Goal: Task Accomplishment & Management: Complete application form

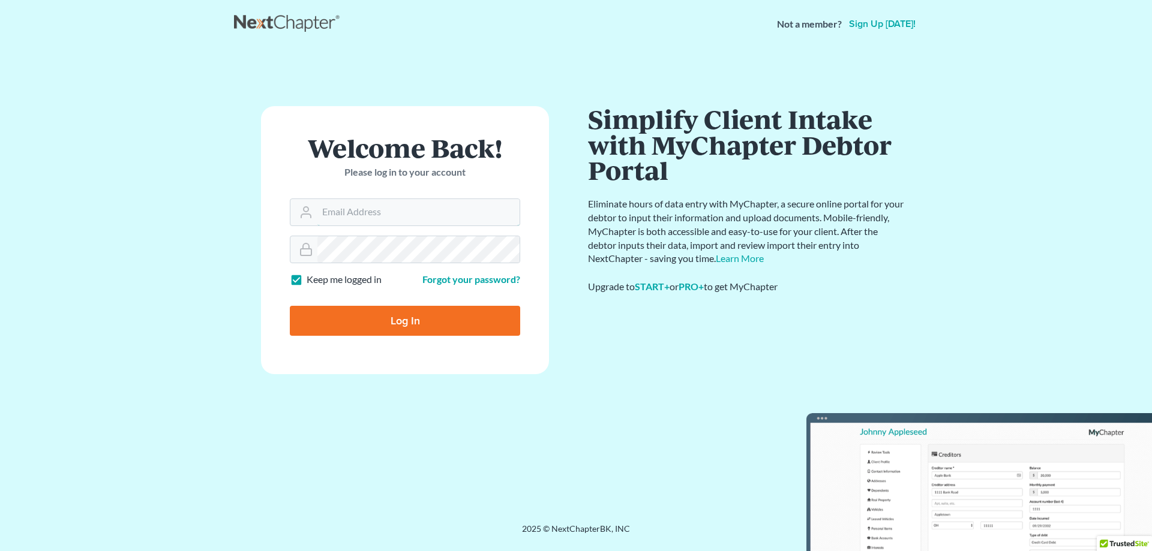
type input "[EMAIL_ADDRESS][DOMAIN_NAME]"
click at [428, 329] on input "Log In" at bounding box center [405, 321] width 230 height 30
type input "Thinking..."
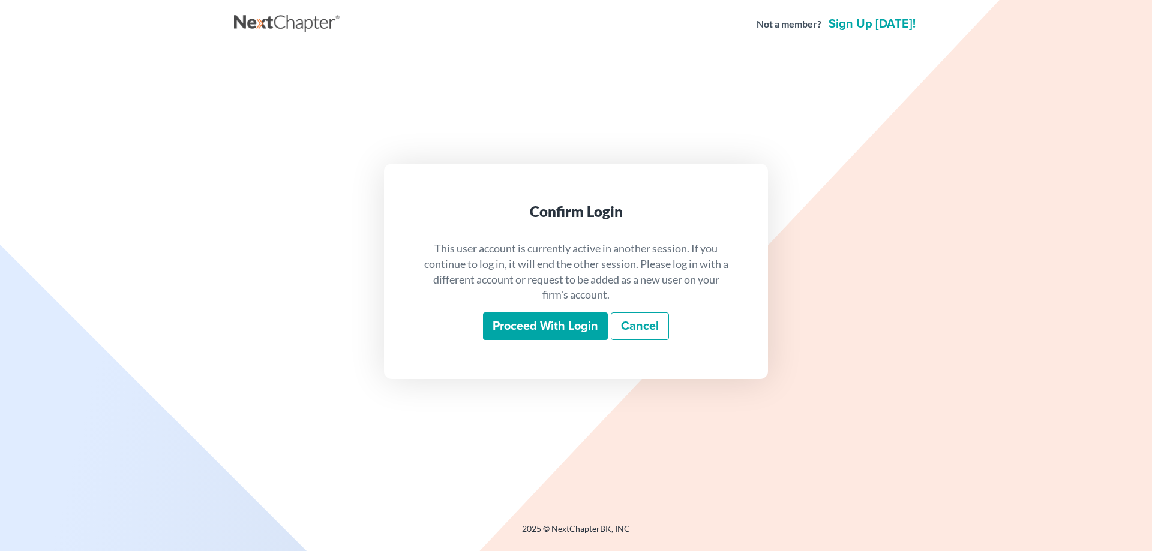
click at [570, 328] on input "Proceed with login" at bounding box center [545, 327] width 125 height 28
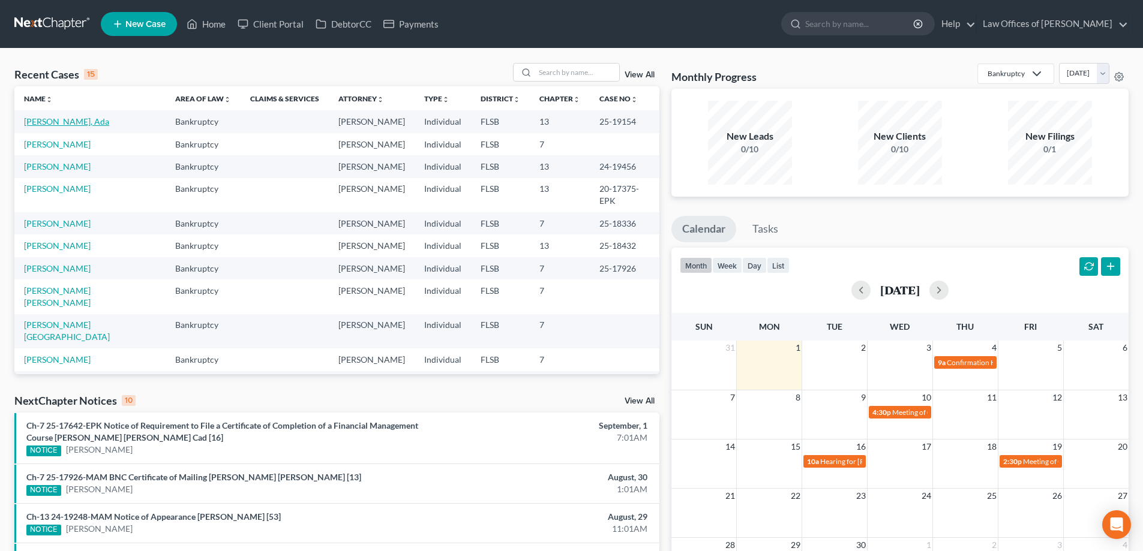
click at [55, 118] on link "[PERSON_NAME], Ada" at bounding box center [66, 121] width 85 height 10
select select "18"
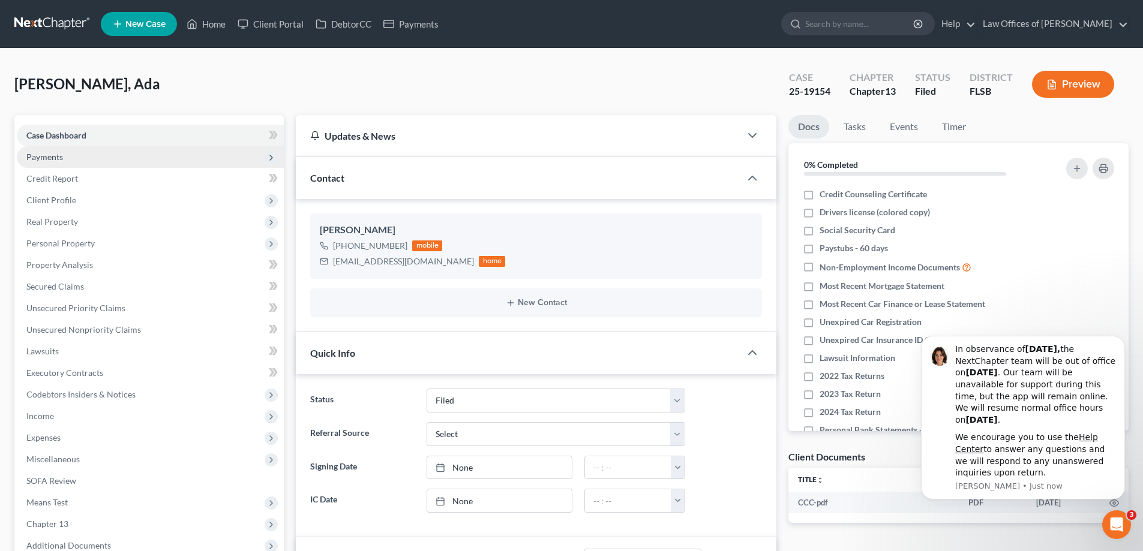
click at [157, 160] on span "Payments" at bounding box center [150, 157] width 267 height 22
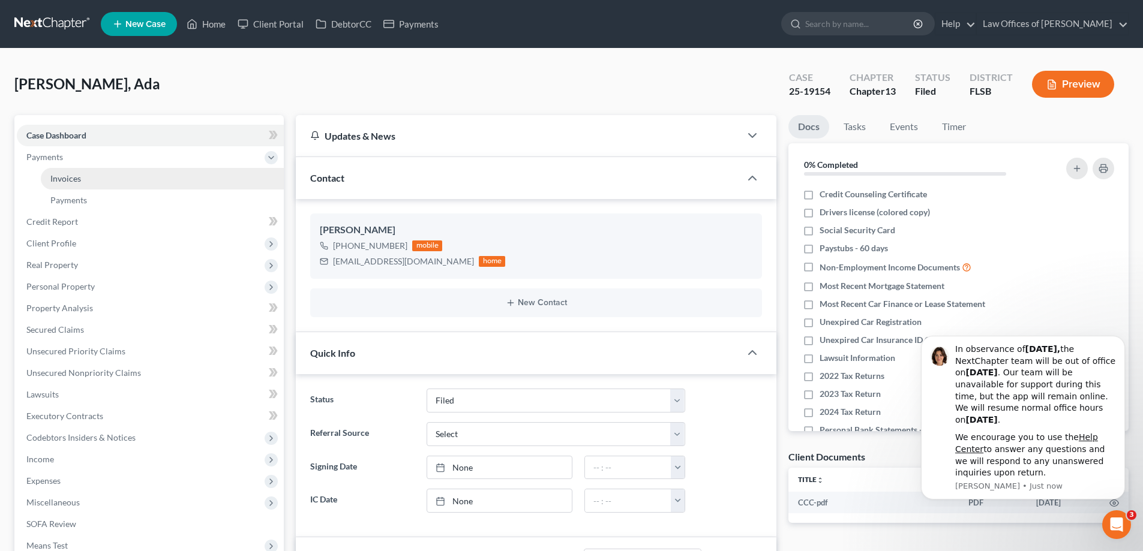
click at [167, 178] on link "Invoices" at bounding box center [162, 179] width 243 height 22
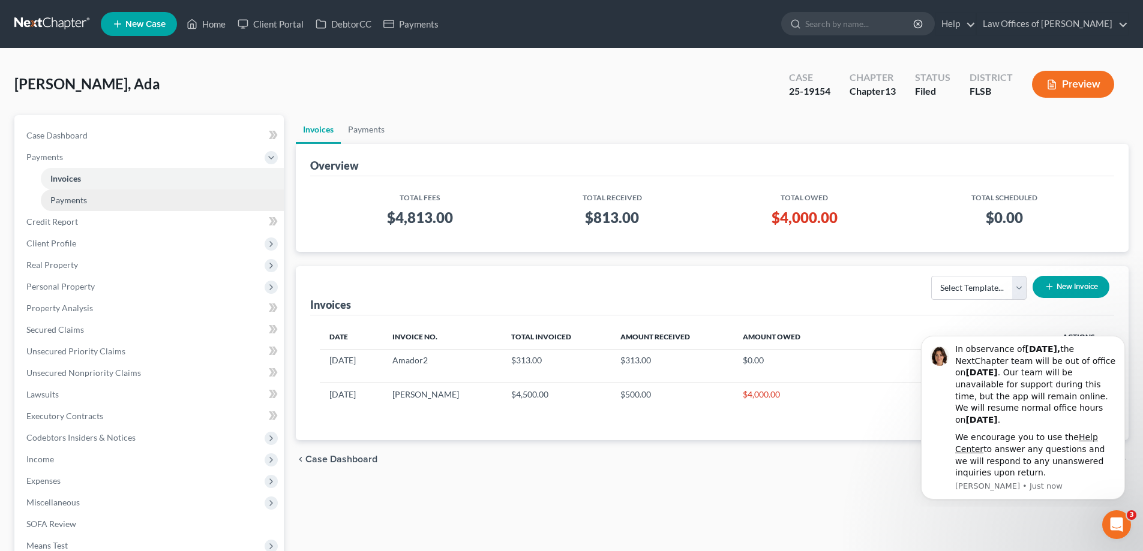
click at [136, 194] on link "Payments" at bounding box center [162, 201] width 243 height 22
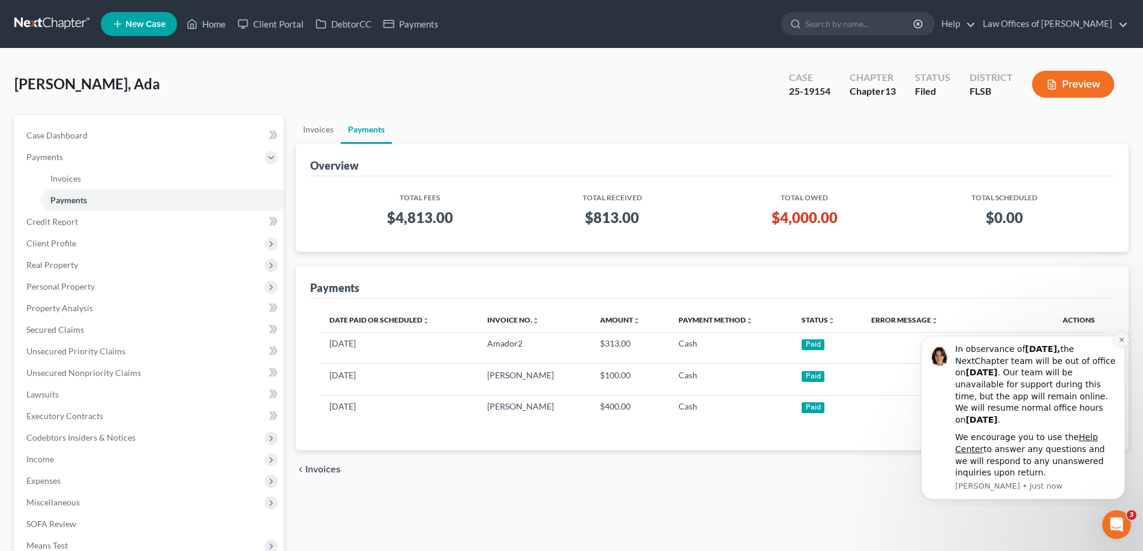
click at [1121, 340] on icon "Dismiss notification" at bounding box center [1121, 340] width 4 height 4
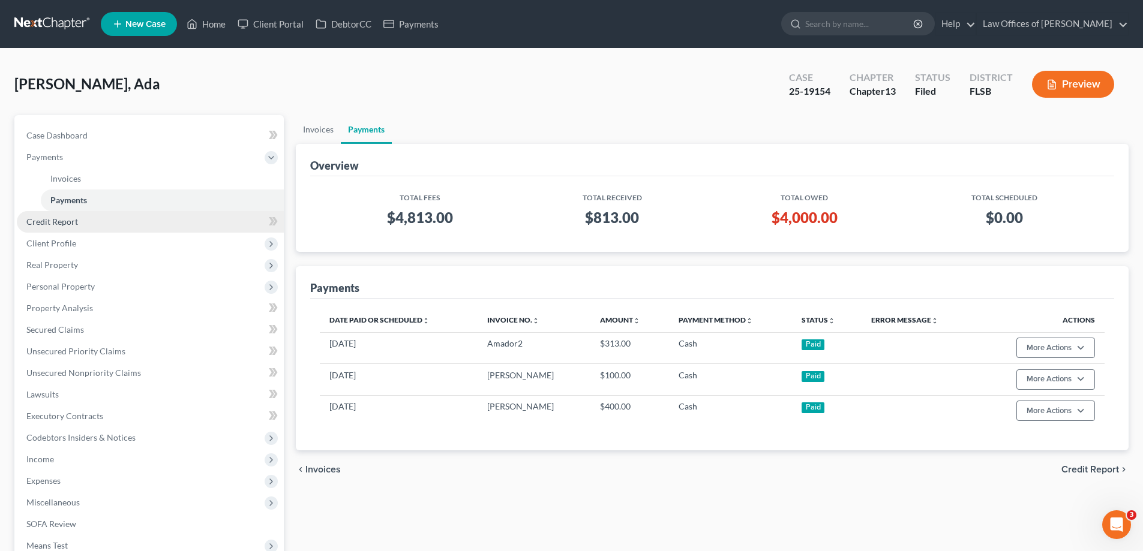
click at [122, 222] on link "Credit Report" at bounding box center [150, 222] width 267 height 22
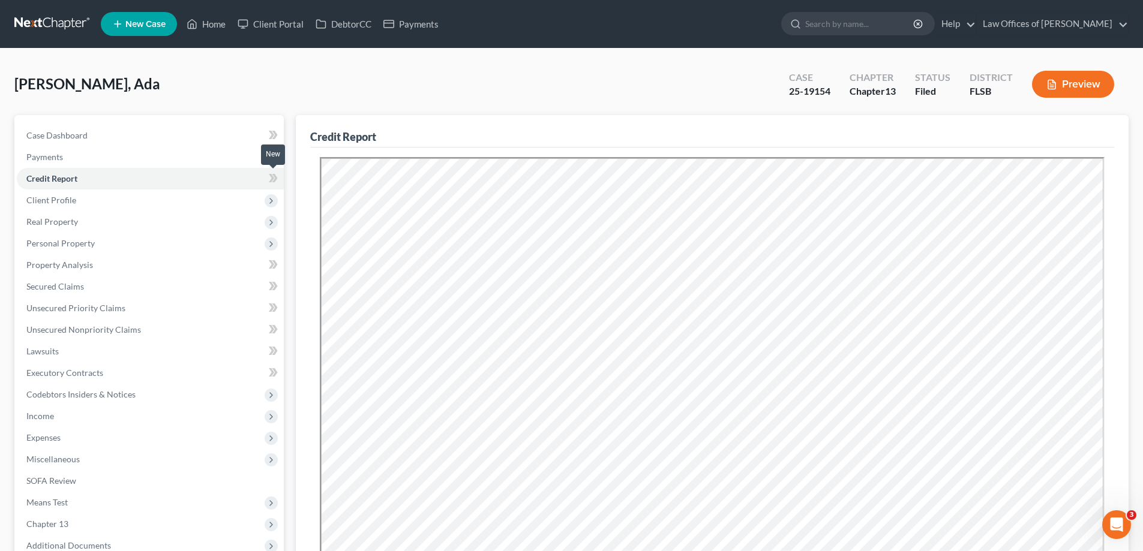
click at [274, 179] on icon at bounding box center [273, 178] width 9 height 15
click at [273, 178] on icon at bounding box center [271, 178] width 5 height 8
click at [127, 198] on span "Client Profile" at bounding box center [150, 201] width 267 height 22
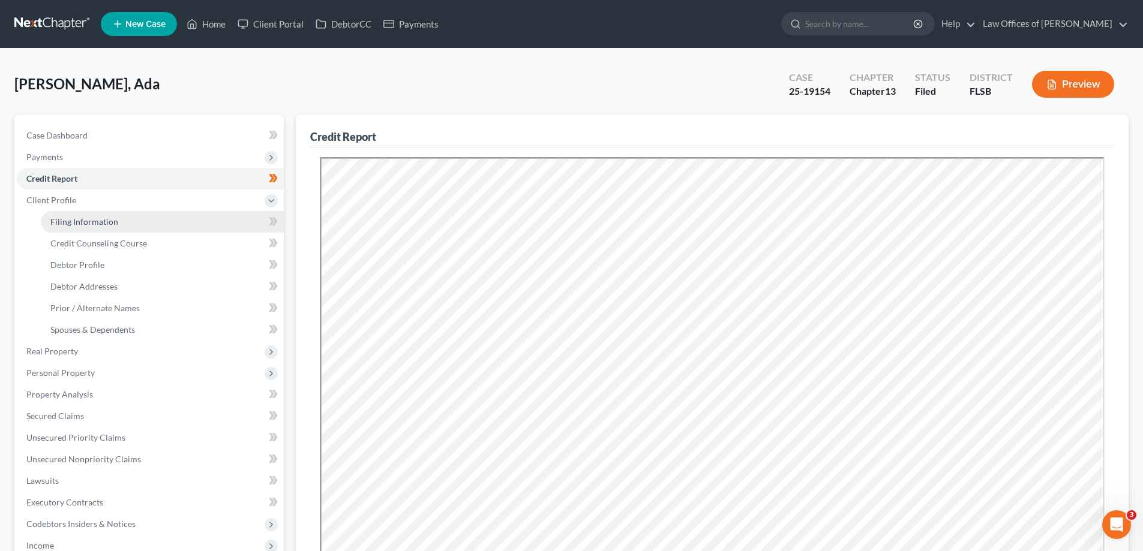
click at [145, 222] on link "Filing Information" at bounding box center [162, 222] width 243 height 22
select select "1"
select select "0"
select select "3"
select select "9"
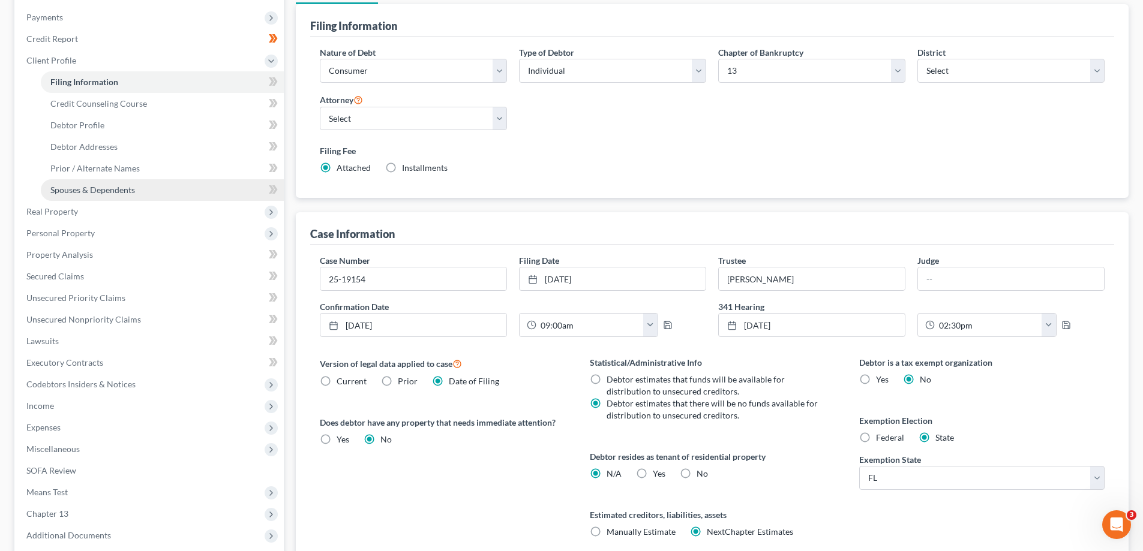
scroll to position [120, 0]
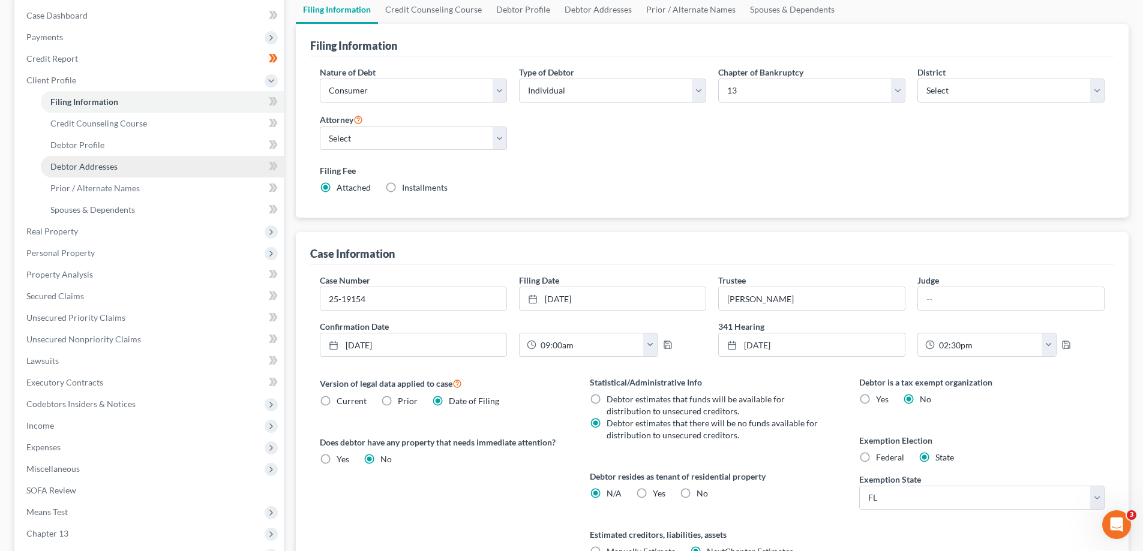
click at [99, 169] on span "Debtor Addresses" at bounding box center [83, 166] width 67 height 10
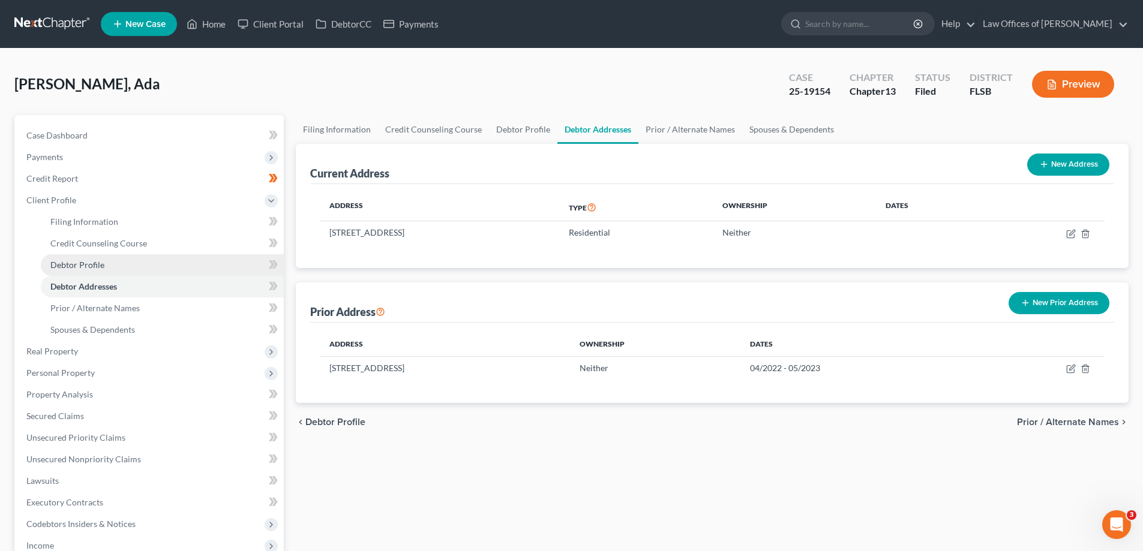
click at [134, 267] on link "Debtor Profile" at bounding box center [162, 265] width 243 height 22
select select "0"
select select "4"
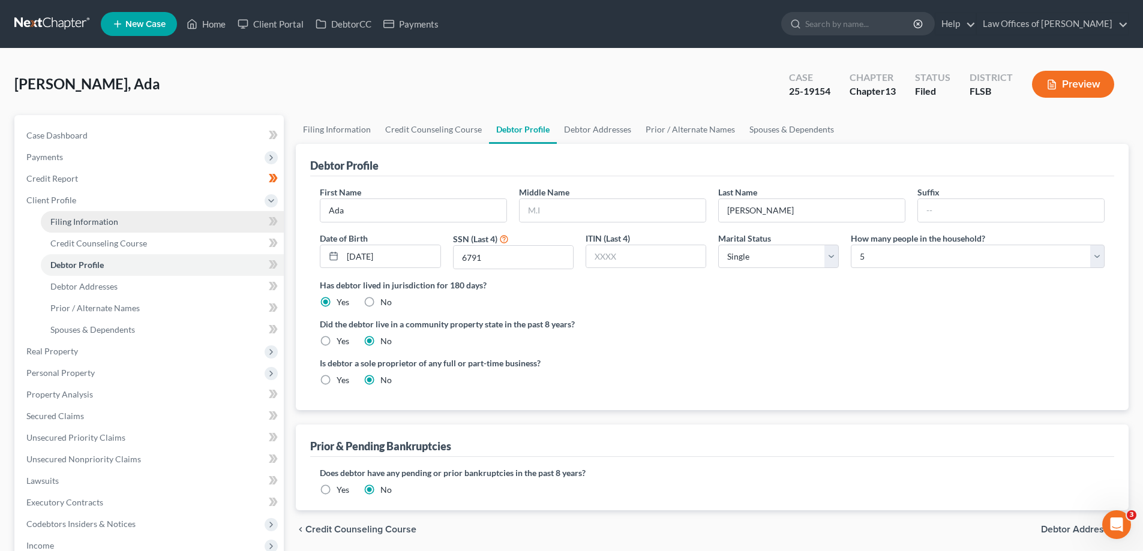
click at [130, 223] on link "Filing Information" at bounding box center [162, 222] width 243 height 22
select select "1"
select select "0"
select select "3"
select select "17"
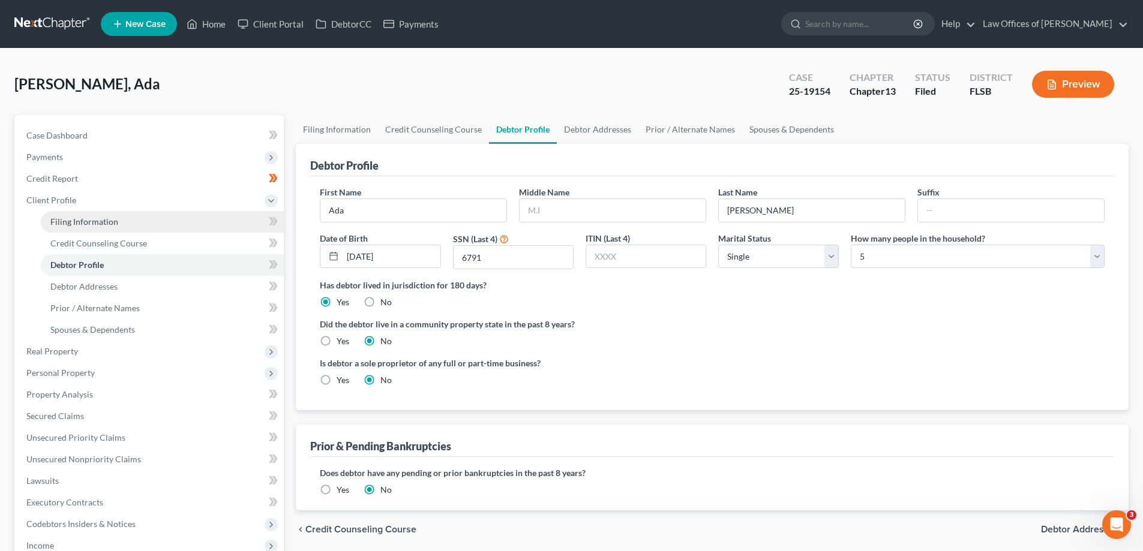
select select "0"
select select "9"
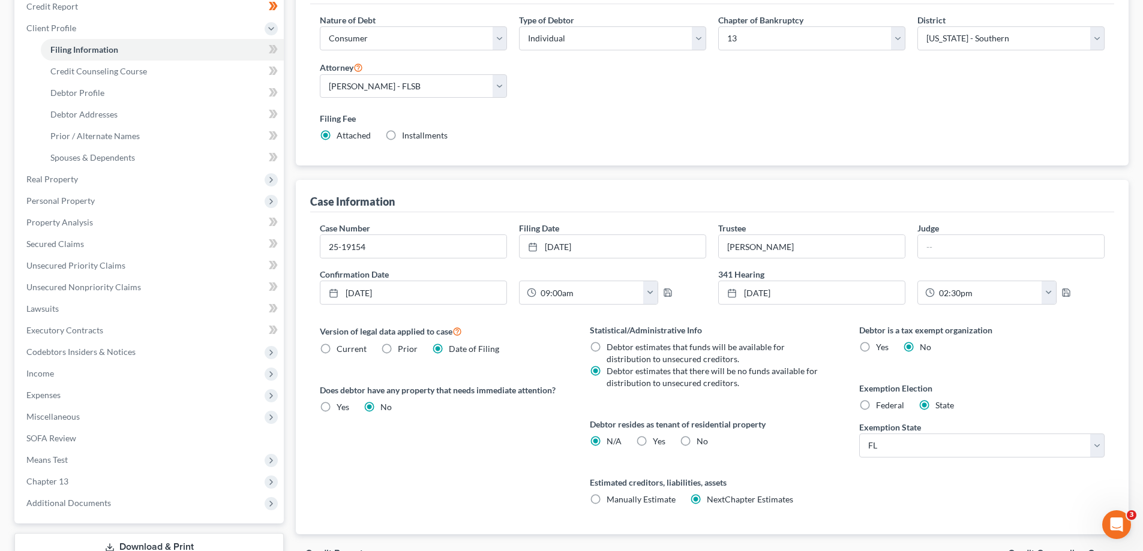
scroll to position [180, 0]
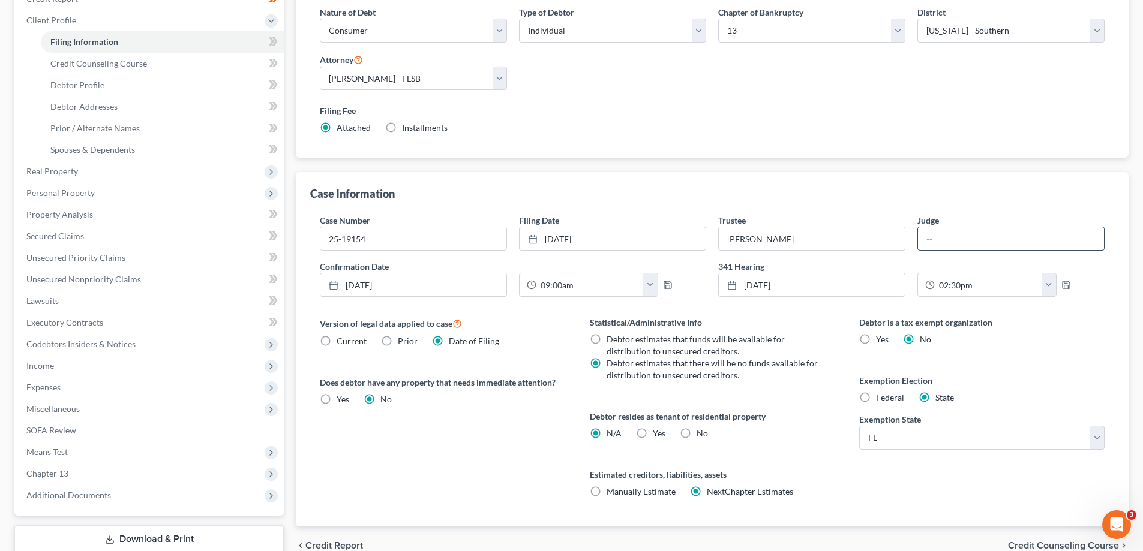
click at [972, 239] on input "text" at bounding box center [1011, 238] width 186 height 23
type input "EPK"
click at [1110, 317] on div "Debtor is a tax exempt organization Yes No Exemption Election Federal State Exe…" at bounding box center [981, 421] width 269 height 211
click at [385, 236] on input "25-19154" at bounding box center [413, 238] width 186 height 23
type input "25-19154-EPK"
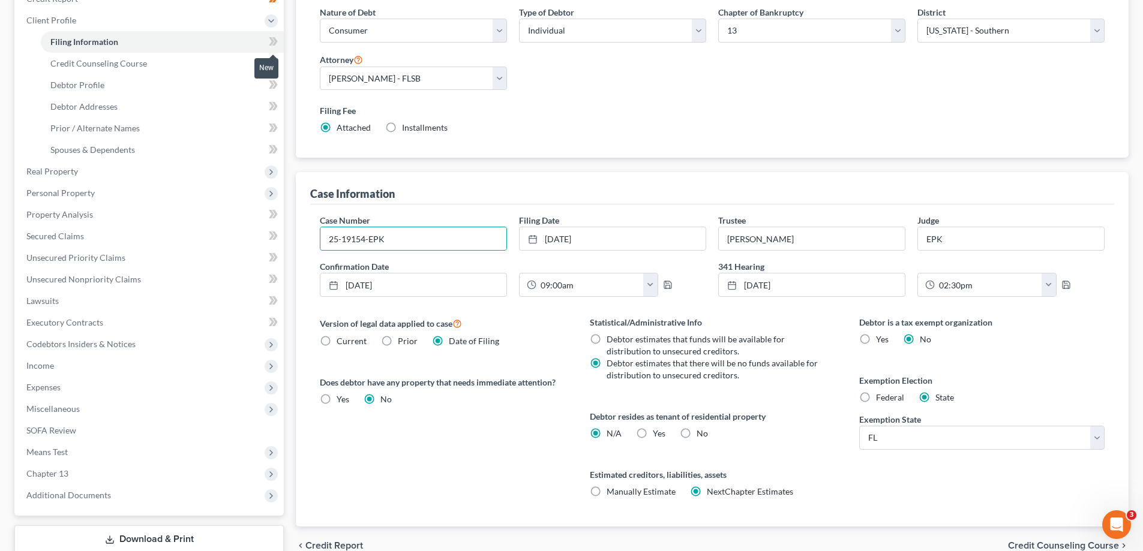
click at [274, 42] on icon at bounding box center [273, 41] width 9 height 15
click at [187, 61] on link "Credit Counseling Course" at bounding box center [162, 64] width 243 height 22
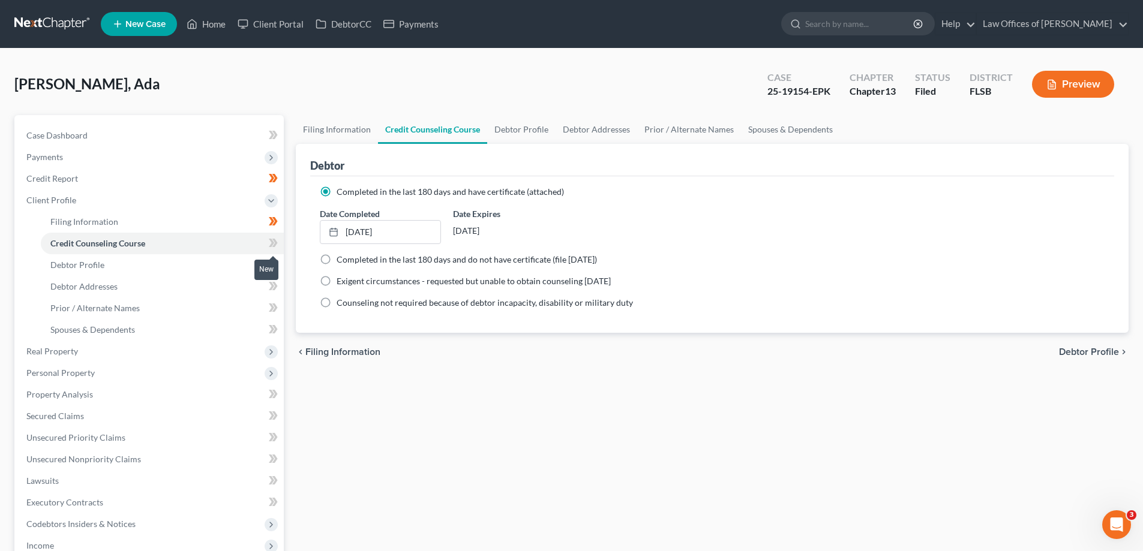
click at [274, 242] on icon at bounding box center [271, 243] width 5 height 8
click at [276, 239] on icon at bounding box center [273, 243] width 9 height 15
click at [201, 271] on link "Debtor Profile" at bounding box center [162, 265] width 243 height 22
select select "0"
select select "4"
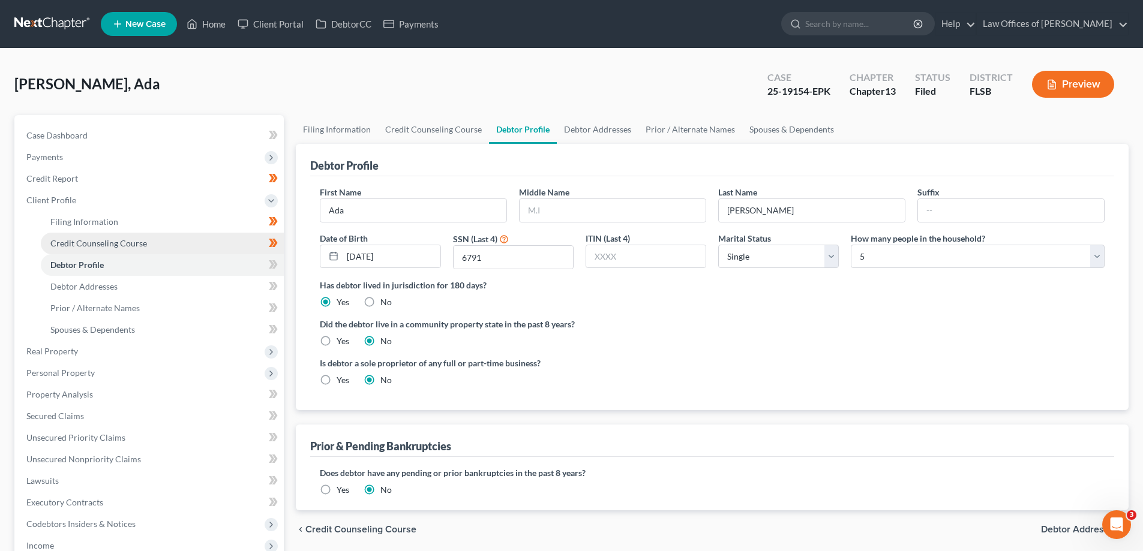
click at [116, 244] on span "Credit Counseling Course" at bounding box center [98, 243] width 97 height 10
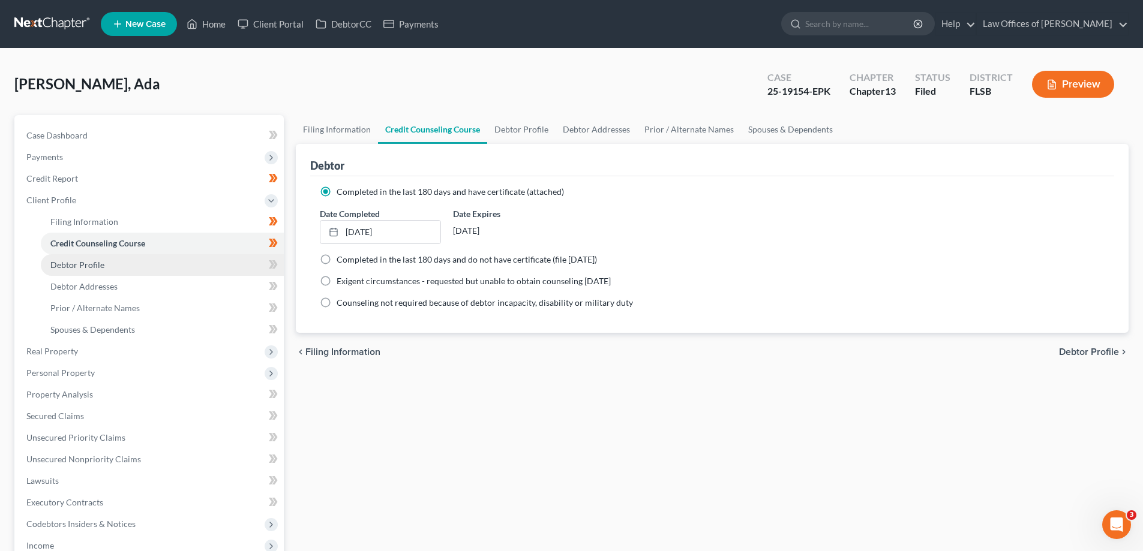
click at [100, 263] on span "Debtor Profile" at bounding box center [77, 265] width 54 height 10
select select "0"
select select "4"
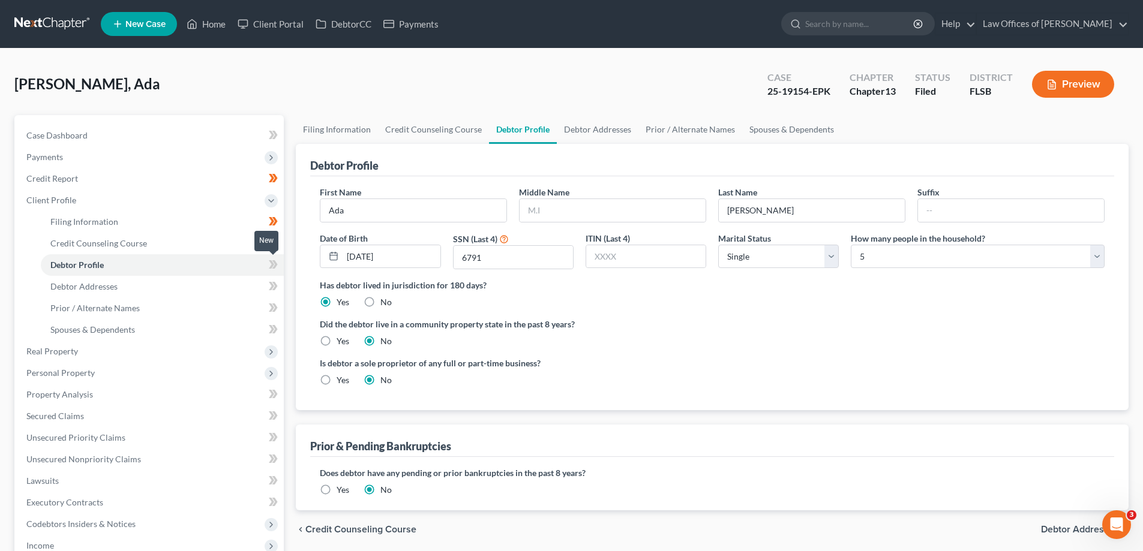
click at [275, 268] on icon at bounding box center [274, 264] width 5 height 8
click at [272, 262] on icon at bounding box center [271, 264] width 5 height 8
click at [199, 286] on link "Debtor Addresses" at bounding box center [162, 287] width 243 height 22
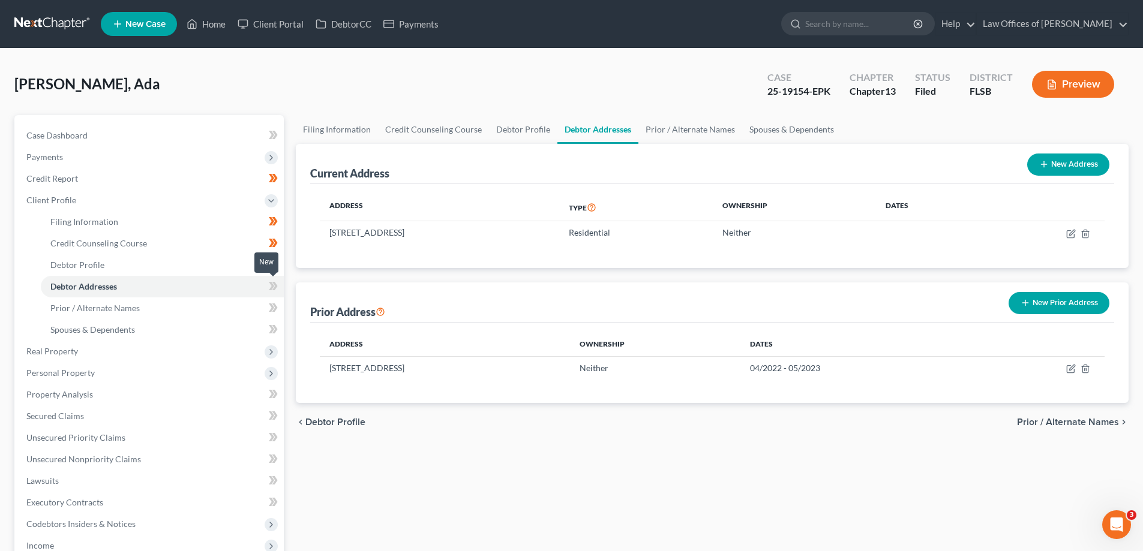
click at [272, 289] on icon at bounding box center [271, 286] width 5 height 8
click at [274, 289] on icon at bounding box center [274, 286] width 5 height 8
click at [213, 310] on link "Prior / Alternate Names" at bounding box center [162, 309] width 243 height 22
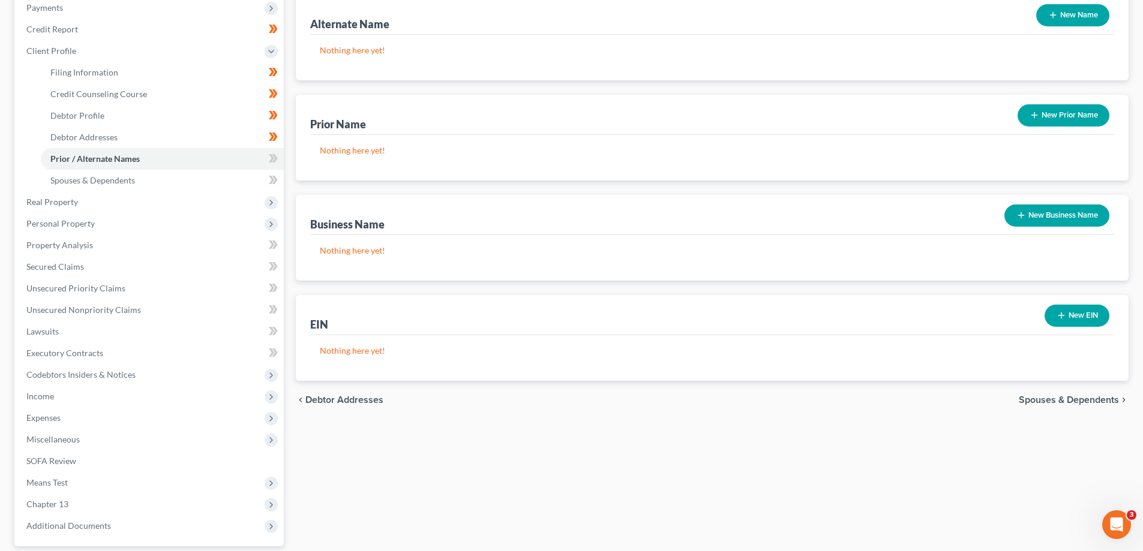
scroll to position [180, 0]
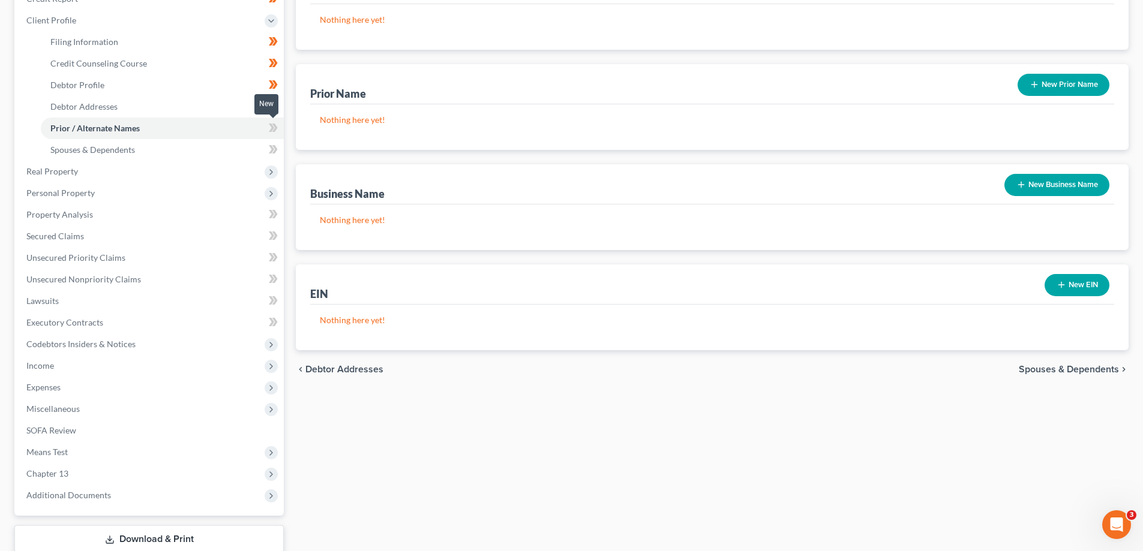
click at [279, 125] on span at bounding box center [273, 130] width 21 height 18
click at [277, 127] on icon at bounding box center [274, 128] width 5 height 8
click at [224, 153] on link "Spouses & Dependents" at bounding box center [162, 150] width 243 height 22
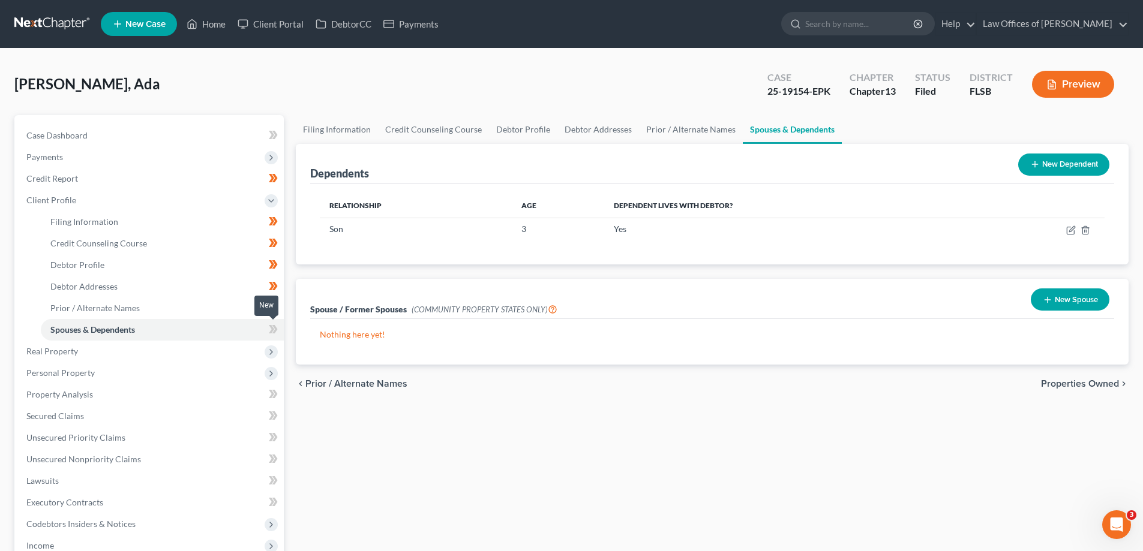
click at [270, 331] on icon at bounding box center [273, 329] width 9 height 15
click at [271, 331] on icon at bounding box center [271, 329] width 5 height 8
click at [146, 354] on span "Real Property" at bounding box center [150, 352] width 267 height 22
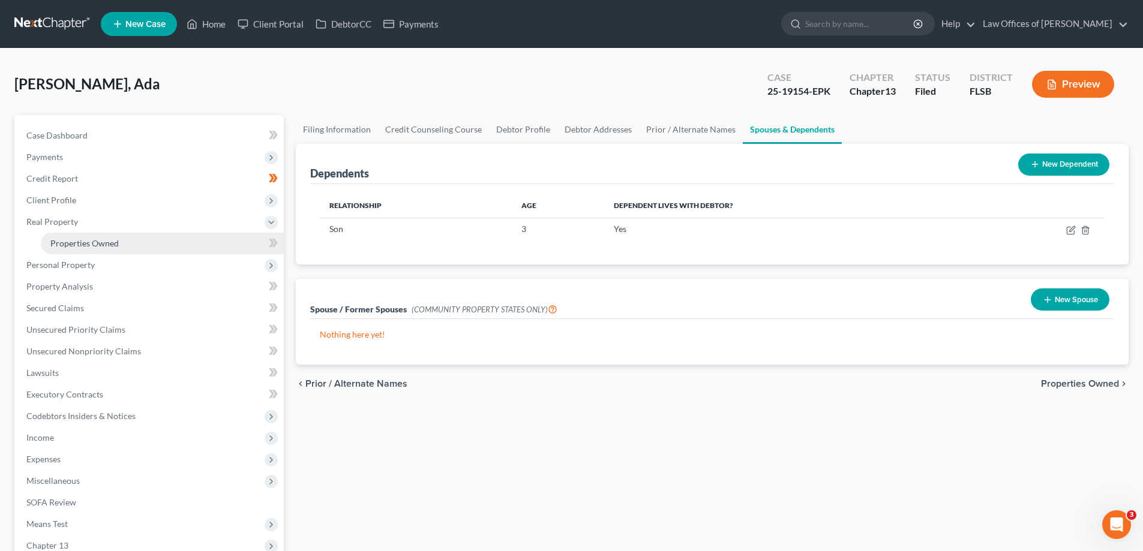
click at [133, 242] on link "Properties Owned" at bounding box center [162, 244] width 243 height 22
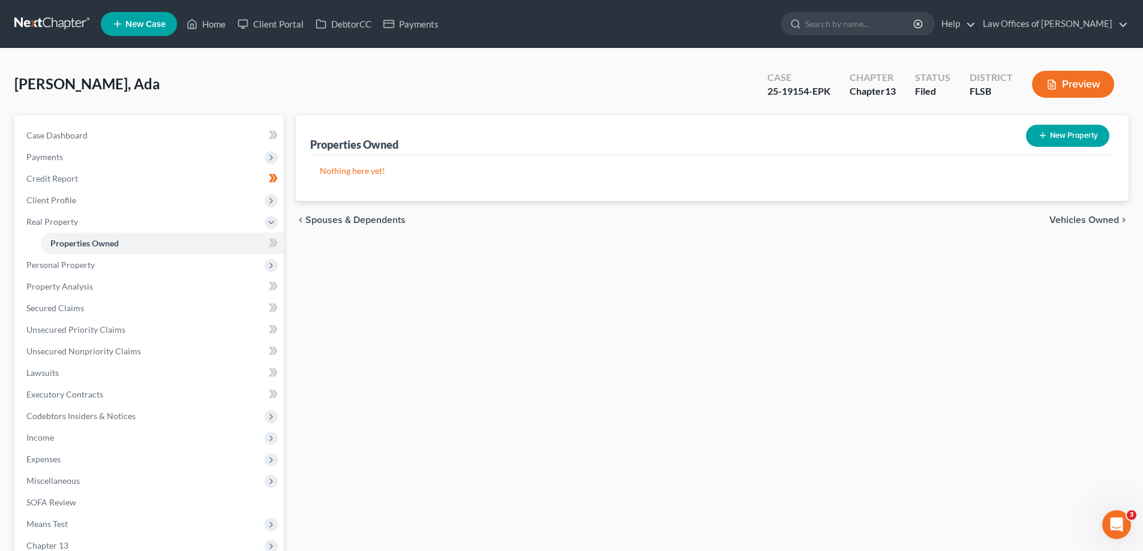
click at [272, 242] on div "New" at bounding box center [266, 235] width 24 height 20
click at [188, 267] on span "Personal Property" at bounding box center [150, 265] width 267 height 22
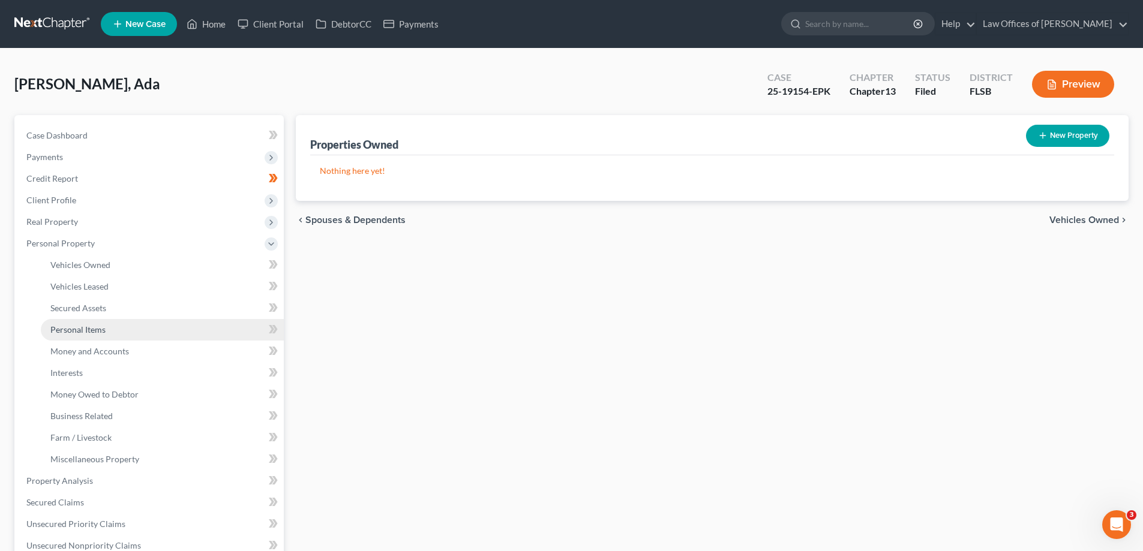
click at [116, 327] on link "Personal Items" at bounding box center [162, 330] width 243 height 22
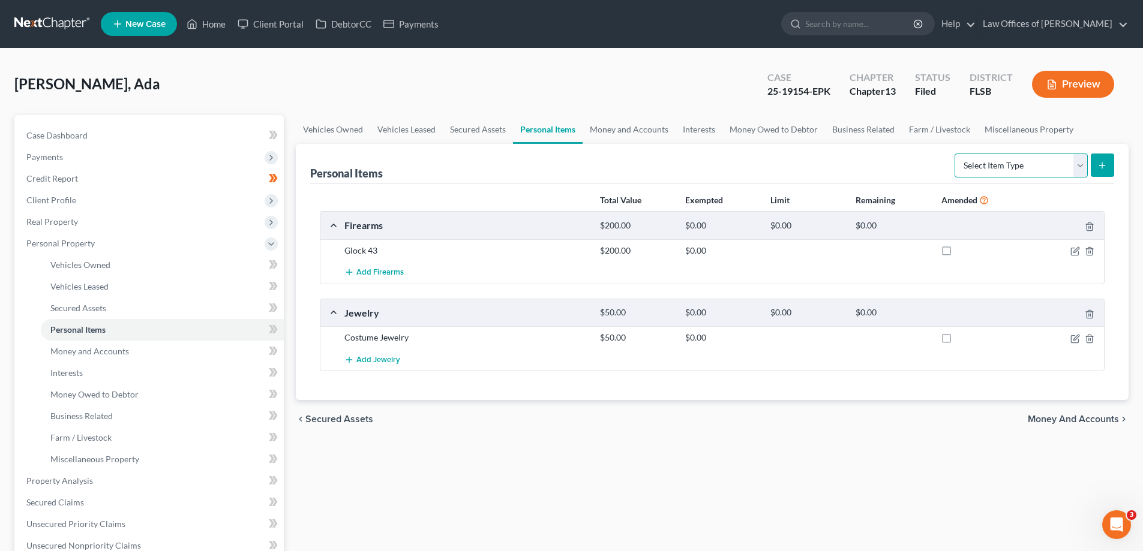
click at [1085, 161] on select "Select Item Type Clothing Collectibles Of Value Electronics Firearms Household …" at bounding box center [1020, 166] width 133 height 24
select select "clothing"
click at [956, 154] on select "Select Item Type Clothing Collectibles Of Value Electronics Firearms Household …" at bounding box center [1020, 166] width 133 height 24
click at [1104, 164] on icon "submit" at bounding box center [1102, 166] width 10 height 10
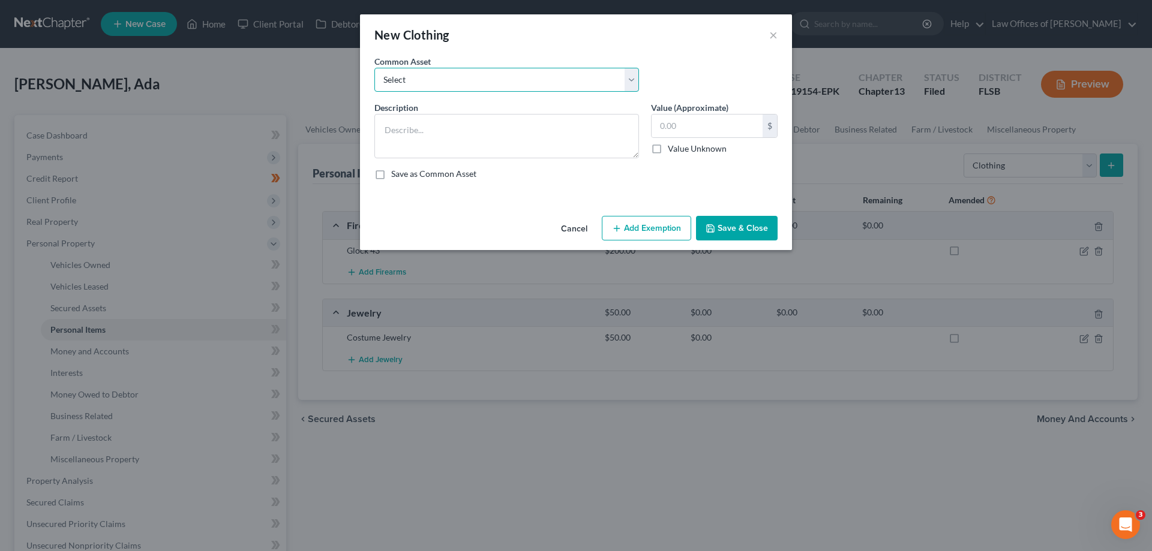
click at [494, 82] on select "Select No value except to debtor" at bounding box center [506, 80] width 265 height 24
select select "0"
click at [374, 68] on select "Select No value except to debtor" at bounding box center [506, 80] width 265 height 24
type textarea "No value except to debtor"
type input "0"
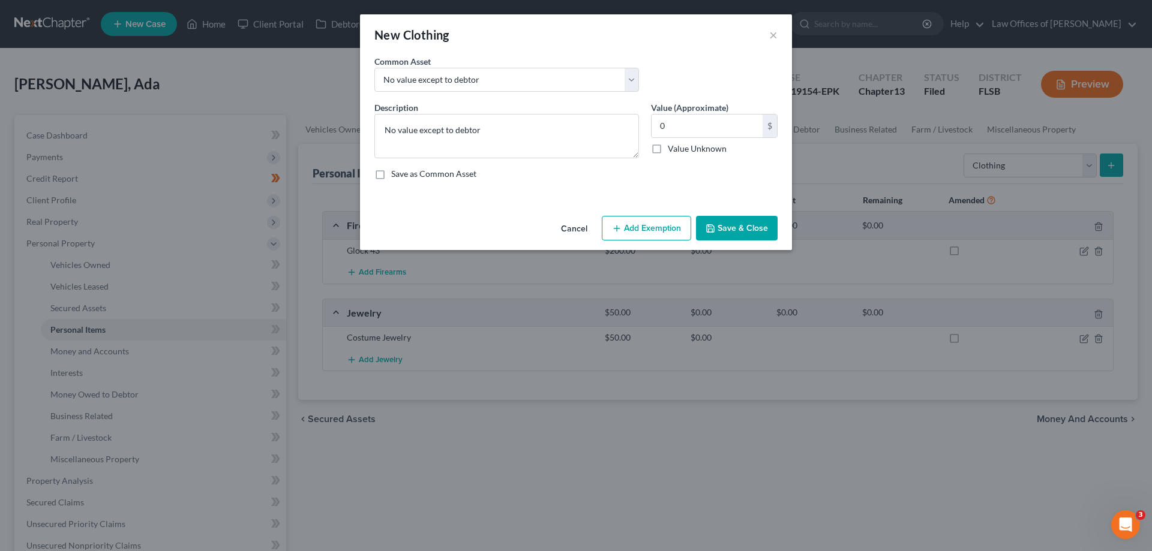
click at [743, 225] on button "Save & Close" at bounding box center [737, 228] width 82 height 25
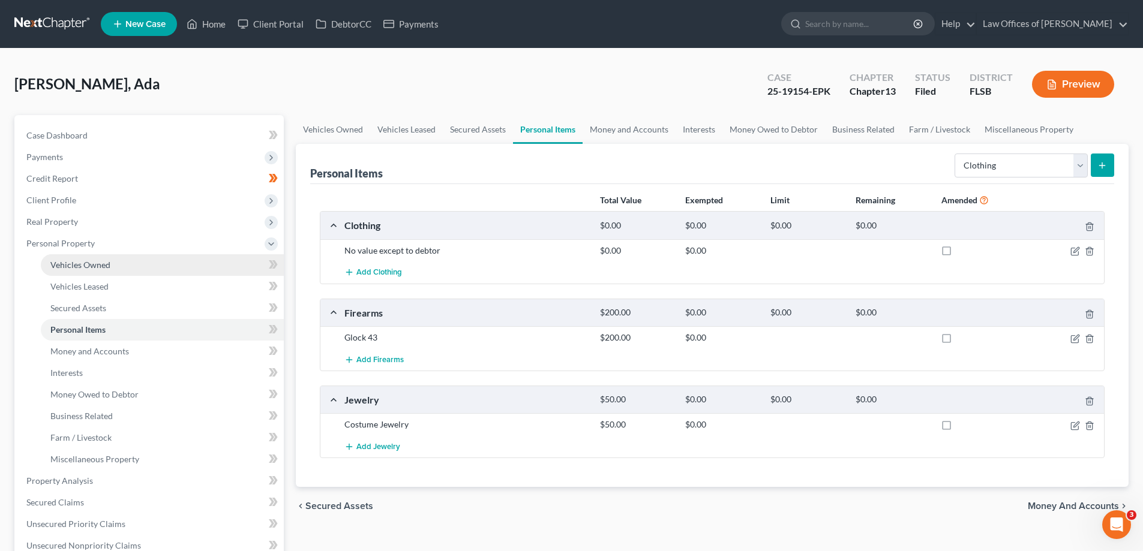
click at [130, 268] on link "Vehicles Owned" at bounding box center [162, 265] width 243 height 22
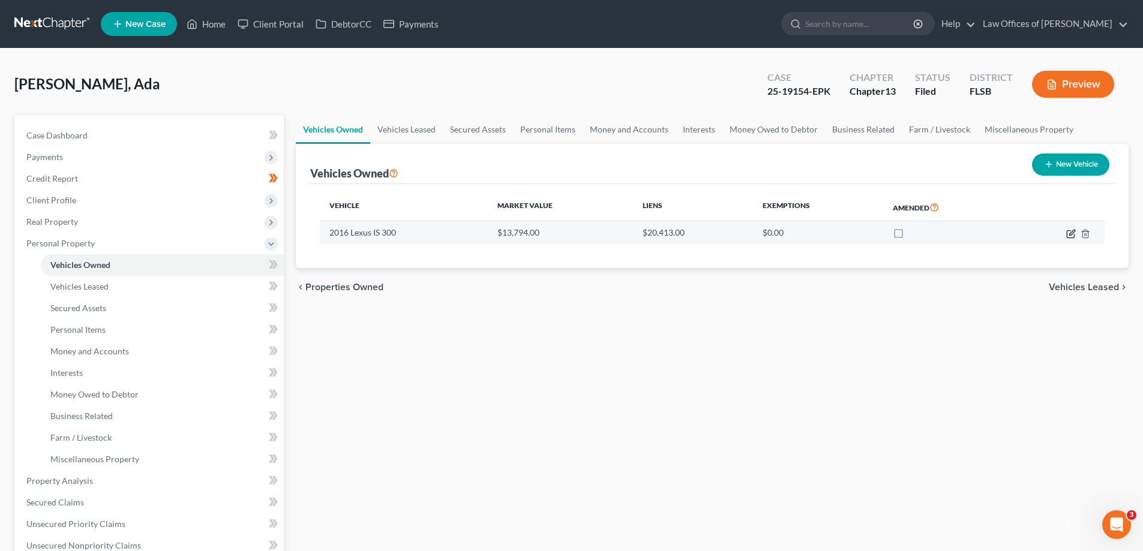
click at [1073, 233] on icon "button" at bounding box center [1071, 232] width 5 height 5
select select "0"
select select "10"
select select "2"
select select "0"
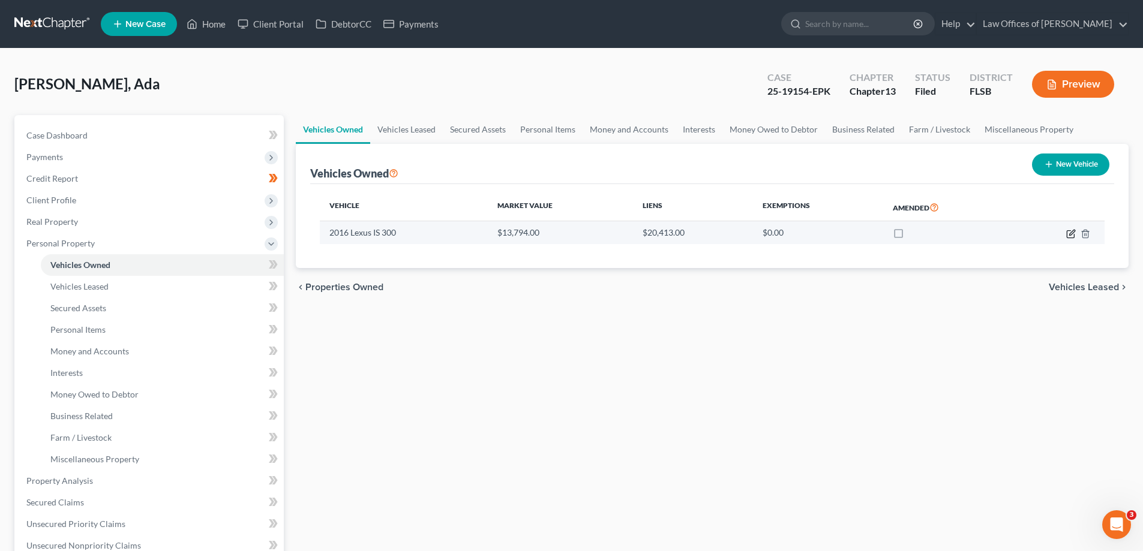
select select "42"
select select "0"
select select "4"
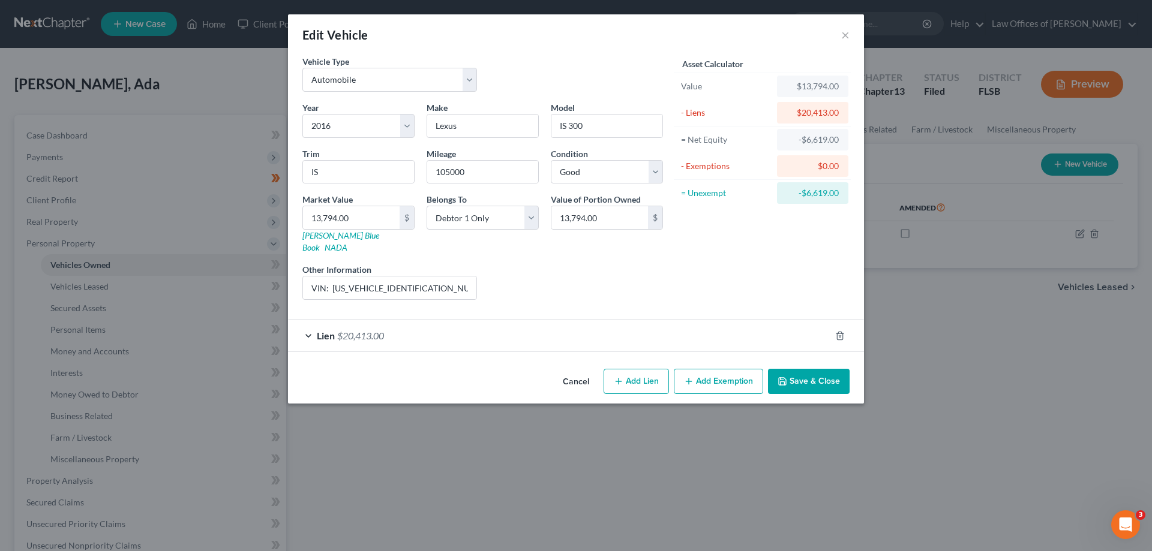
click at [393, 327] on div "Lien $20,413.00" at bounding box center [559, 336] width 542 height 32
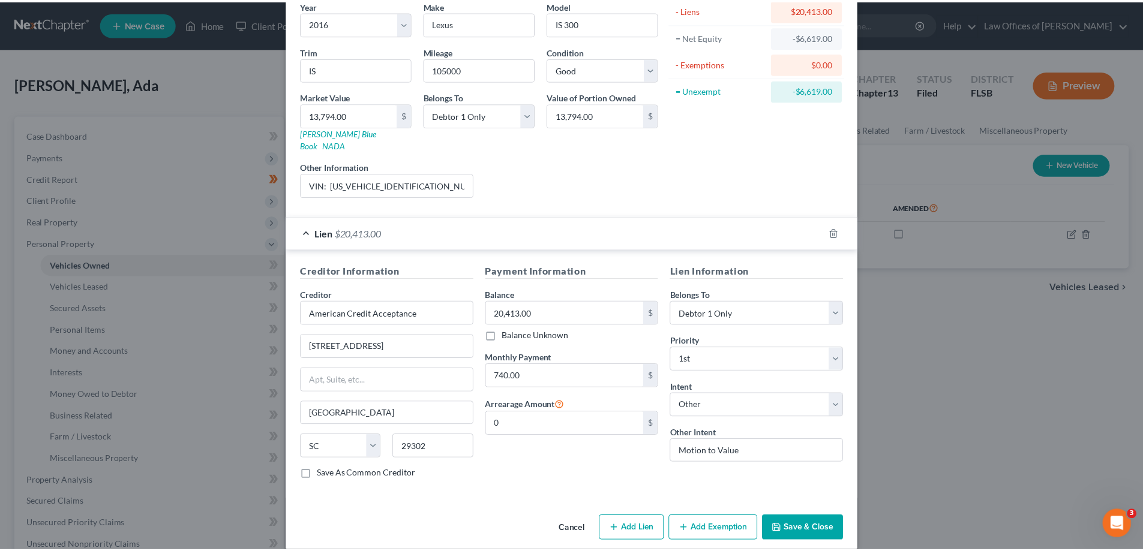
scroll to position [105, 0]
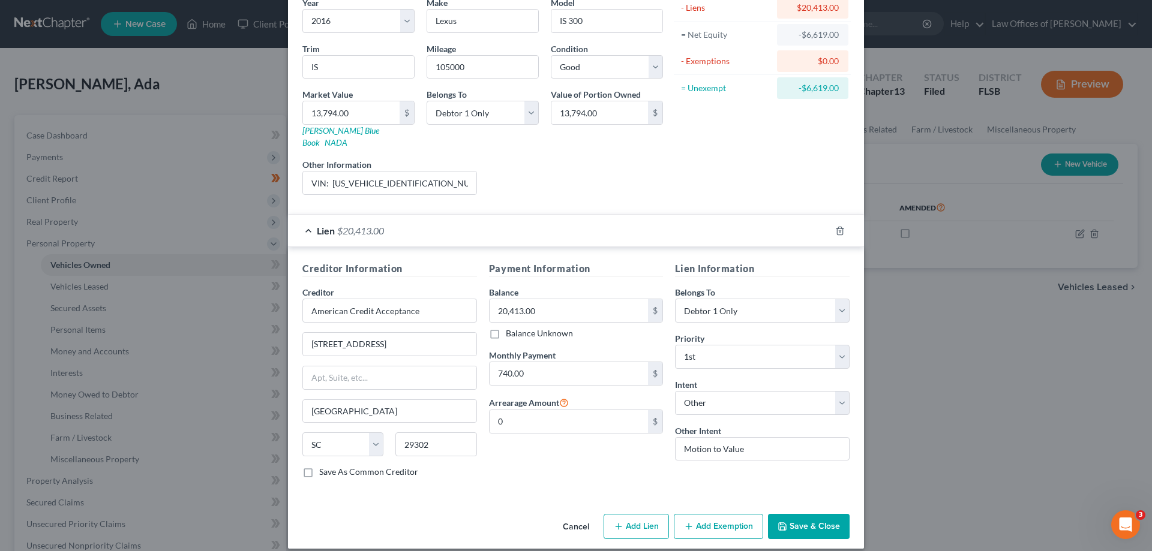
click at [814, 514] on button "Save & Close" at bounding box center [809, 526] width 82 height 25
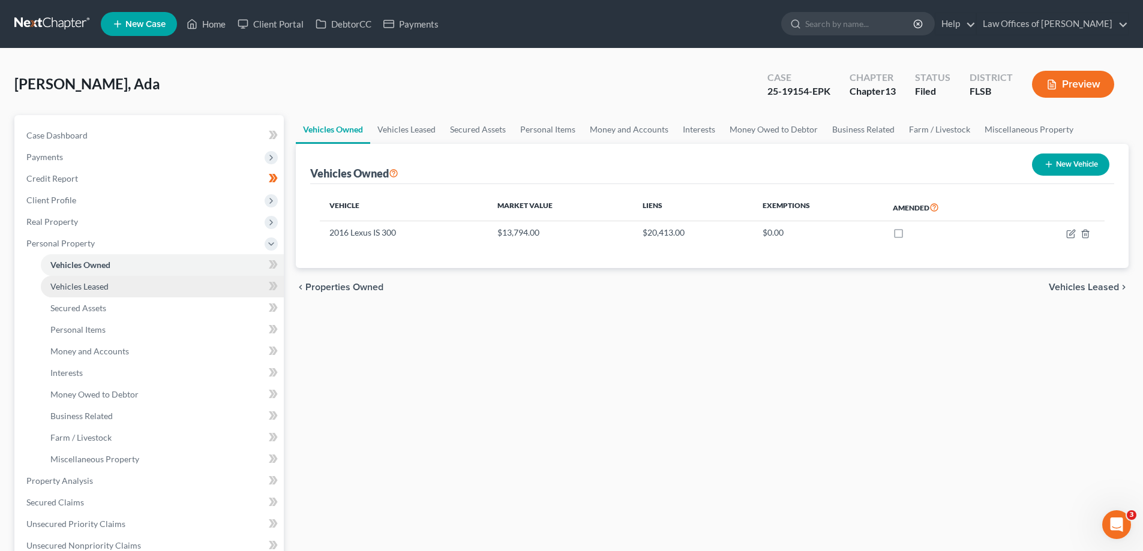
click at [156, 286] on link "Vehicles Leased" at bounding box center [162, 287] width 243 height 22
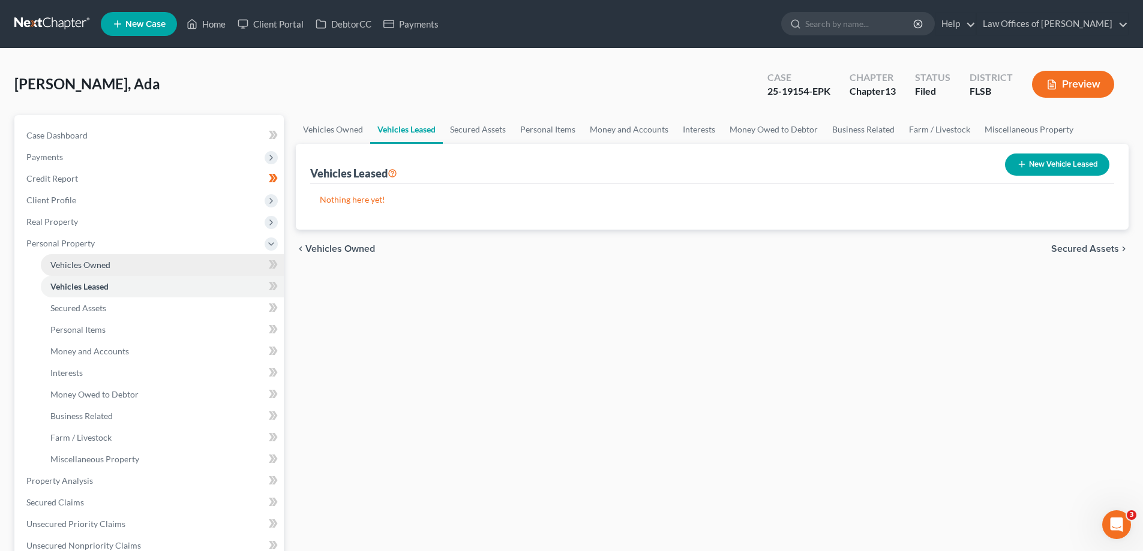
click at [201, 271] on link "Vehicles Owned" at bounding box center [162, 265] width 243 height 22
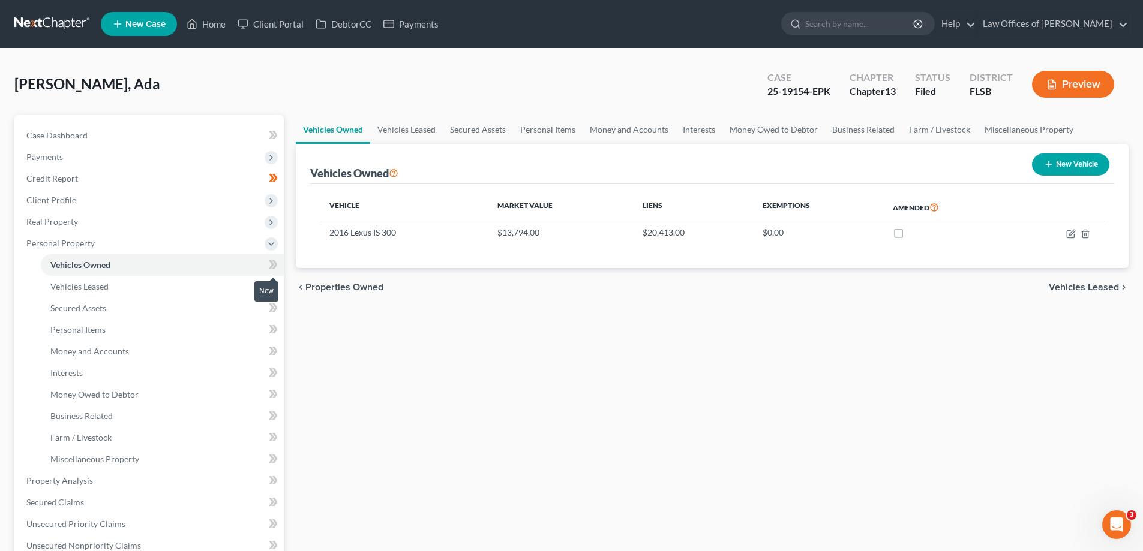
click at [274, 263] on icon at bounding box center [271, 264] width 5 height 8
click at [277, 268] on icon at bounding box center [273, 264] width 9 height 15
click at [227, 286] on link "Vehicles Leased" at bounding box center [162, 287] width 243 height 22
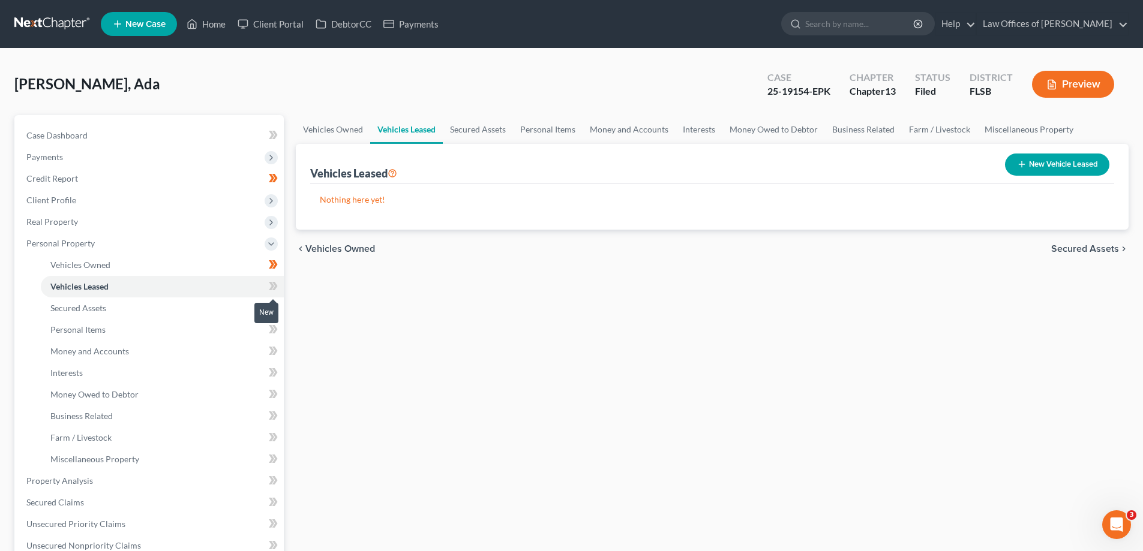
click at [275, 287] on icon at bounding box center [274, 286] width 5 height 8
click at [275, 284] on icon at bounding box center [274, 286] width 5 height 8
click at [236, 305] on link "Secured Assets" at bounding box center [162, 309] width 243 height 22
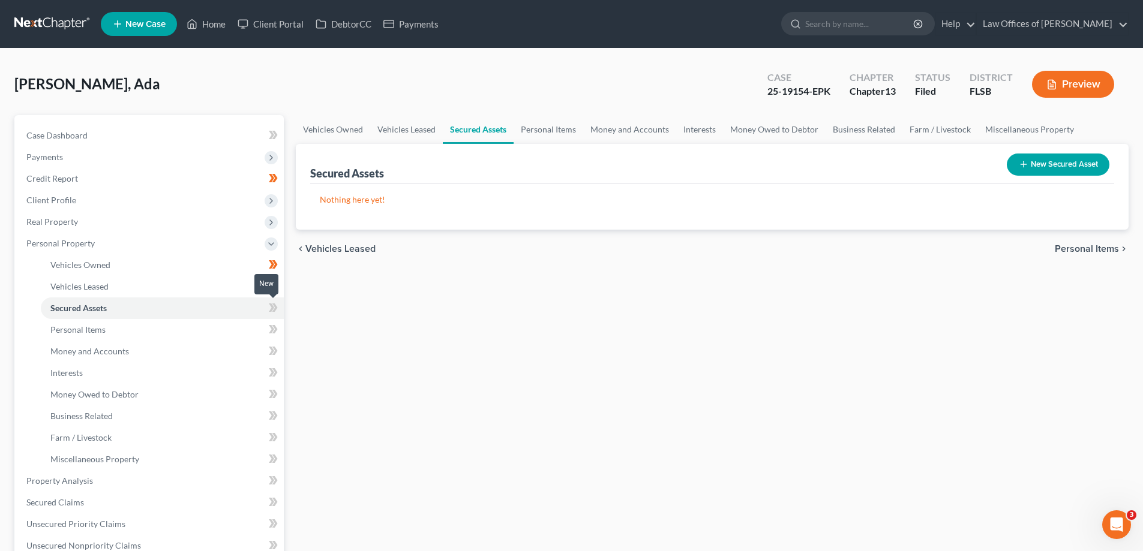
click at [275, 310] on icon at bounding box center [274, 308] width 5 height 8
click at [206, 332] on link "Personal Items" at bounding box center [162, 330] width 243 height 22
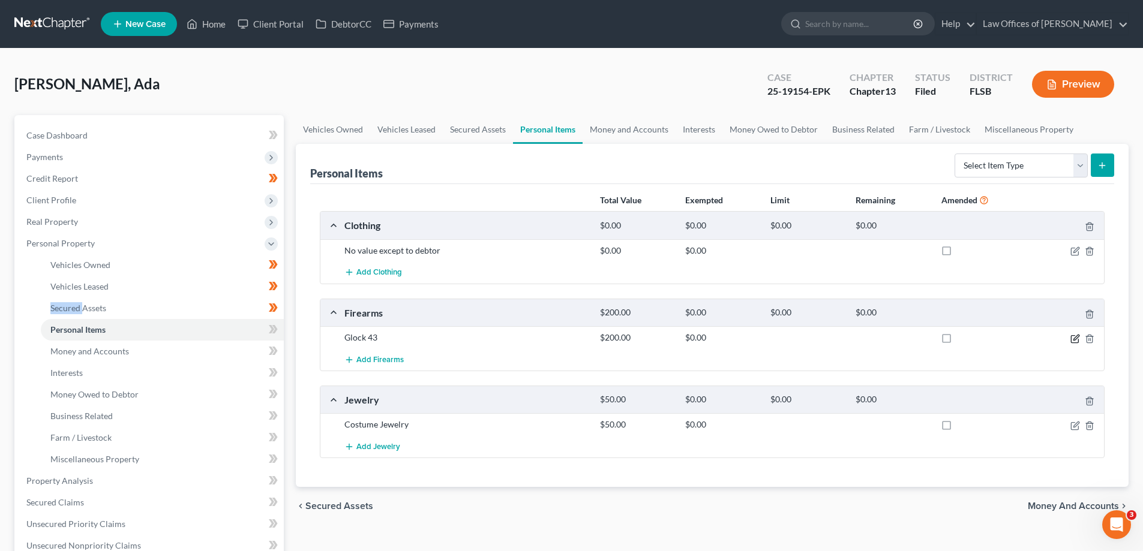
click at [1078, 337] on icon "button" at bounding box center [1075, 337] width 5 height 5
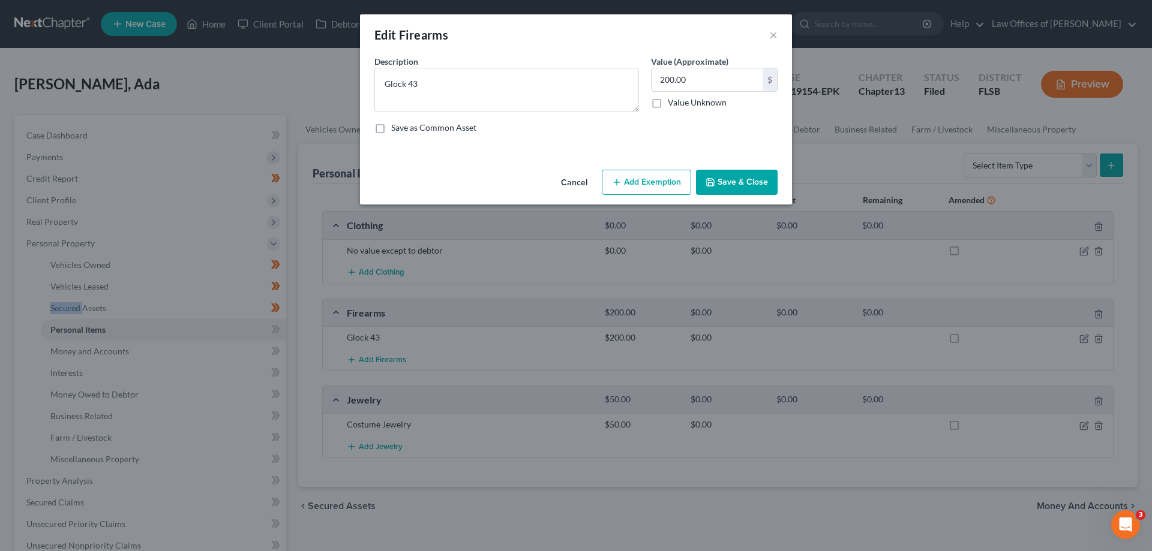
click at [646, 186] on button "Add Exemption" at bounding box center [646, 182] width 89 height 25
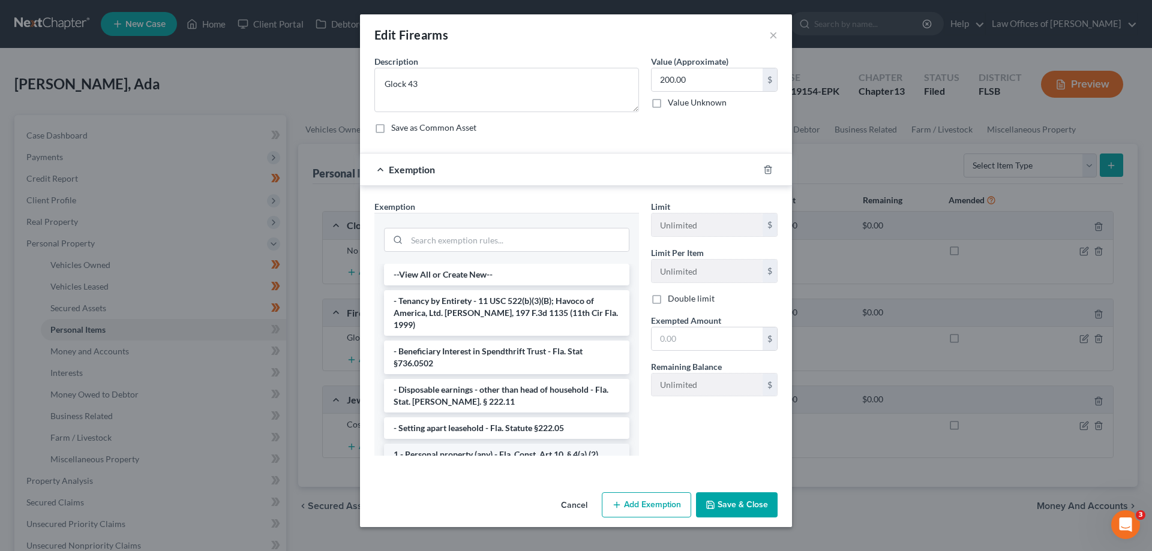
click at [449, 445] on li "1 - Personal property (any) - Fla. Const. Art.10, § 4(a) (2)" at bounding box center [506, 455] width 245 height 22
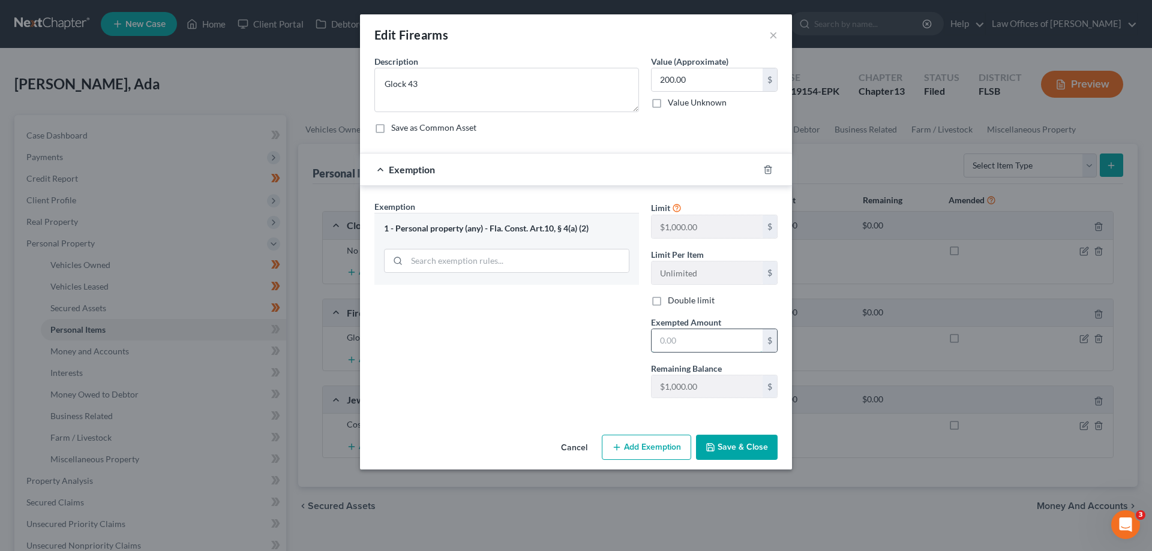
drag, startPoint x: 722, startPoint y: 337, endPoint x: 750, endPoint y: 329, distance: 30.0
click at [722, 337] on input "text" at bounding box center [706, 340] width 111 height 23
type input "200.00"
click at [521, 349] on div "Exemption Set must be selected for CA. Exemption * 1 - Personal property (any) …" at bounding box center [506, 304] width 277 height 208
click at [752, 450] on button "Save & Close" at bounding box center [737, 447] width 82 height 25
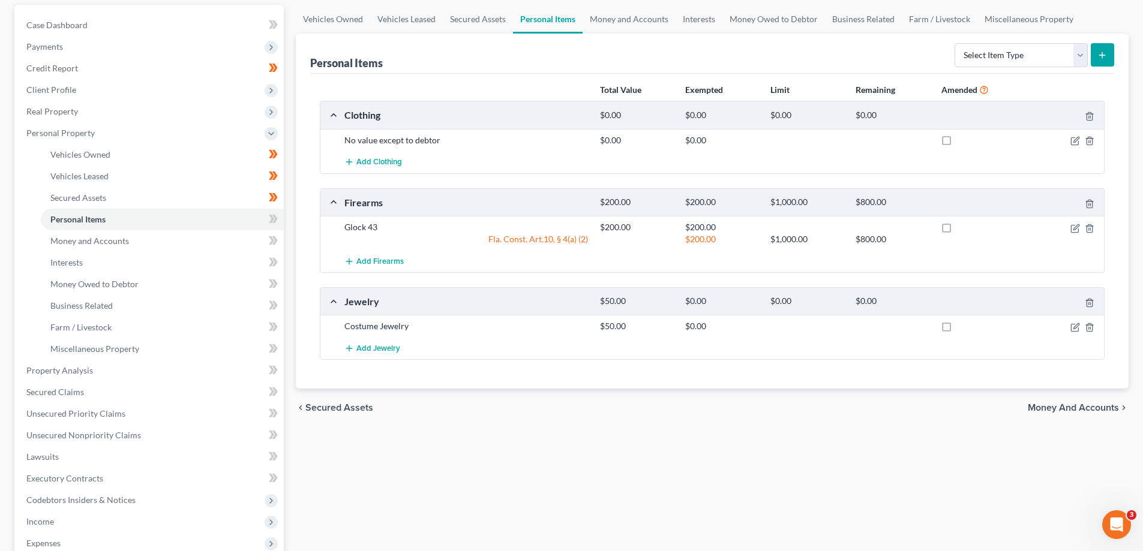
scroll to position [120, 0]
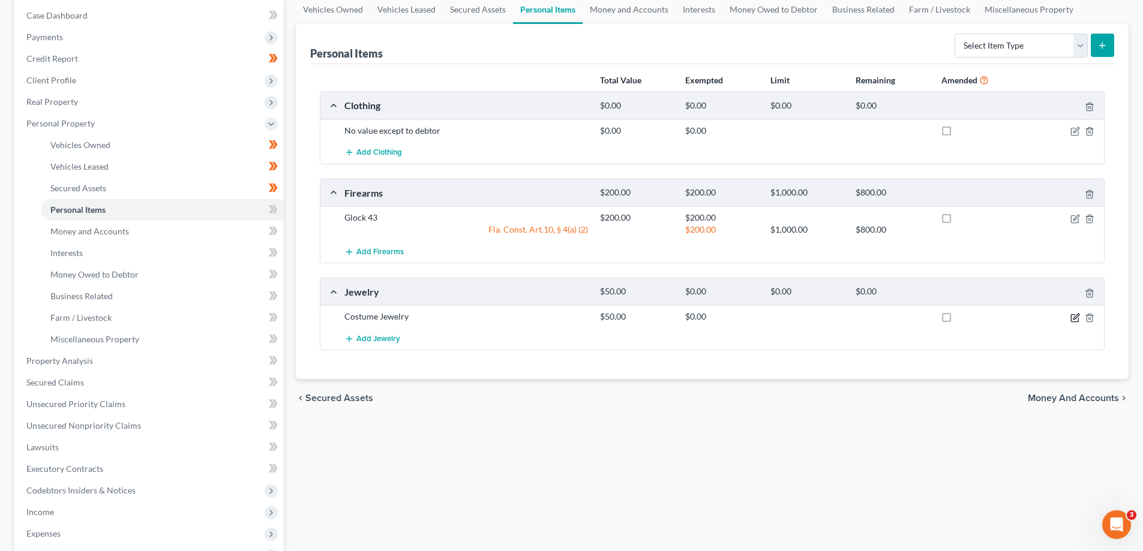
click at [1077, 316] on icon "button" at bounding box center [1075, 318] width 10 height 10
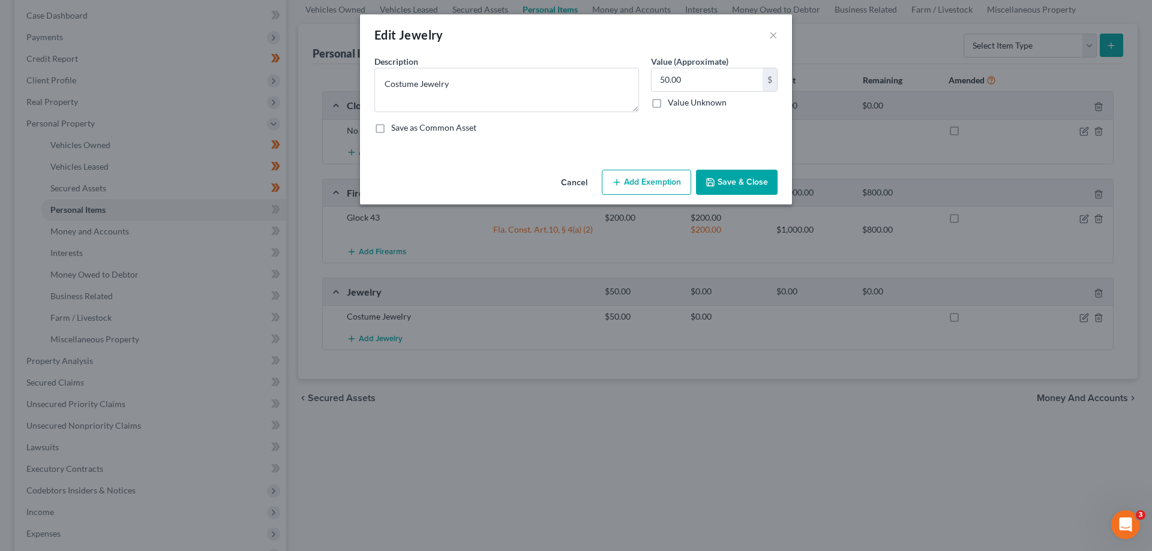
click at [612, 181] on button "Add Exemption" at bounding box center [646, 182] width 89 height 25
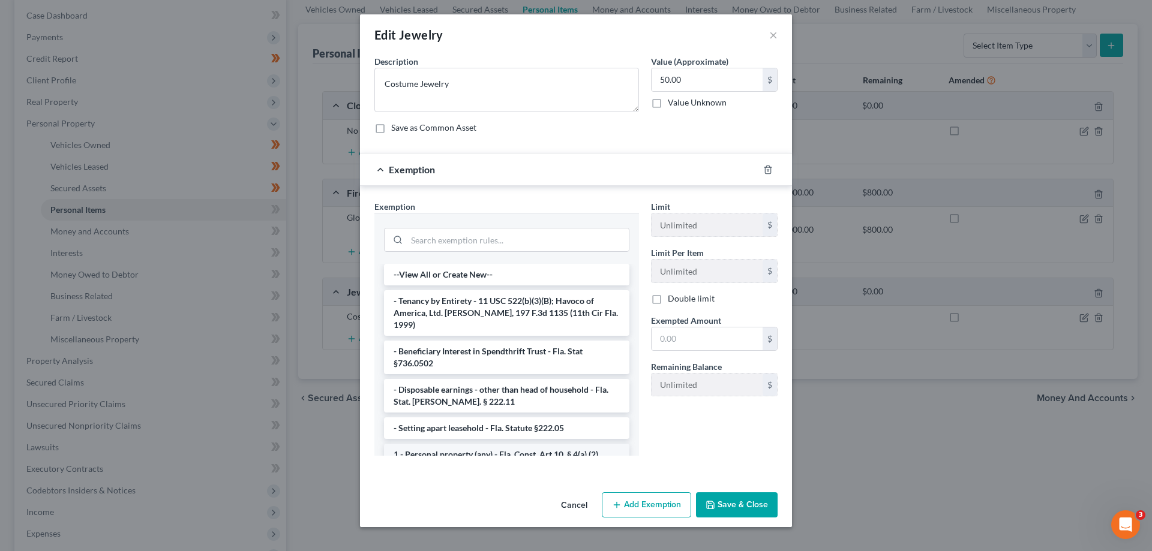
click at [480, 449] on li "1 - Personal property (any) - Fla. Const. Art.10, § 4(a) (2)" at bounding box center [506, 455] width 245 height 22
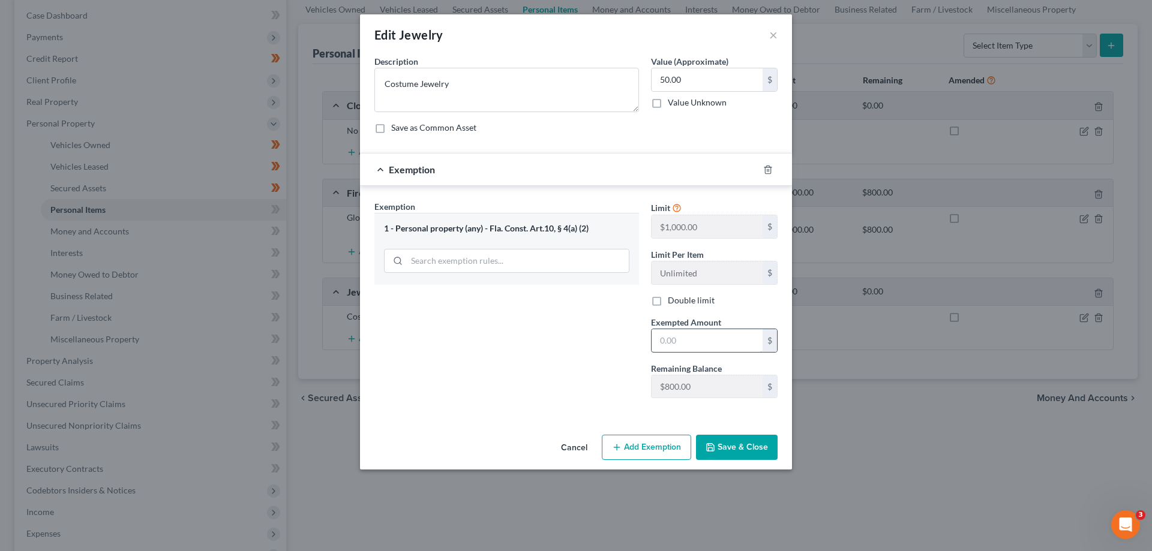
click at [690, 340] on input "text" at bounding box center [706, 340] width 111 height 23
type input "50.00"
click at [734, 452] on button "Save & Close" at bounding box center [737, 447] width 82 height 25
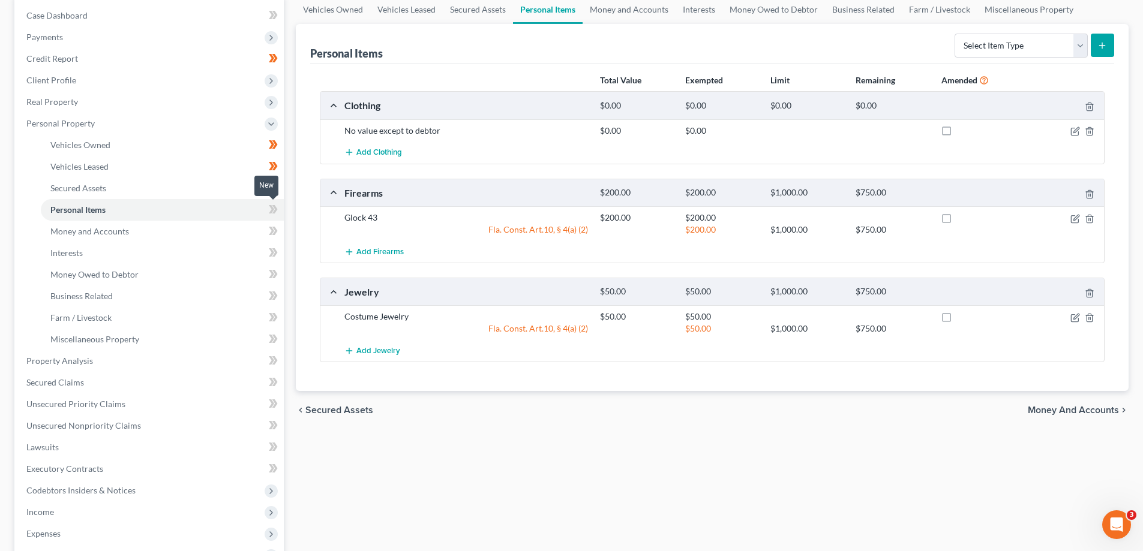
click at [276, 208] on icon at bounding box center [274, 209] width 5 height 8
click at [274, 209] on icon at bounding box center [273, 209] width 9 height 15
click at [206, 232] on link "Money and Accounts" at bounding box center [162, 232] width 243 height 22
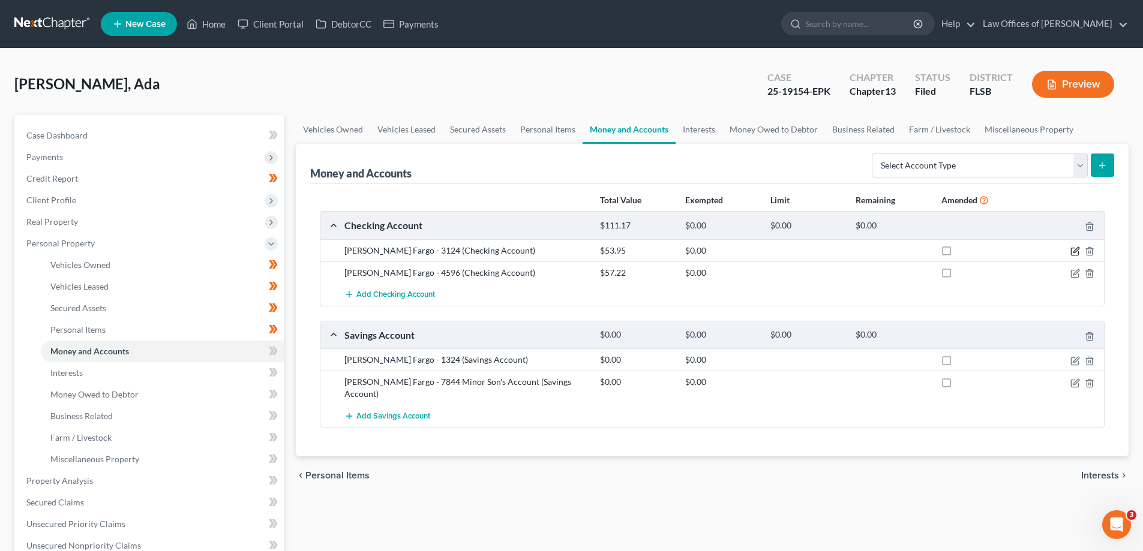
click at [1076, 249] on icon "button" at bounding box center [1075, 249] width 5 height 5
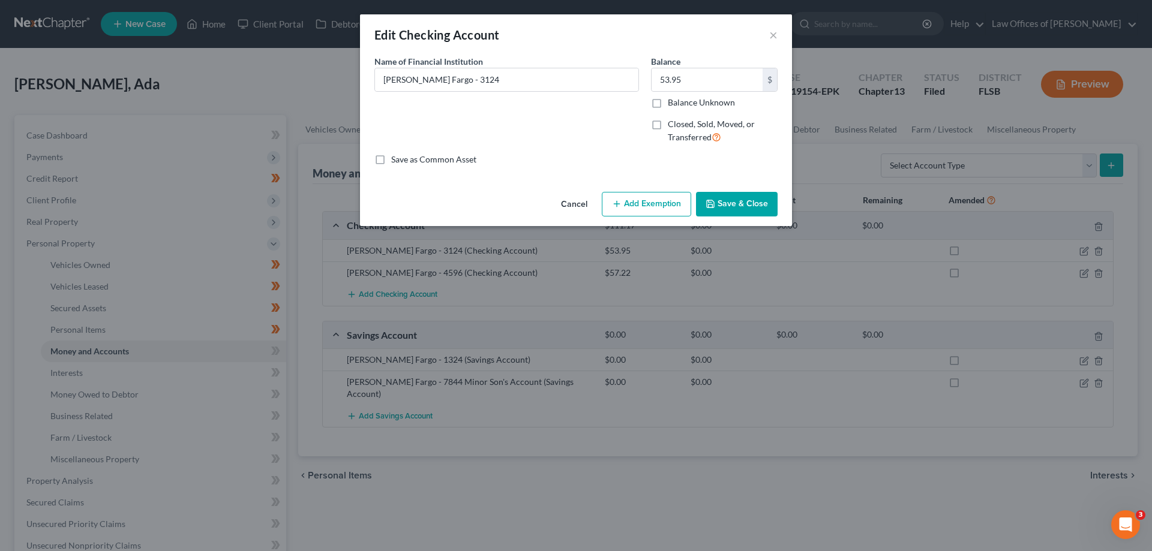
click at [620, 203] on icon "button" at bounding box center [617, 204] width 10 height 10
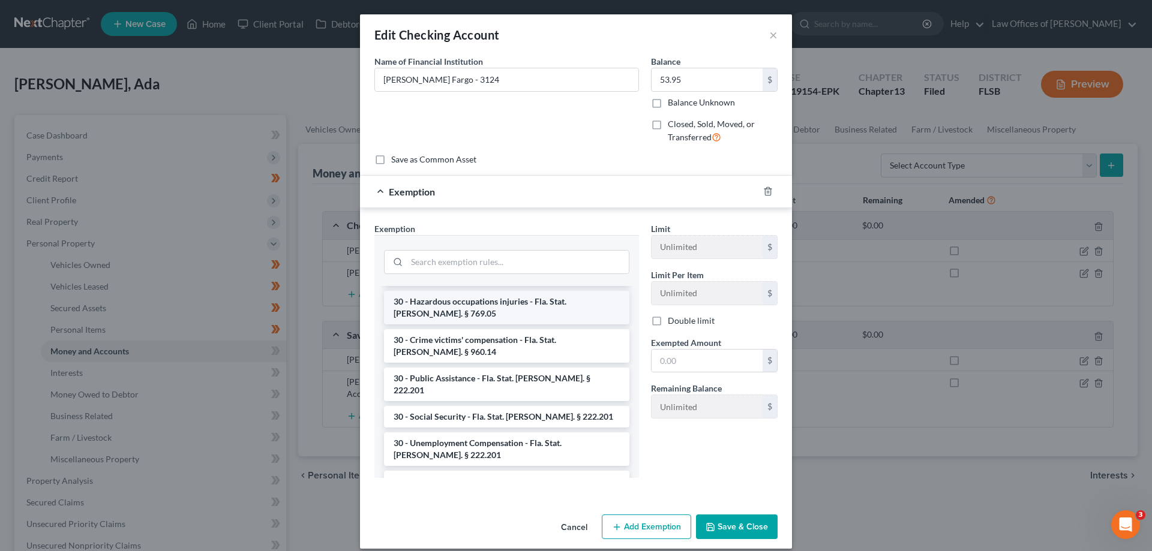
scroll to position [900, 0]
click at [547, 545] on li "30 - Wages - for heads of family earning up to $750 per week - Fla. Stat. [PERS…" at bounding box center [506, 562] width 245 height 34
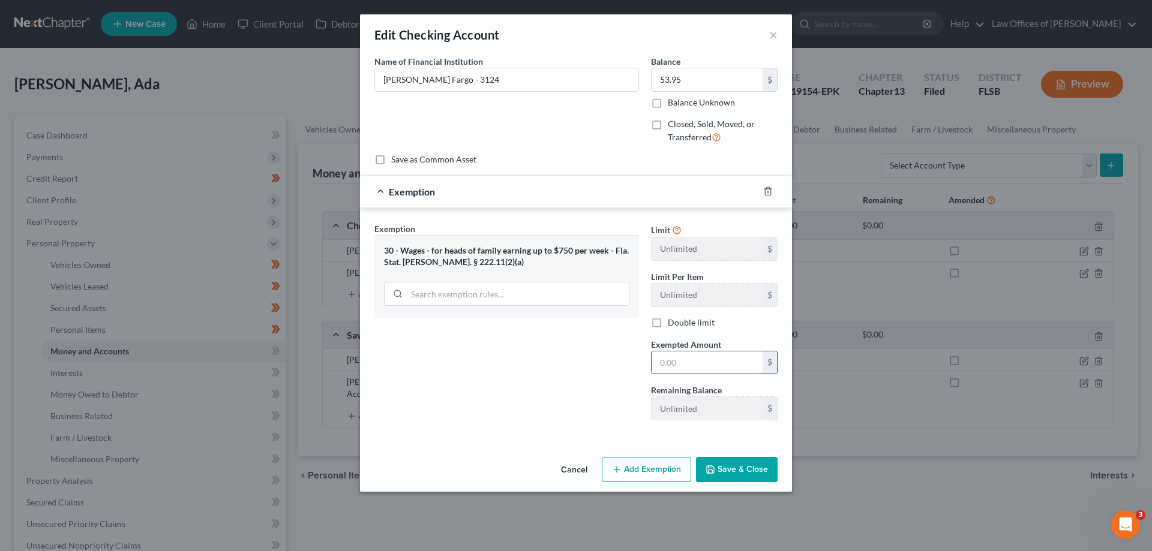
click at [706, 359] on input "text" at bounding box center [706, 363] width 111 height 23
type input "53.95"
click at [759, 476] on button "Save & Close" at bounding box center [737, 469] width 82 height 25
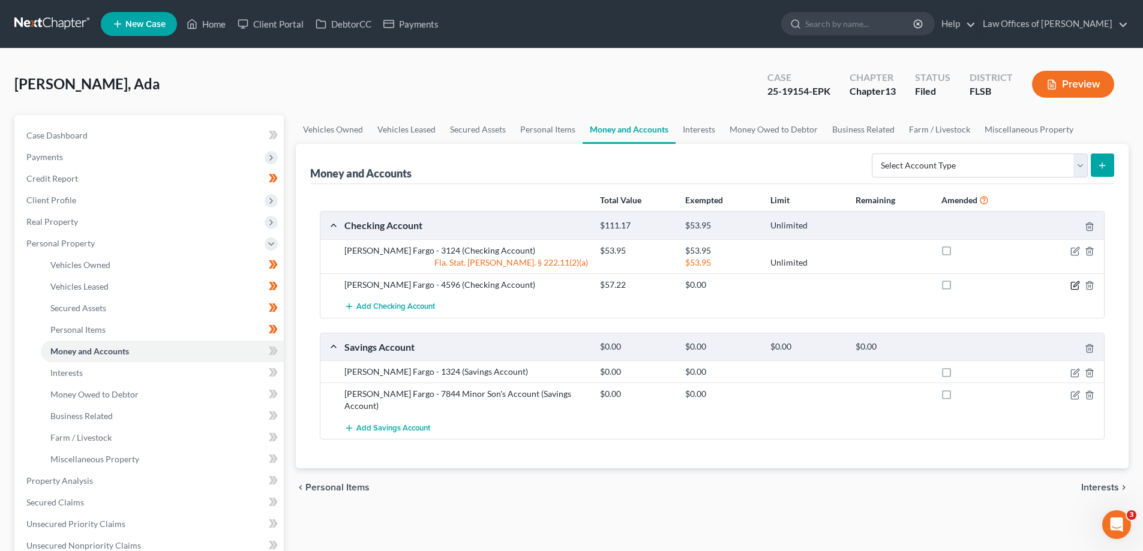
click at [1074, 287] on icon "button" at bounding box center [1075, 283] width 5 height 5
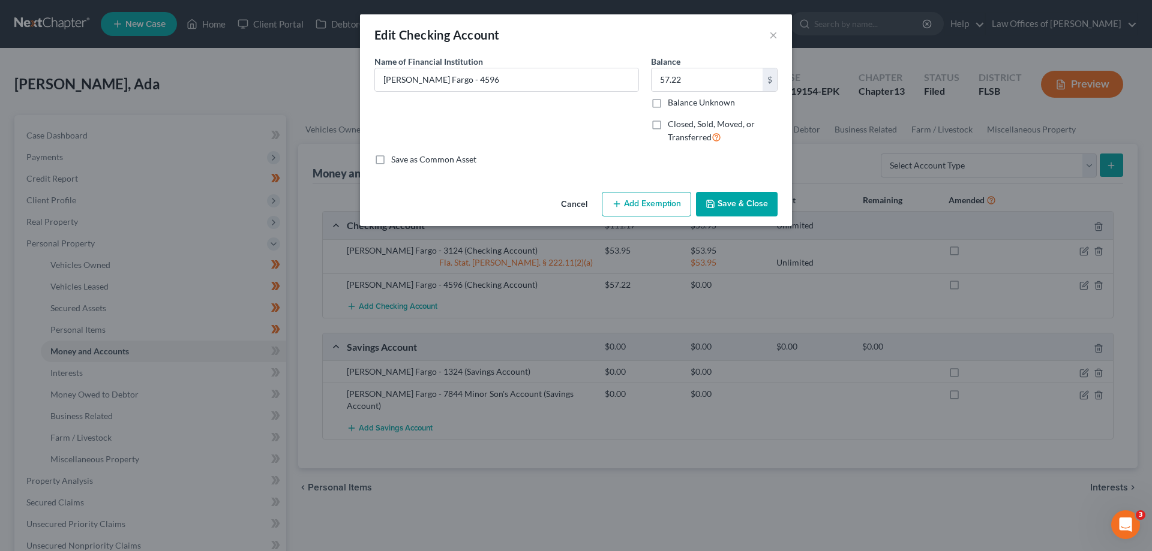
click at [638, 205] on button "Add Exemption" at bounding box center [646, 204] width 89 height 25
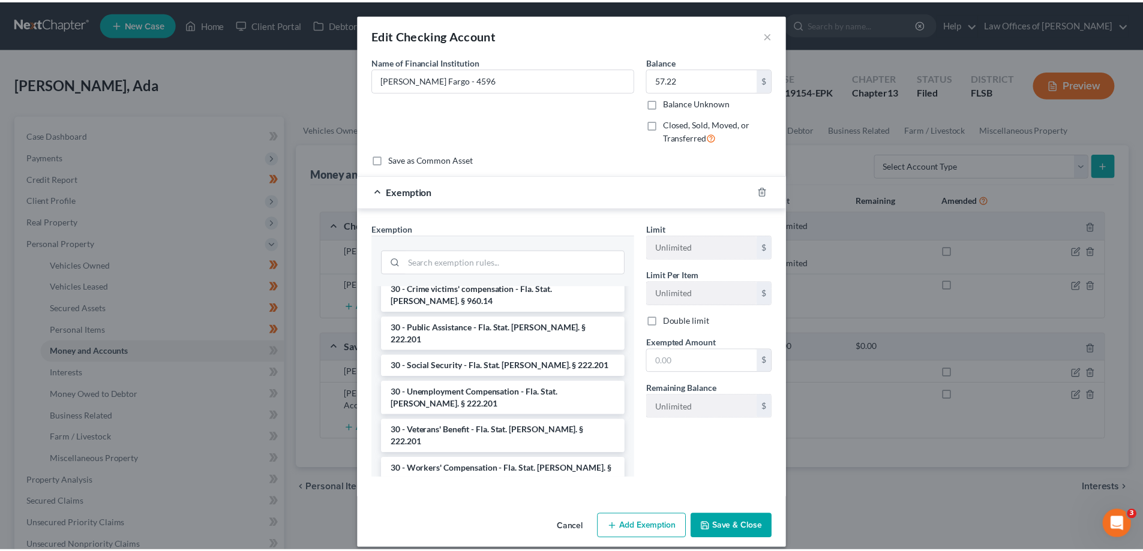
scroll to position [960, 0]
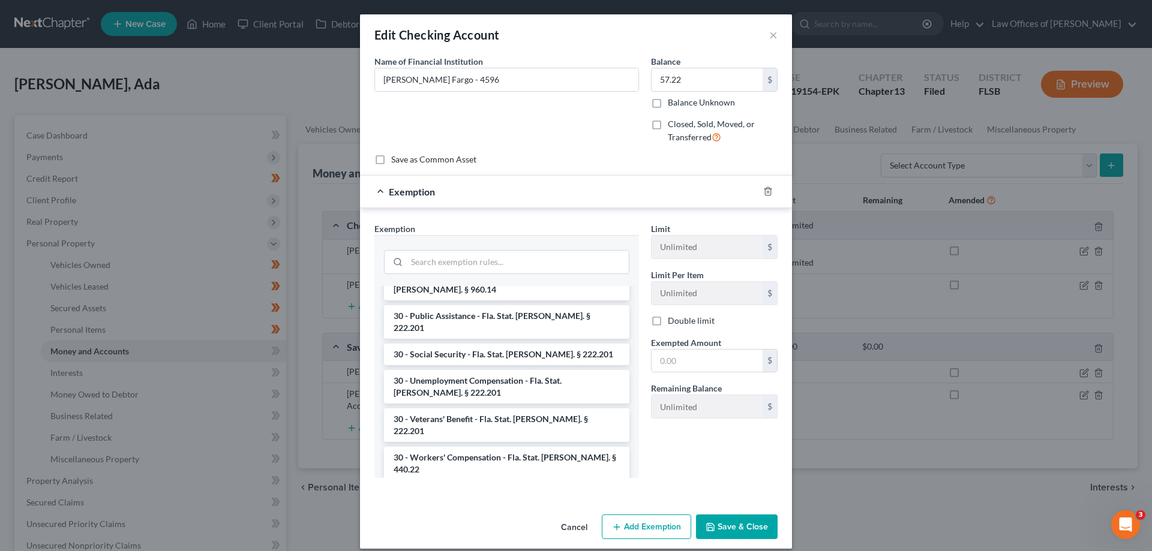
click at [489, 485] on li "30 - Wages - for heads of family earning up to $750 per week - Fla. Stat. [PERS…" at bounding box center [506, 502] width 245 height 34
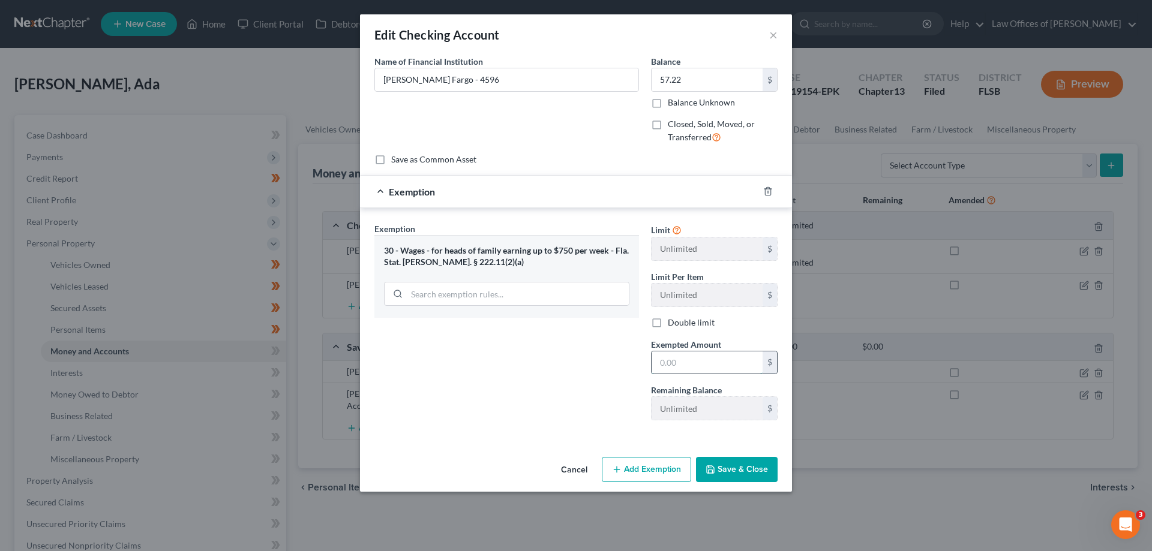
click at [710, 364] on input "text" at bounding box center [706, 363] width 111 height 23
type input "57.22"
click at [731, 468] on button "Save & Close" at bounding box center [737, 469] width 82 height 25
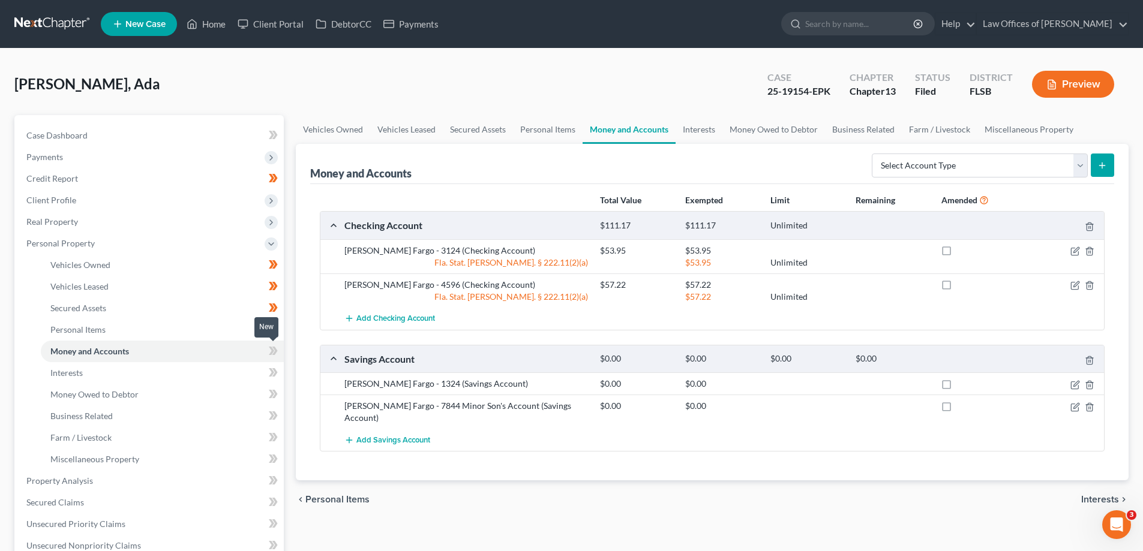
click at [273, 349] on icon at bounding box center [273, 351] width 9 height 15
click at [275, 352] on icon at bounding box center [274, 351] width 5 height 8
click at [197, 372] on link "Interests" at bounding box center [162, 373] width 243 height 22
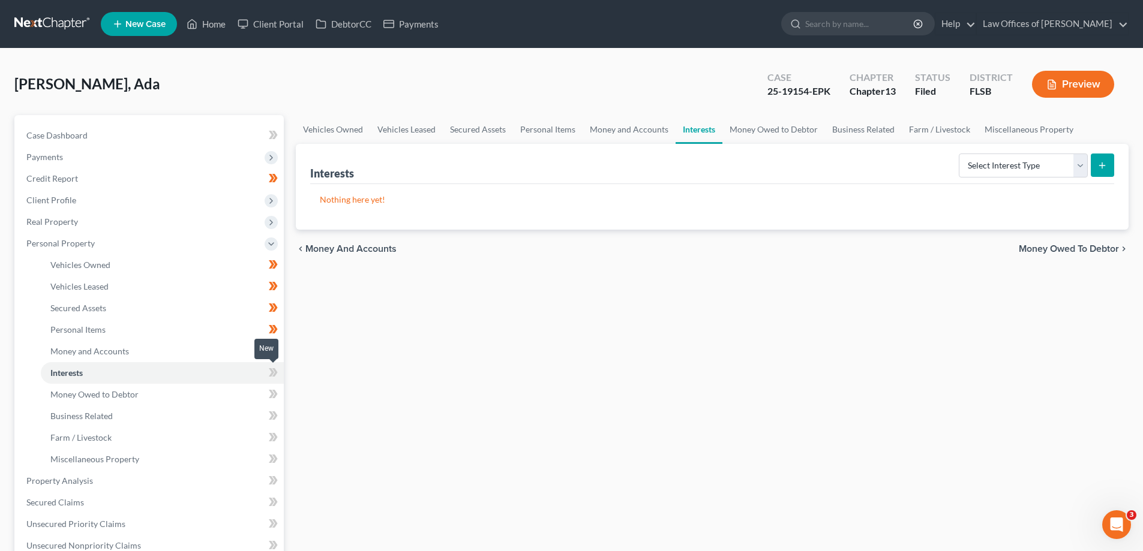
click at [277, 374] on icon at bounding box center [274, 372] width 5 height 8
click at [273, 373] on icon at bounding box center [271, 372] width 5 height 8
click at [214, 391] on link "Money Owed to Debtor" at bounding box center [162, 395] width 243 height 22
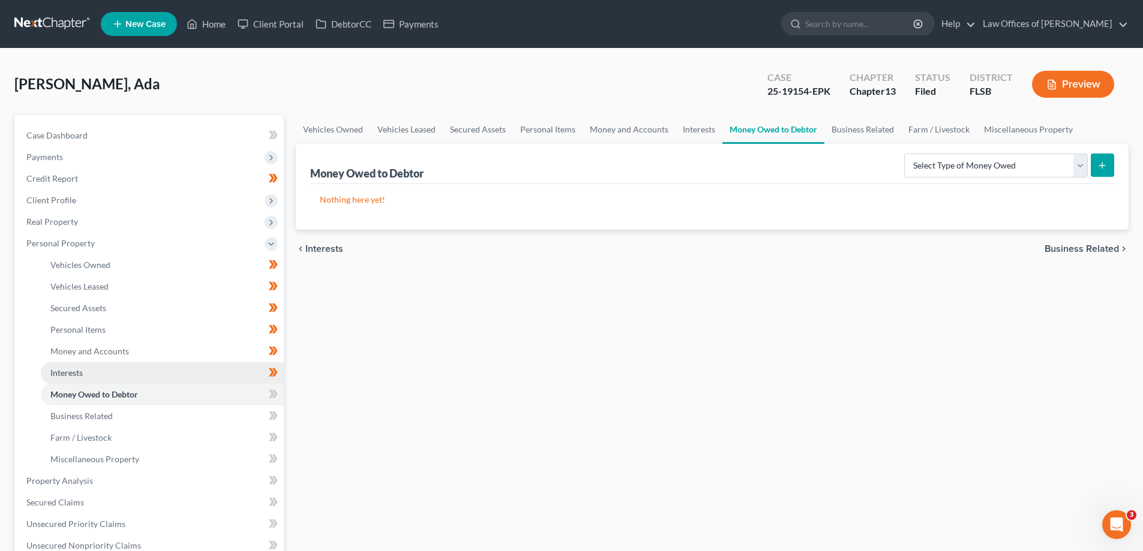
click at [185, 378] on link "Interests" at bounding box center [162, 373] width 243 height 22
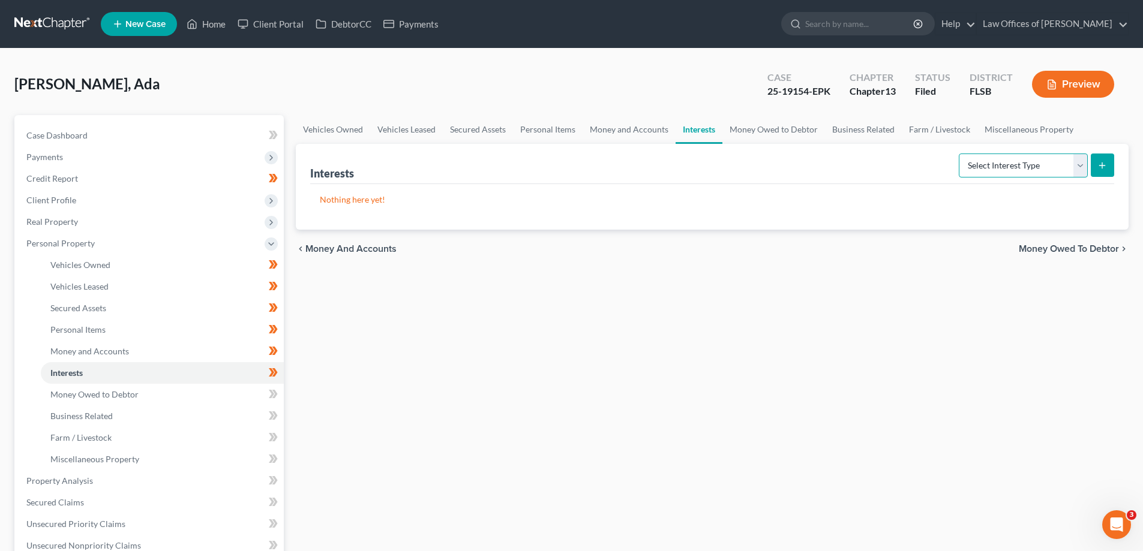
click at [1078, 163] on select "Select Interest Type 401K Annuity Bond Education IRA Government Bond Government…" at bounding box center [1023, 166] width 129 height 24
click at [647, 283] on div "Vehicles Owned Vehicles Leased Secured Assets Personal Items Money and Accounts…" at bounding box center [712, 483] width 845 height 736
click at [138, 398] on link "Money Owed to Debtor" at bounding box center [162, 395] width 243 height 22
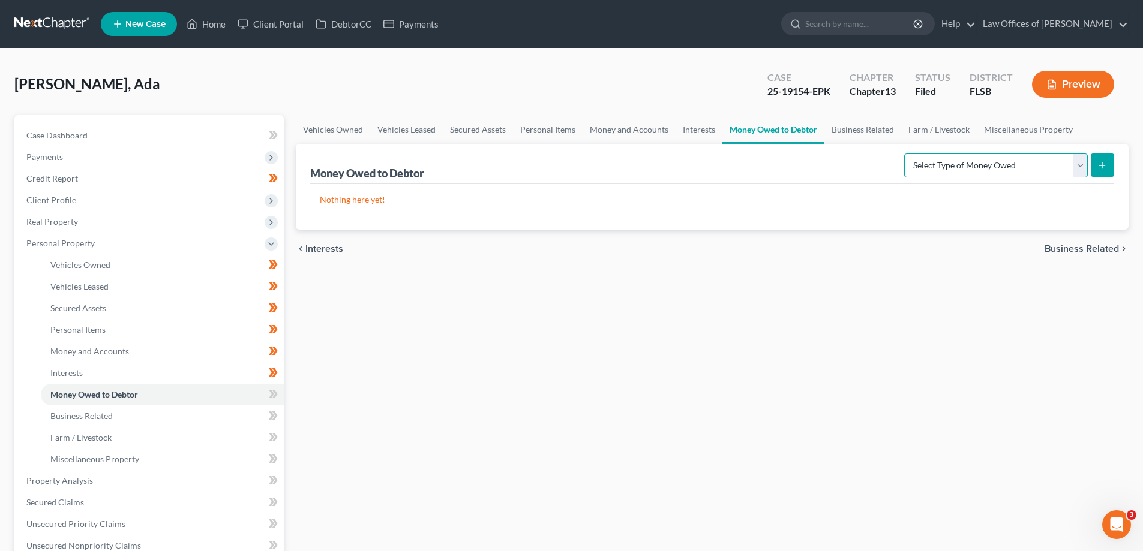
click at [1079, 168] on select "Select Type of Money Owed Accounts Receivable Alimony Child Support Claims Agai…" at bounding box center [996, 166] width 184 height 24
click at [276, 397] on icon at bounding box center [273, 394] width 9 height 15
click at [274, 393] on icon at bounding box center [273, 394] width 9 height 15
click at [221, 414] on link "Business Related" at bounding box center [162, 416] width 243 height 22
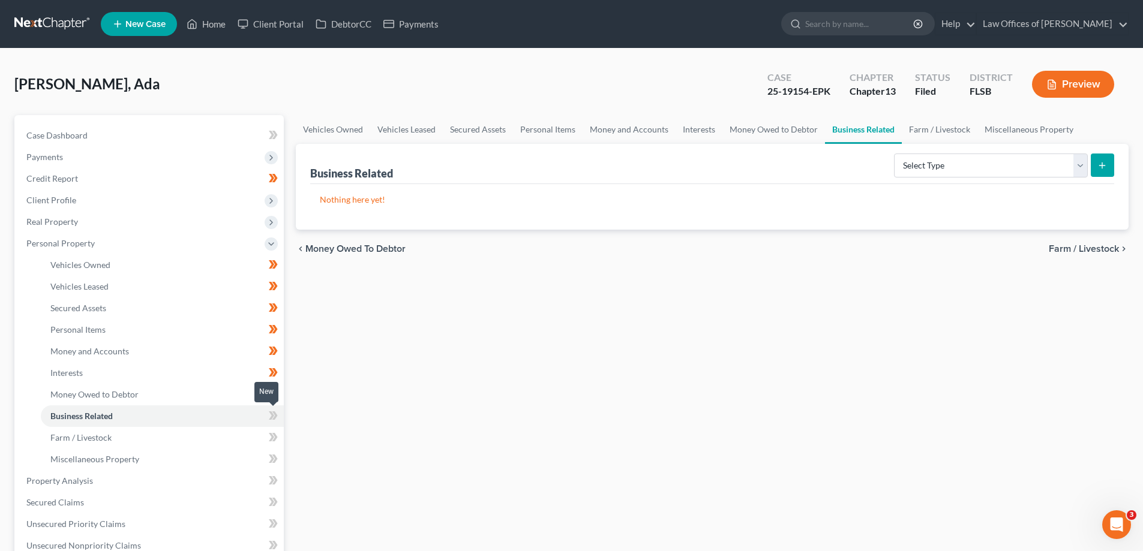
click at [271, 416] on icon at bounding box center [273, 415] width 9 height 15
click at [276, 417] on icon at bounding box center [274, 415] width 5 height 8
click at [230, 432] on link "Farm / Livestock" at bounding box center [162, 438] width 243 height 22
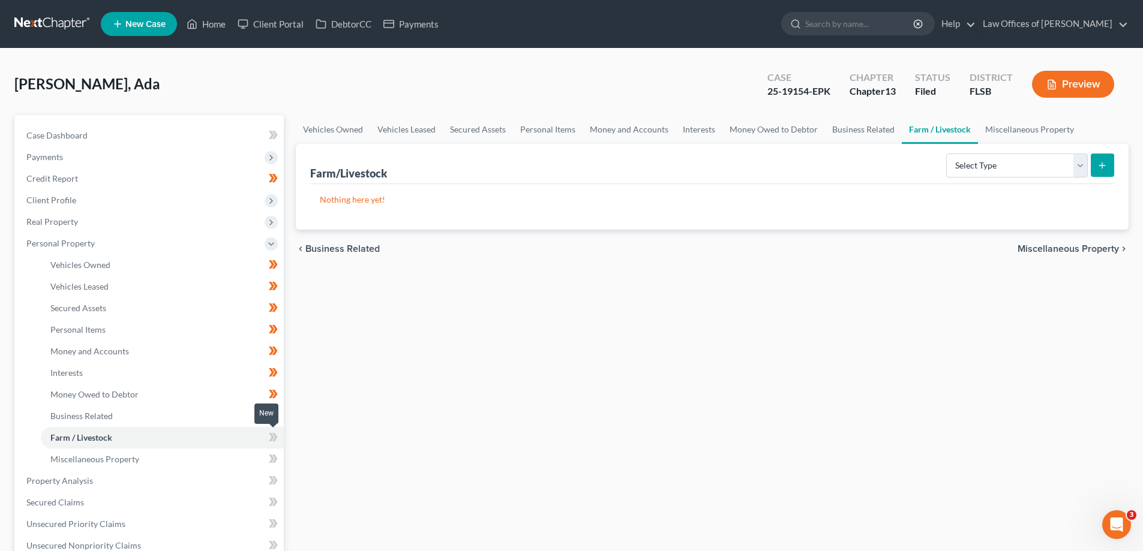
click at [272, 436] on icon at bounding box center [271, 437] width 5 height 8
click at [274, 437] on icon at bounding box center [271, 437] width 5 height 8
click at [119, 460] on span "Miscellaneous Property" at bounding box center [94, 459] width 89 height 10
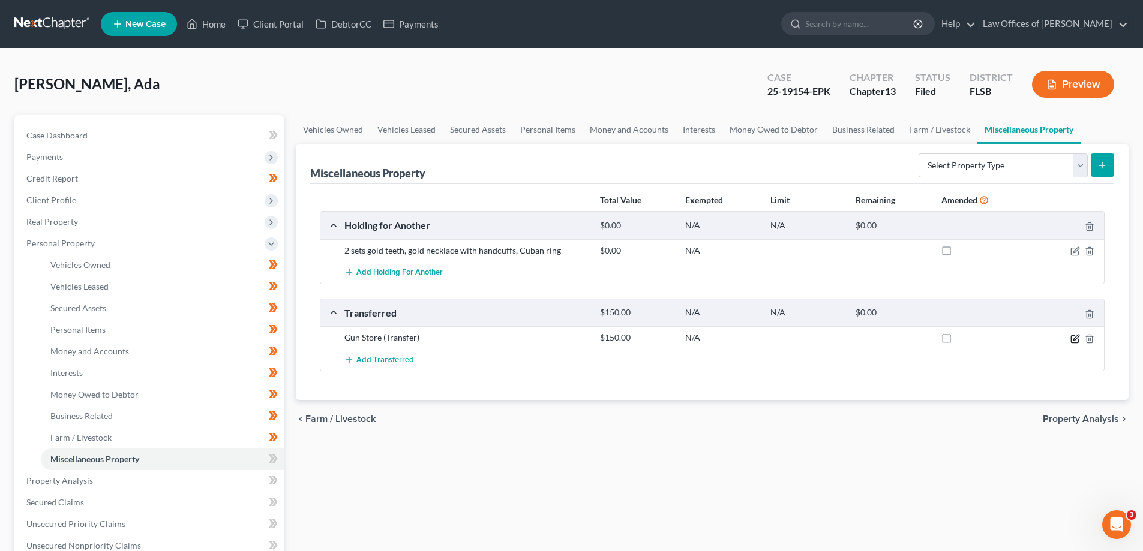
click at [1076, 337] on icon "button" at bounding box center [1075, 339] width 10 height 10
select select "Ordinary ([DATE])"
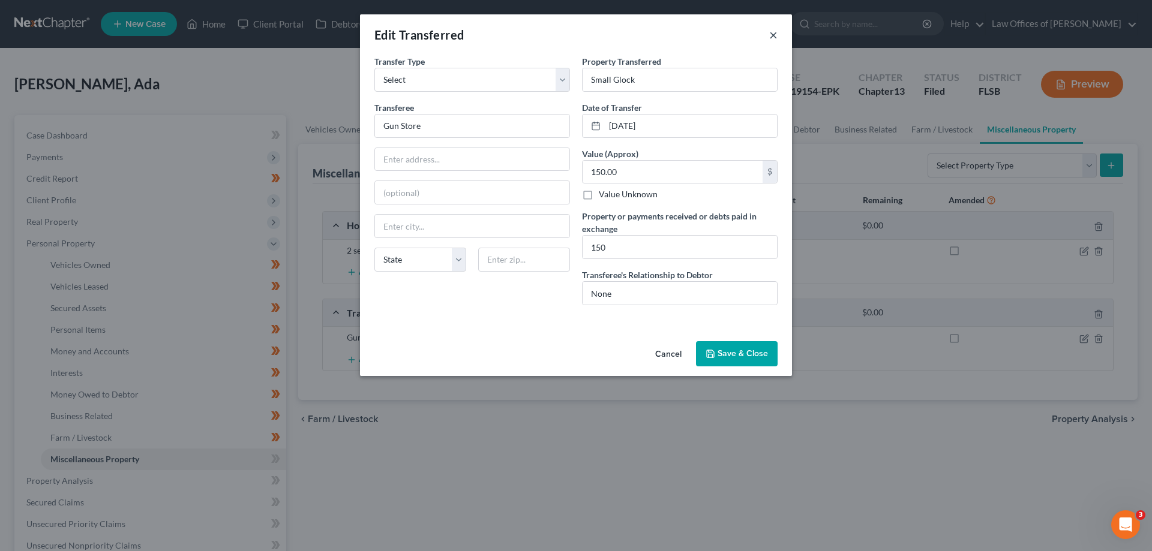
click at [774, 32] on button "×" at bounding box center [773, 35] width 8 height 14
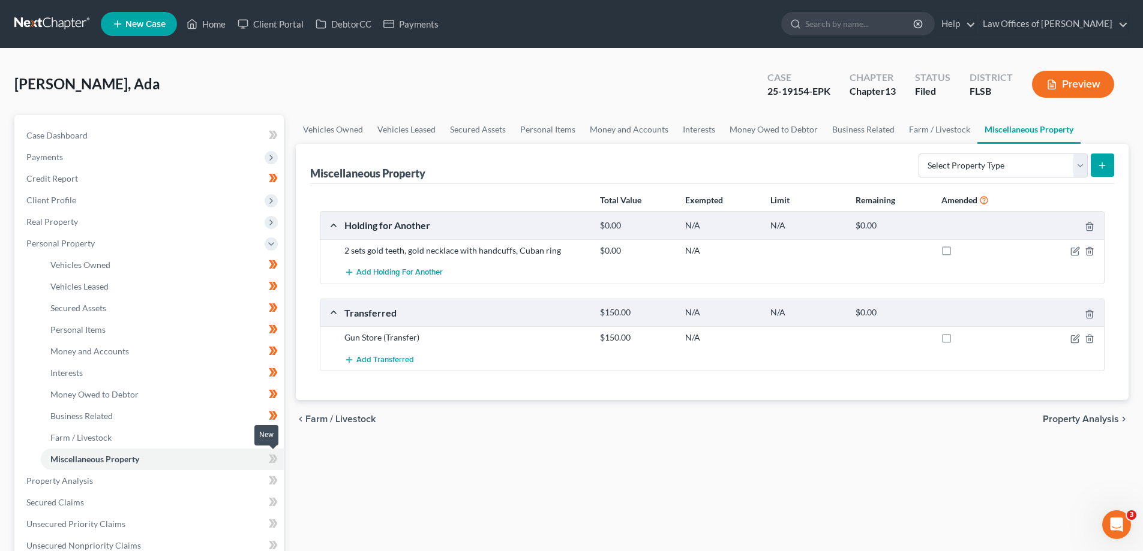
click at [272, 457] on icon at bounding box center [271, 459] width 5 height 8
click at [116, 482] on link "Property Analysis" at bounding box center [150, 481] width 267 height 22
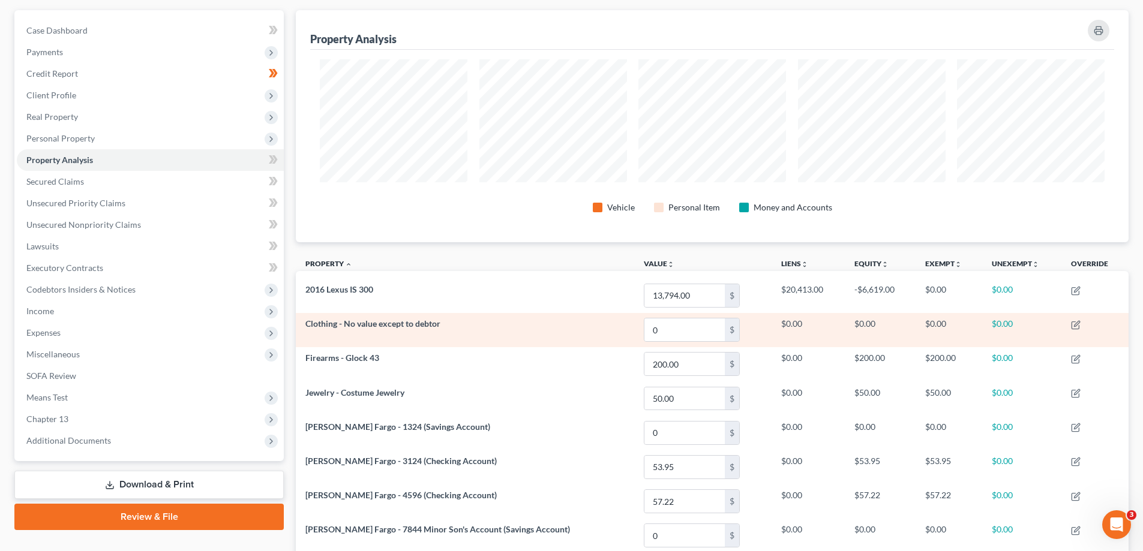
scroll to position [104, 0]
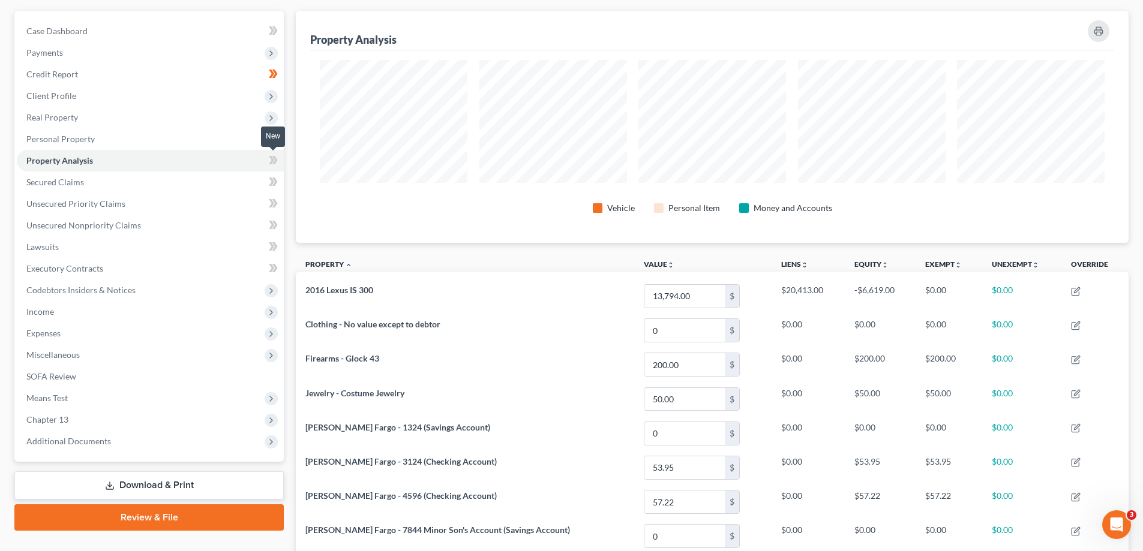
click at [273, 161] on icon at bounding box center [271, 160] width 5 height 8
click at [275, 160] on icon at bounding box center [273, 160] width 9 height 15
click at [220, 181] on link "Secured Claims" at bounding box center [150, 183] width 267 height 22
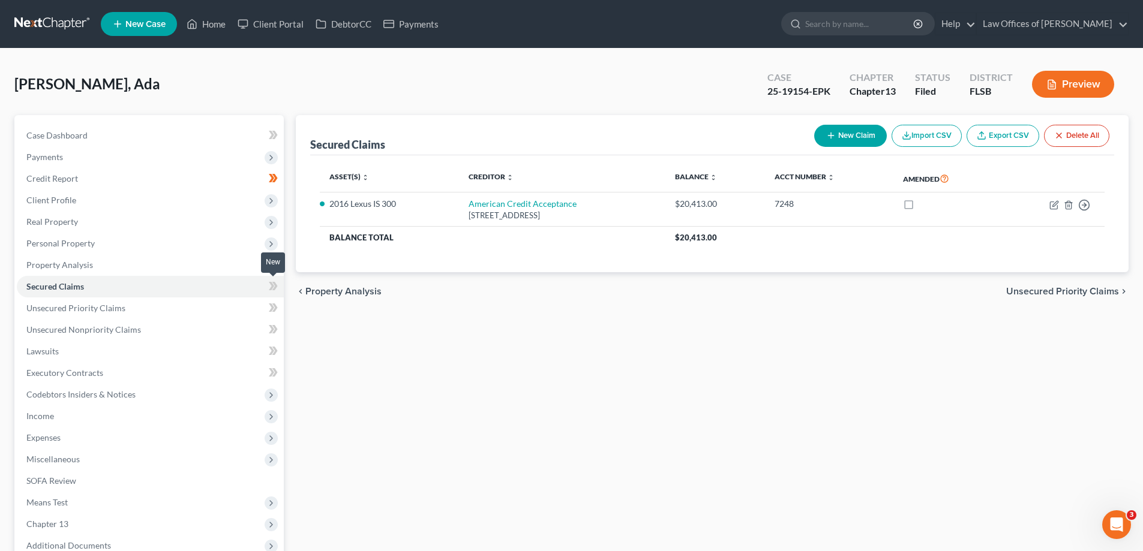
click at [274, 286] on icon at bounding box center [271, 286] width 5 height 8
click at [273, 290] on icon at bounding box center [273, 286] width 9 height 15
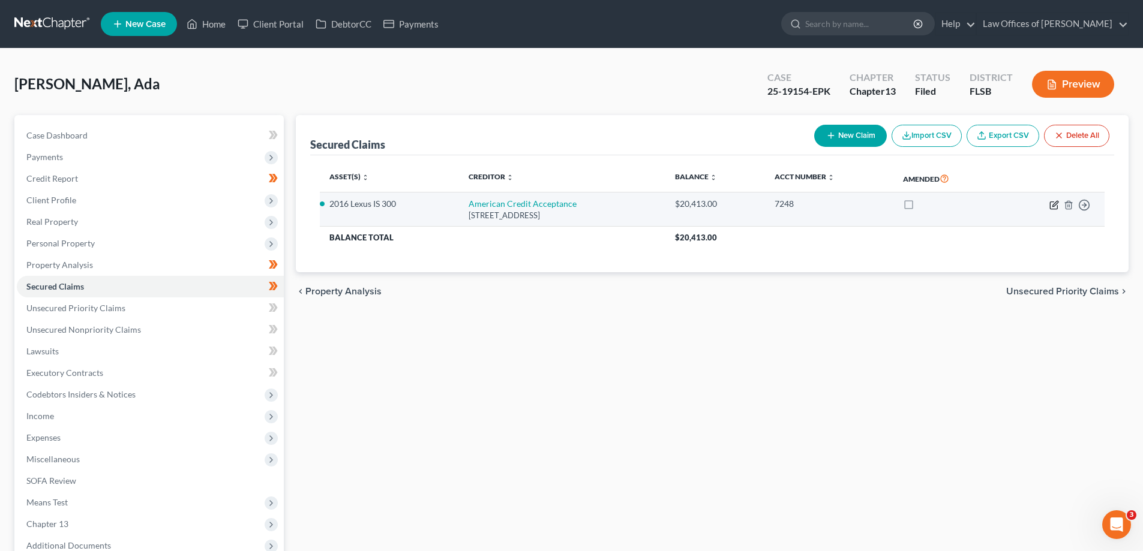
click at [1054, 203] on icon "button" at bounding box center [1054, 205] width 10 height 10
select select "42"
select select "2"
select select "4"
select select "0"
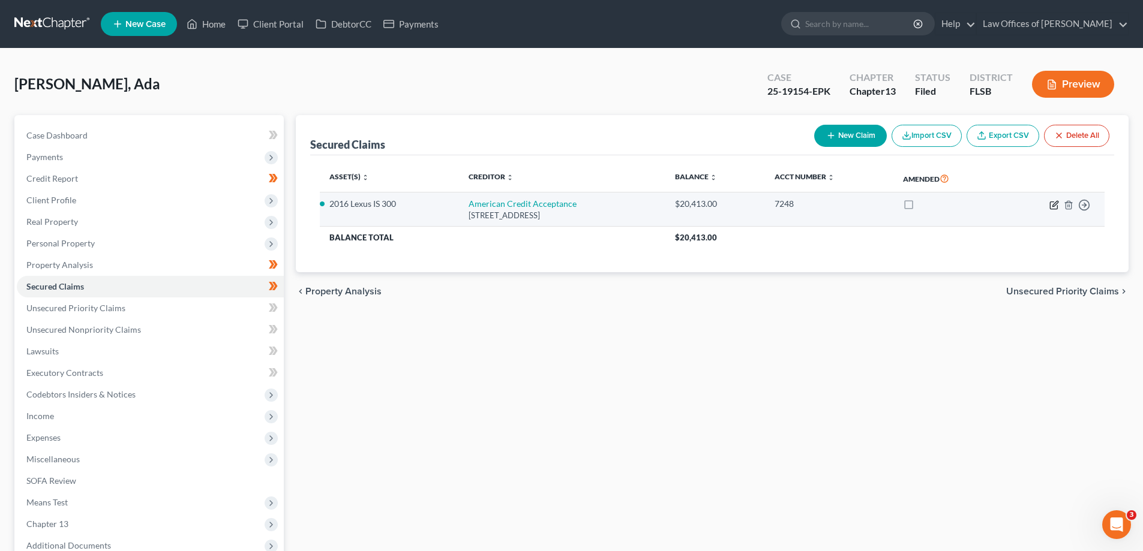
select select "0"
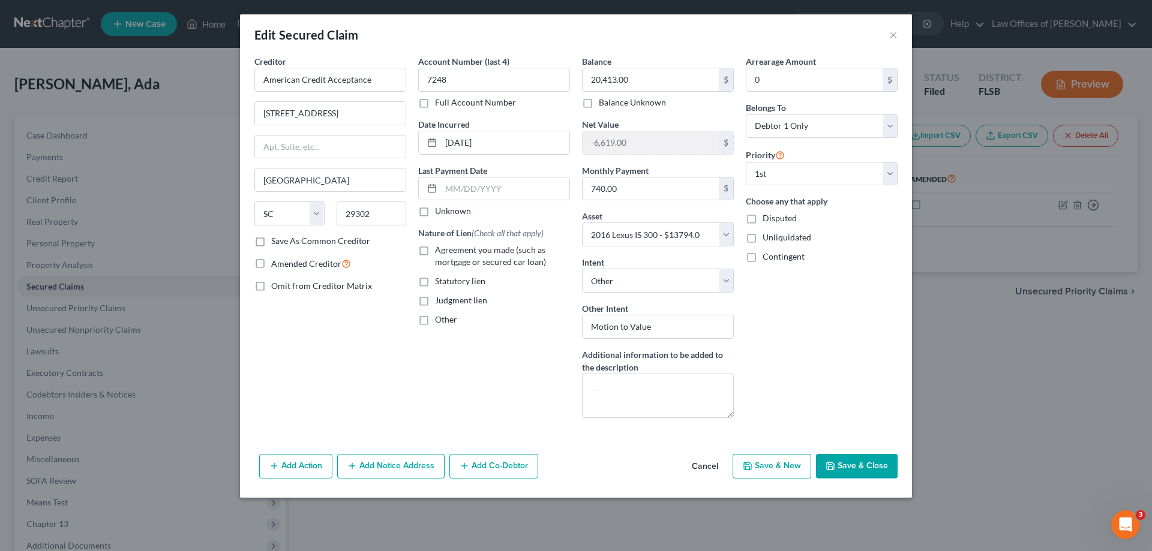
click at [852, 468] on button "Save & Close" at bounding box center [857, 466] width 82 height 25
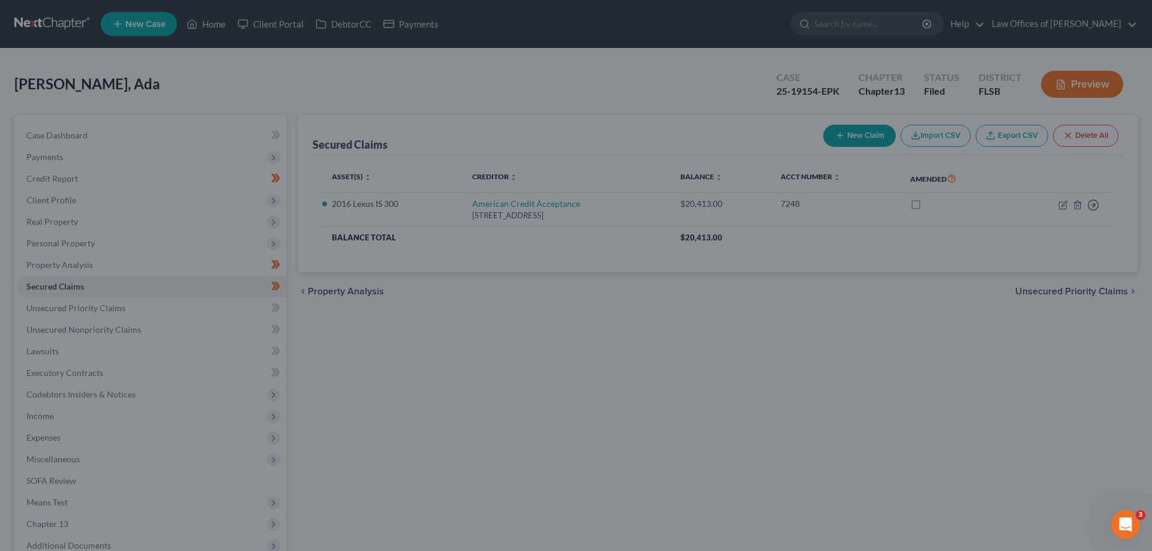
select select "2"
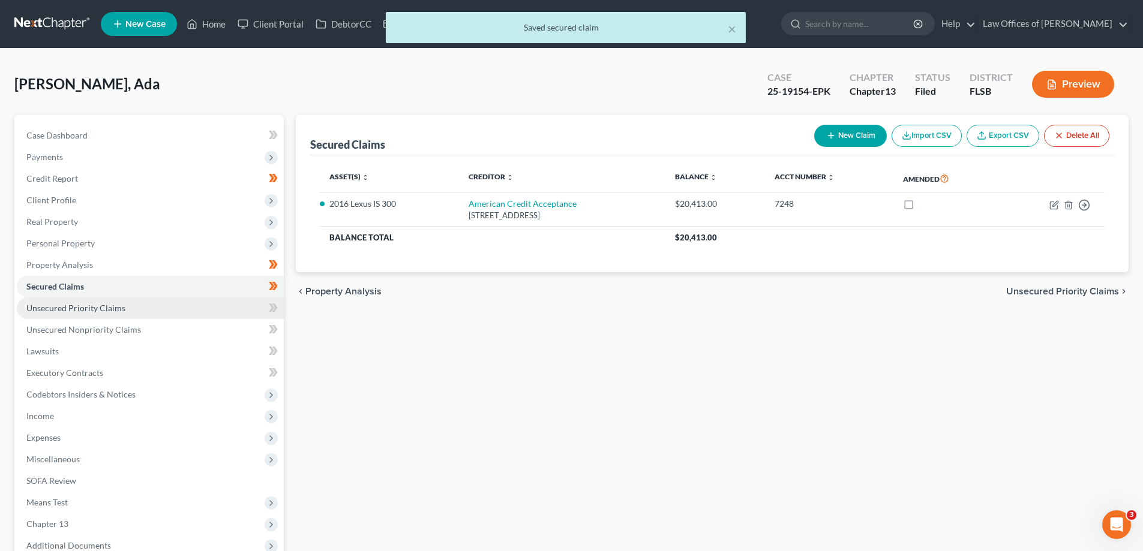
click at [185, 310] on link "Unsecured Priority Claims" at bounding box center [150, 309] width 267 height 22
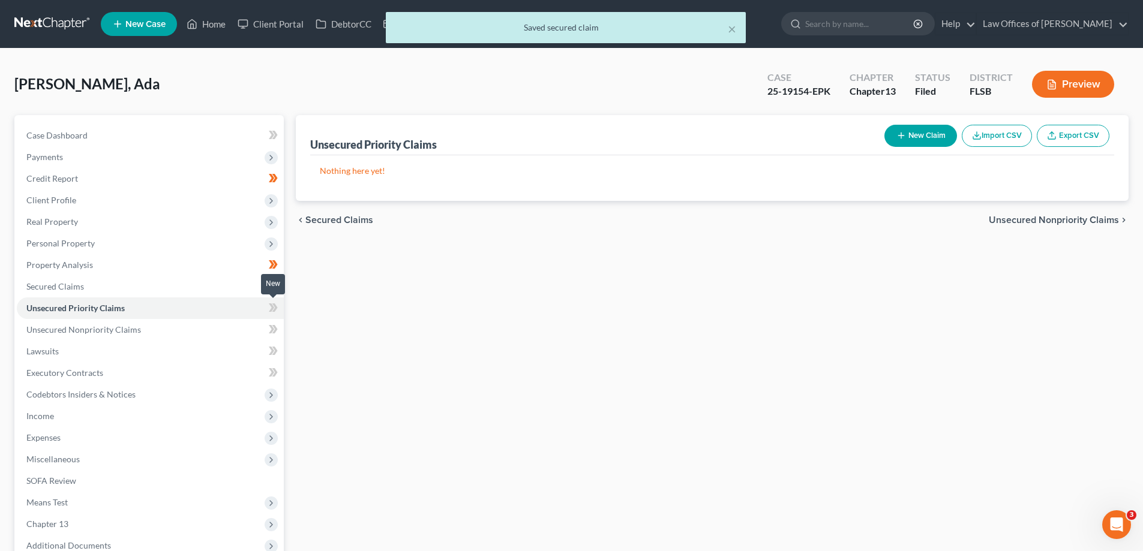
click at [274, 308] on icon at bounding box center [271, 308] width 5 height 8
click at [274, 309] on icon at bounding box center [273, 308] width 9 height 15
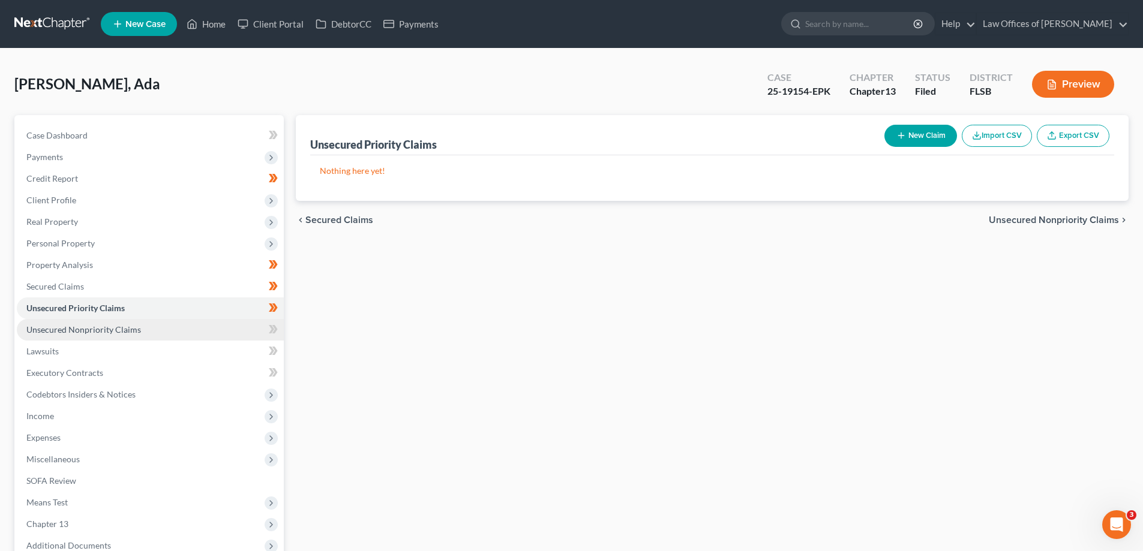
click at [167, 328] on link "Unsecured Nonpriority Claims" at bounding box center [150, 330] width 267 height 22
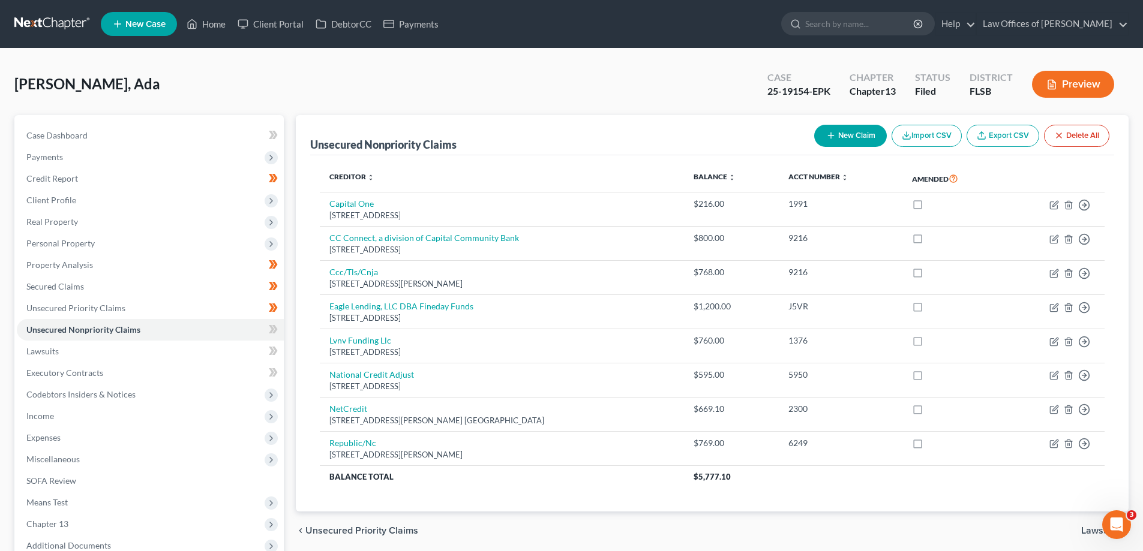
click at [857, 144] on button "New Claim" at bounding box center [850, 136] width 73 height 22
select select "0"
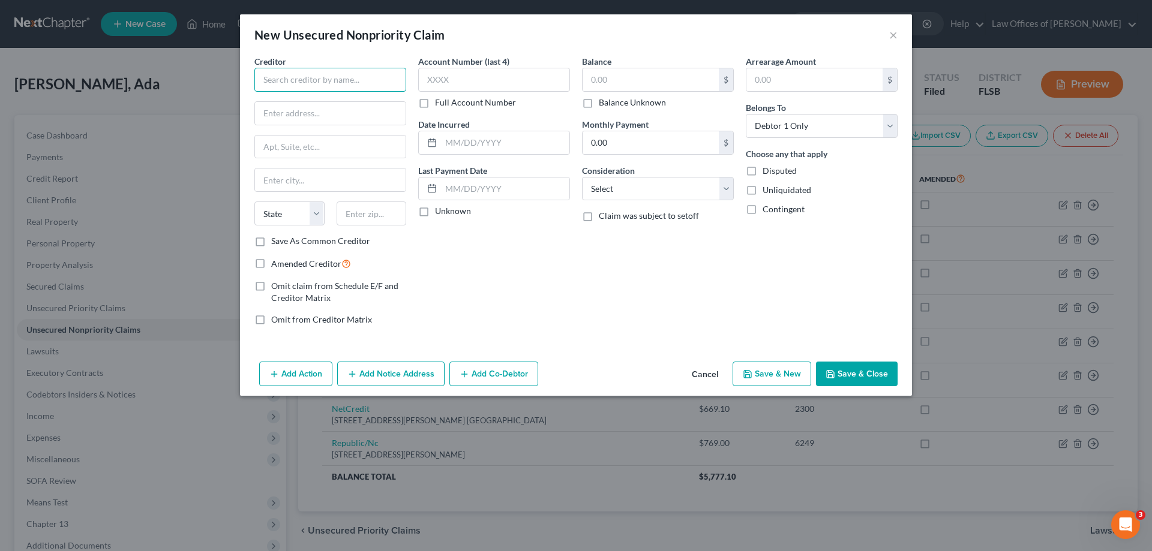
click at [322, 79] on input "text" at bounding box center [330, 80] width 152 height 24
type input "American First Finance"
click at [661, 86] on input "text" at bounding box center [650, 79] width 136 height 23
type input "85"
click at [692, 373] on button "Cancel" at bounding box center [705, 375] width 46 height 24
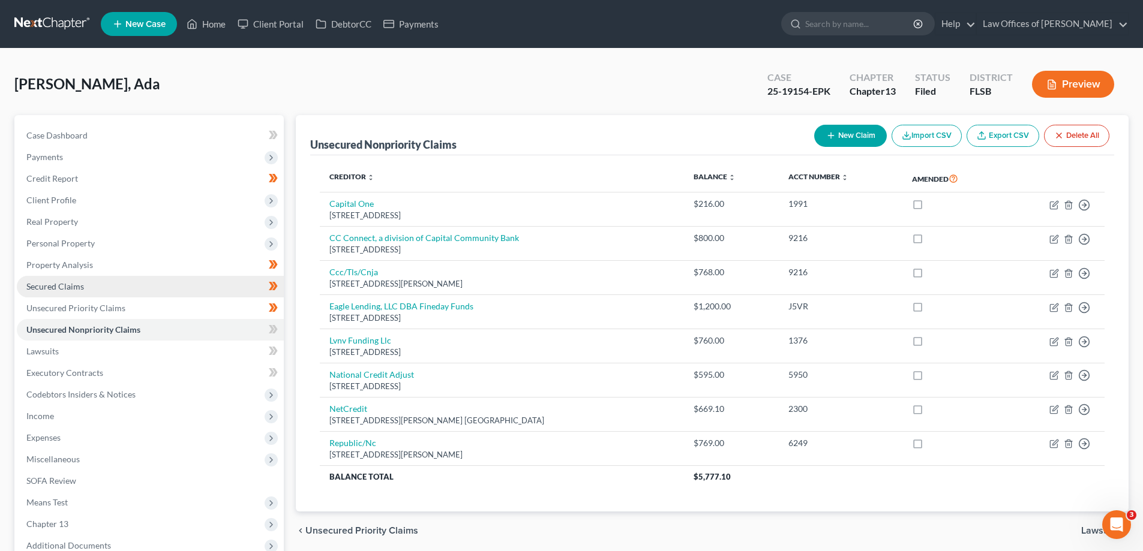
click at [74, 286] on span "Secured Claims" at bounding box center [55, 286] width 58 height 10
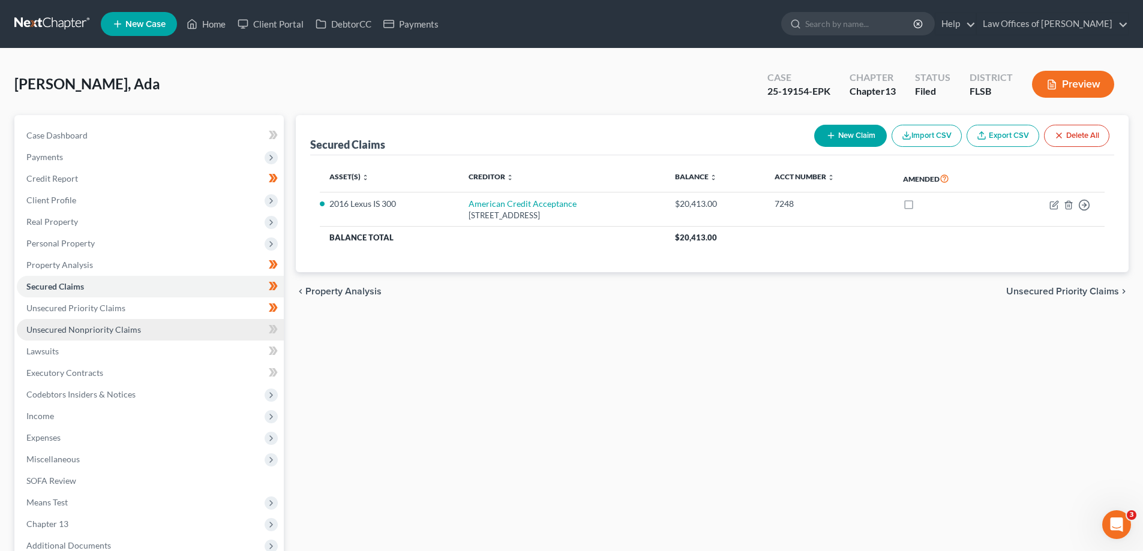
click at [98, 332] on span "Unsecured Nonpriority Claims" at bounding box center [83, 330] width 115 height 10
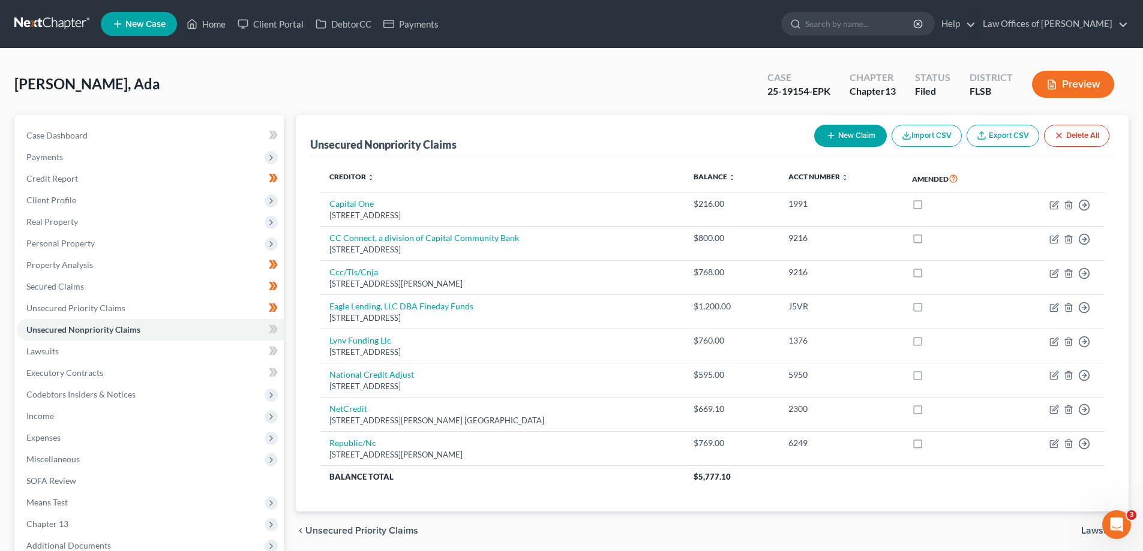
click at [866, 131] on button "New Claim" at bounding box center [850, 136] width 73 height 22
select select "0"
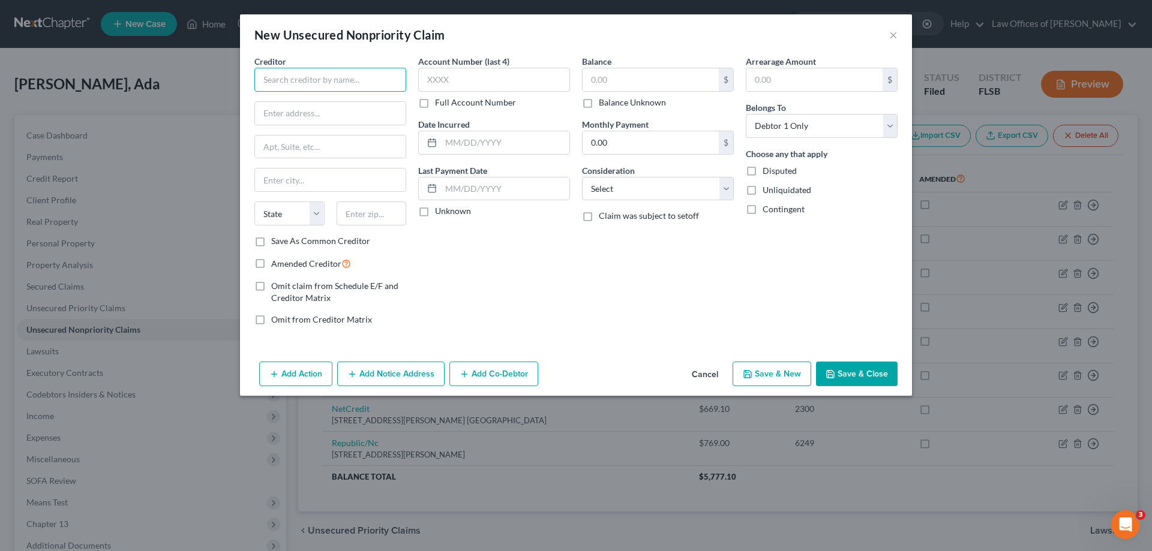
click at [302, 81] on input "text" at bounding box center [330, 80] width 152 height 24
paste input "American First Finance, LLC"
type input "American First Finance, LLC"
click at [599, 102] on label "Balance Unknown" at bounding box center [632, 103] width 67 height 12
click at [603, 102] on input "Balance Unknown" at bounding box center [607, 101] width 8 height 8
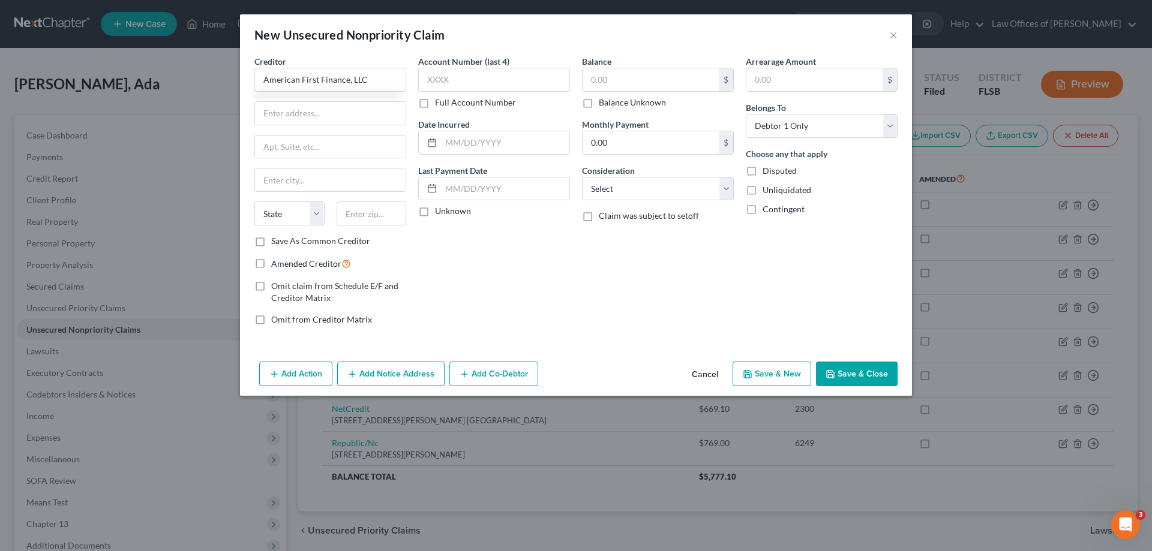
checkbox input "true"
type input "0.00"
click at [294, 118] on input "text" at bounding box center [330, 113] width 151 height 23
paste input "P.O. Box 565848"
type input "P.O. Box 565848"
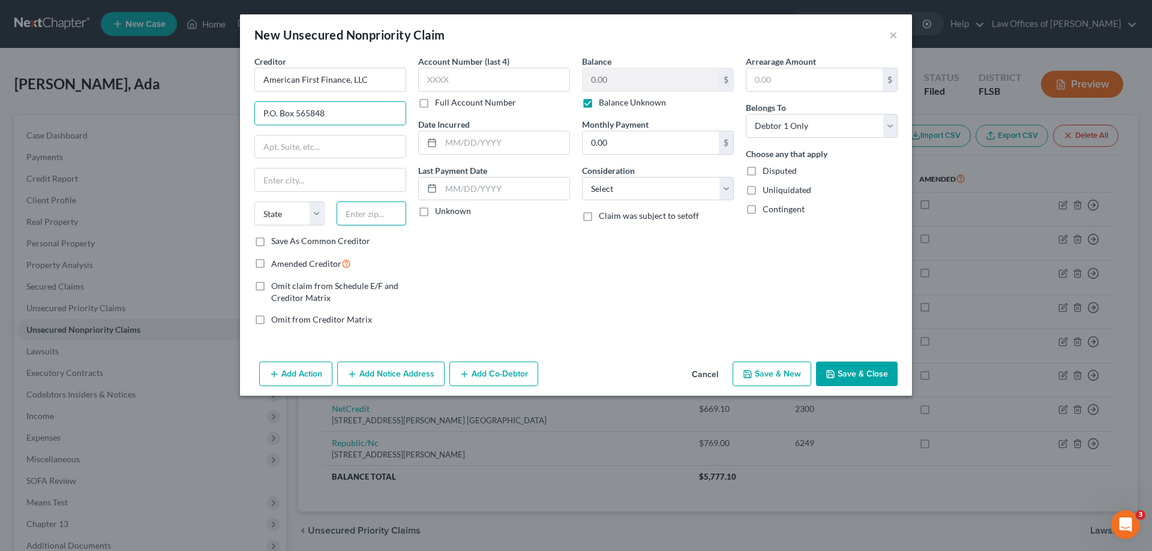
click at [368, 210] on input "text" at bounding box center [372, 214] width 70 height 24
type input "75356"
click at [502, 266] on div "Account Number (last 4) Full Account Number Date Incurred Last Payment Date Unk…" at bounding box center [494, 195] width 164 height 280
type input "[GEOGRAPHIC_DATA]"
select select "45"
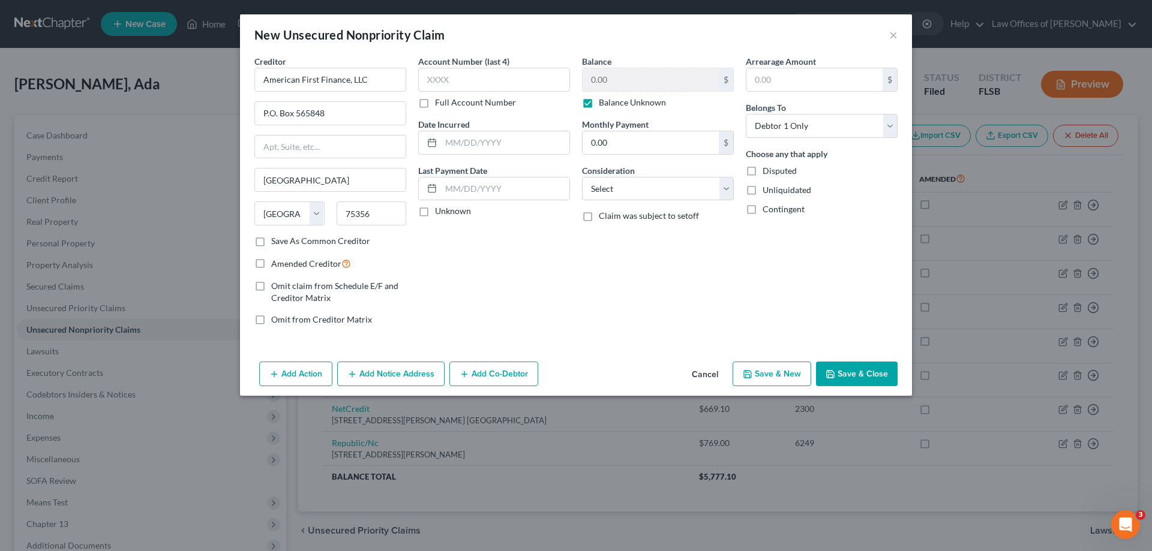
click at [861, 379] on button "Save & Close" at bounding box center [857, 374] width 82 height 25
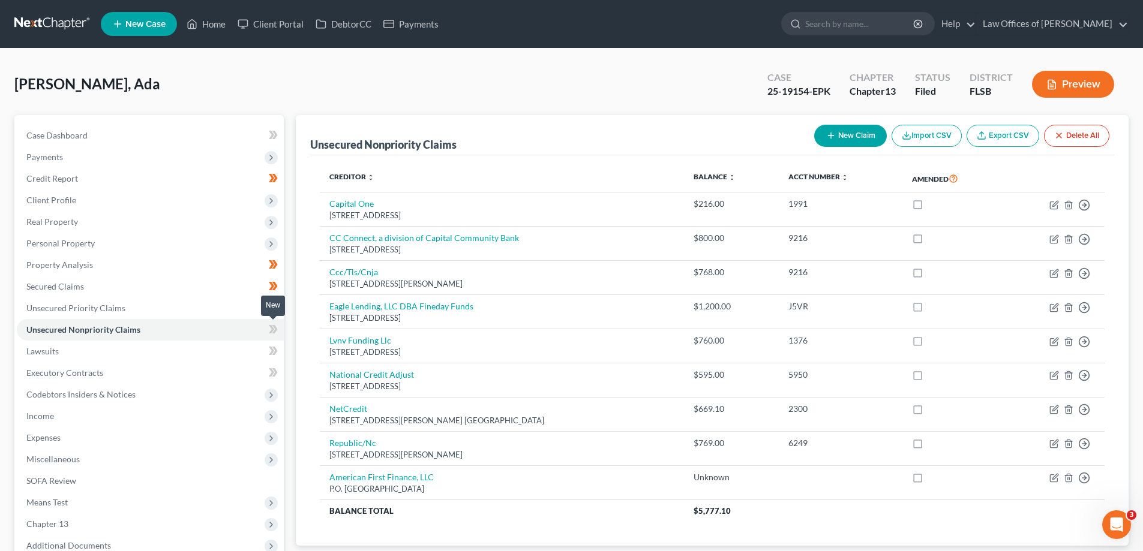
click at [268, 326] on span at bounding box center [273, 331] width 21 height 18
click at [217, 356] on link "Lawsuits" at bounding box center [150, 352] width 267 height 22
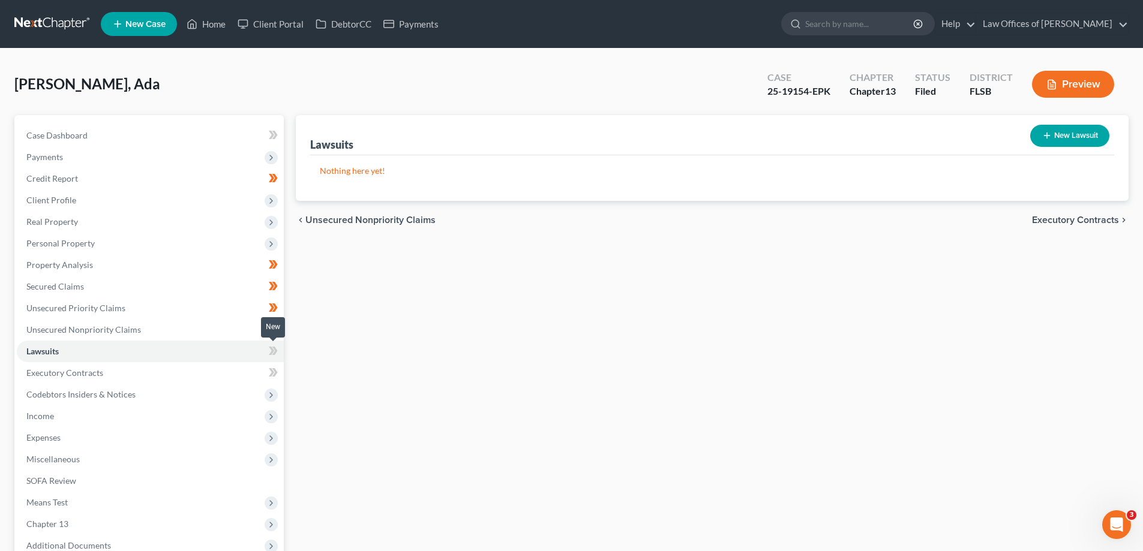
click at [274, 352] on icon at bounding box center [273, 351] width 9 height 15
click at [276, 373] on icon at bounding box center [274, 372] width 5 height 8
click at [217, 391] on span "Codebtors Insiders & Notices" at bounding box center [150, 395] width 267 height 22
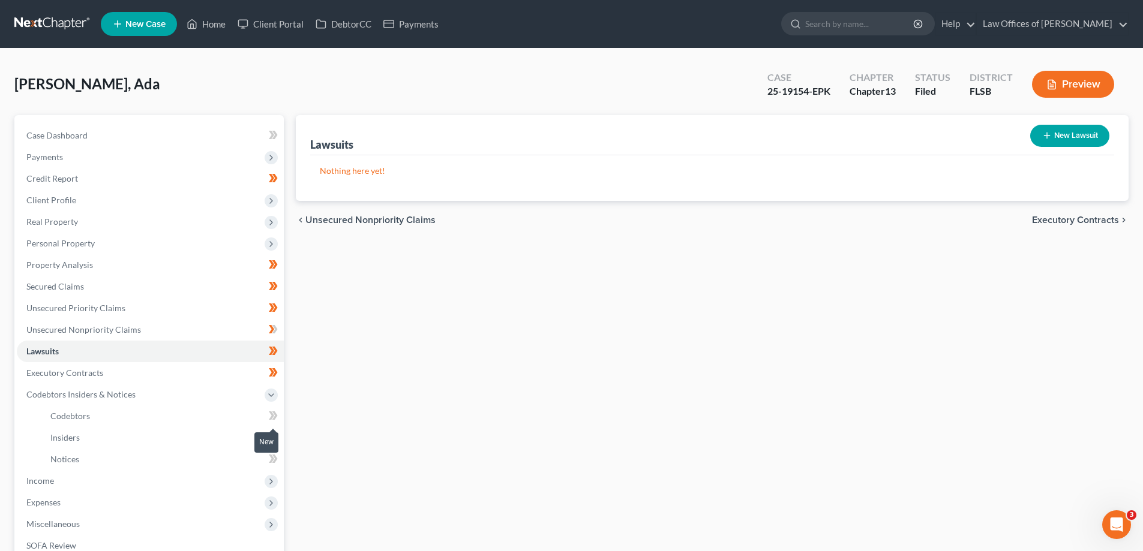
click at [273, 414] on icon at bounding box center [271, 415] width 5 height 8
click at [271, 438] on div at bounding box center [273, 439] width 8 height 4
click at [275, 438] on div at bounding box center [273, 439] width 8 height 4
click at [110, 434] on link "Insiders" at bounding box center [162, 438] width 243 height 22
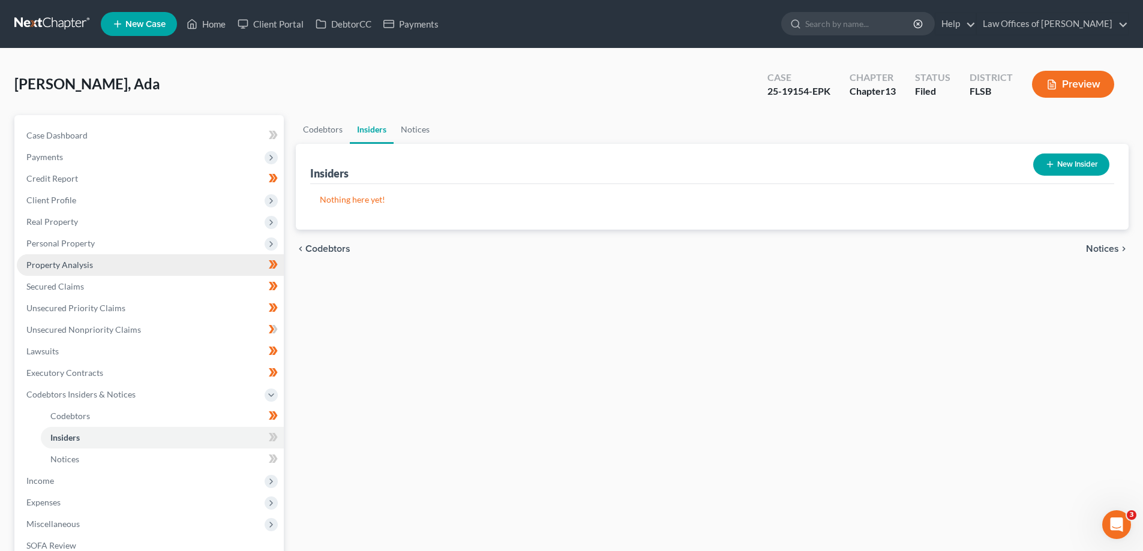
click at [105, 262] on link "Property Analysis" at bounding box center [150, 265] width 267 height 22
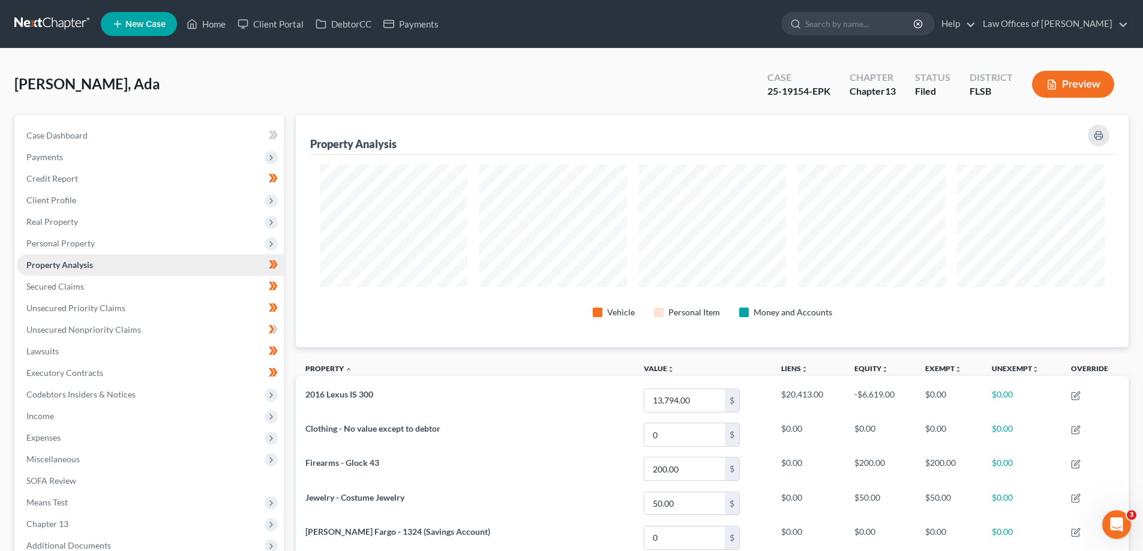
scroll to position [232, 833]
click at [88, 246] on span "Personal Property" at bounding box center [60, 243] width 68 height 10
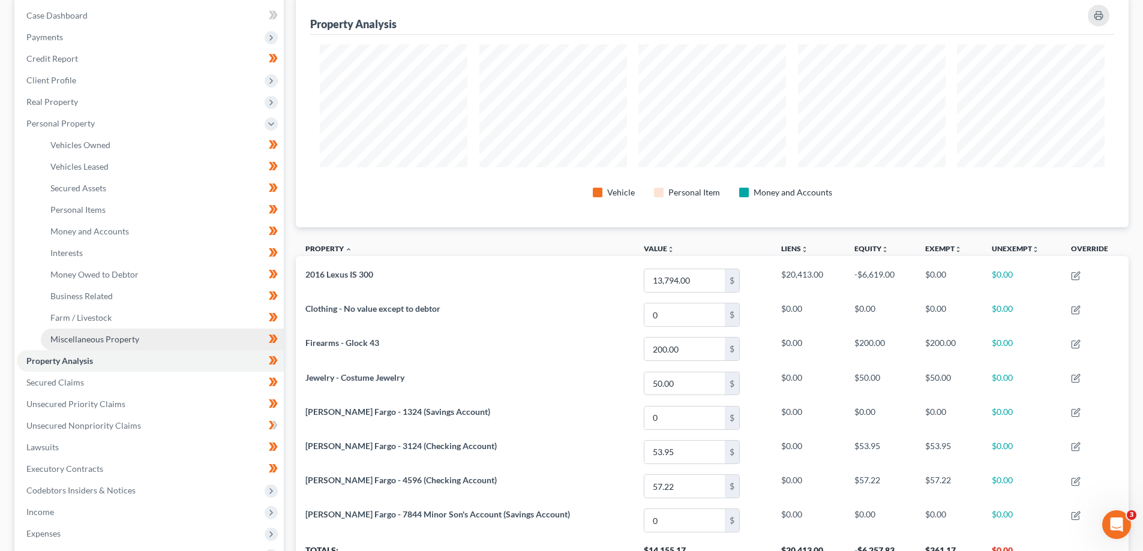
click at [99, 337] on span "Miscellaneous Property" at bounding box center [94, 339] width 89 height 10
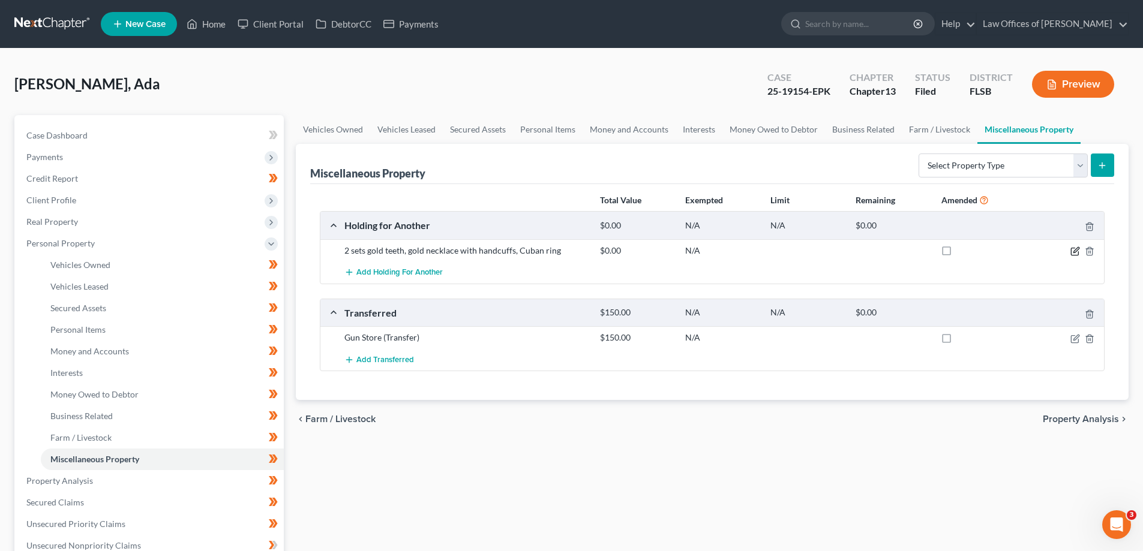
click at [1079, 247] on icon "button" at bounding box center [1075, 252] width 10 height 10
select select "9"
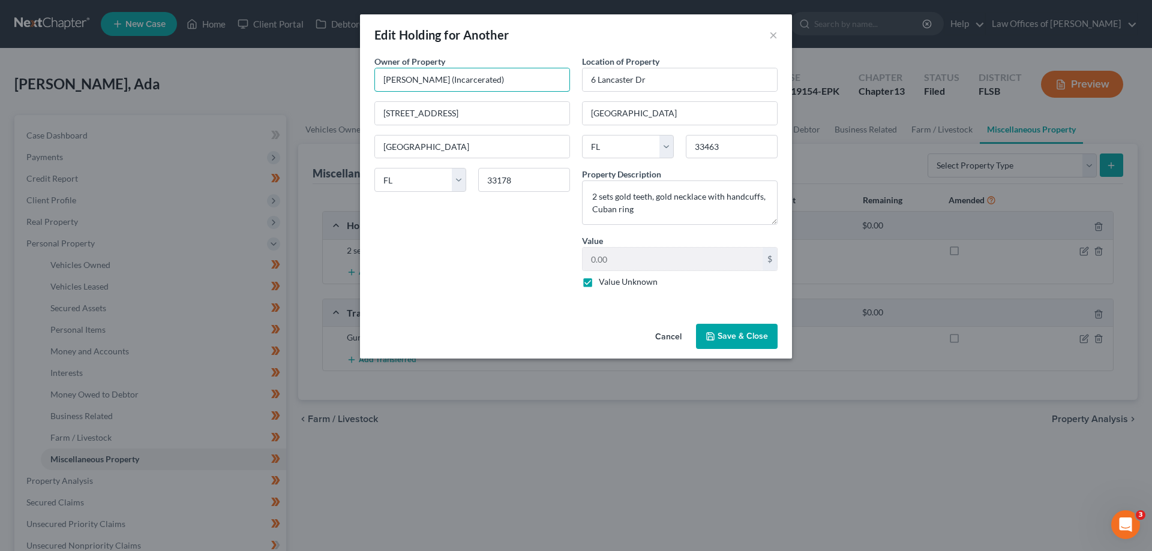
drag, startPoint x: 504, startPoint y: 79, endPoint x: 322, endPoint y: 85, distance: 182.5
click at [329, 85] on div "Edit Holding for Another × An exemption set must first be selected from the Fil…" at bounding box center [576, 275] width 1152 height 551
click at [771, 31] on button "×" at bounding box center [773, 35] width 8 height 14
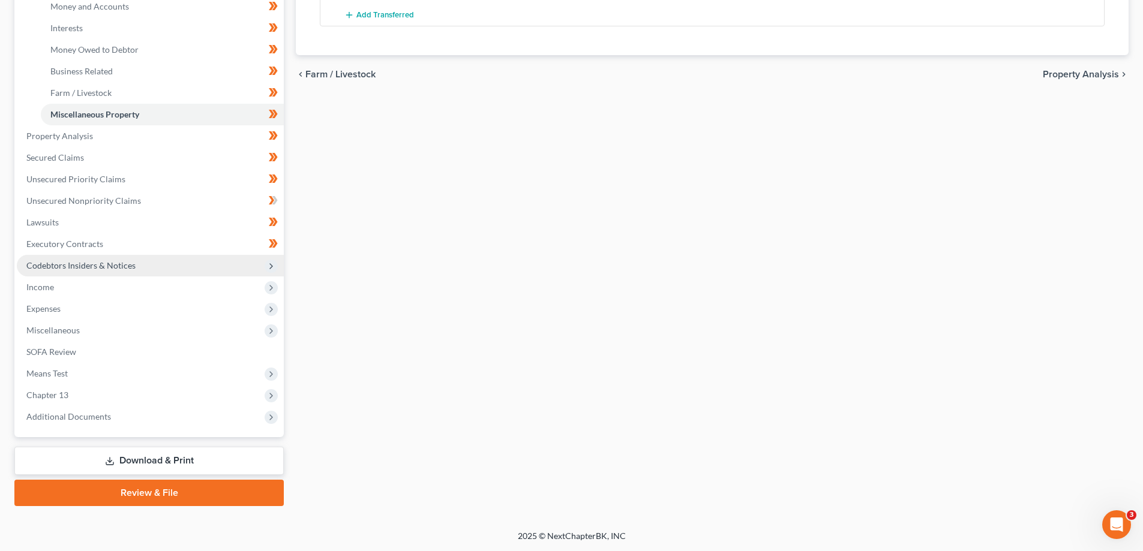
scroll to position [346, 0]
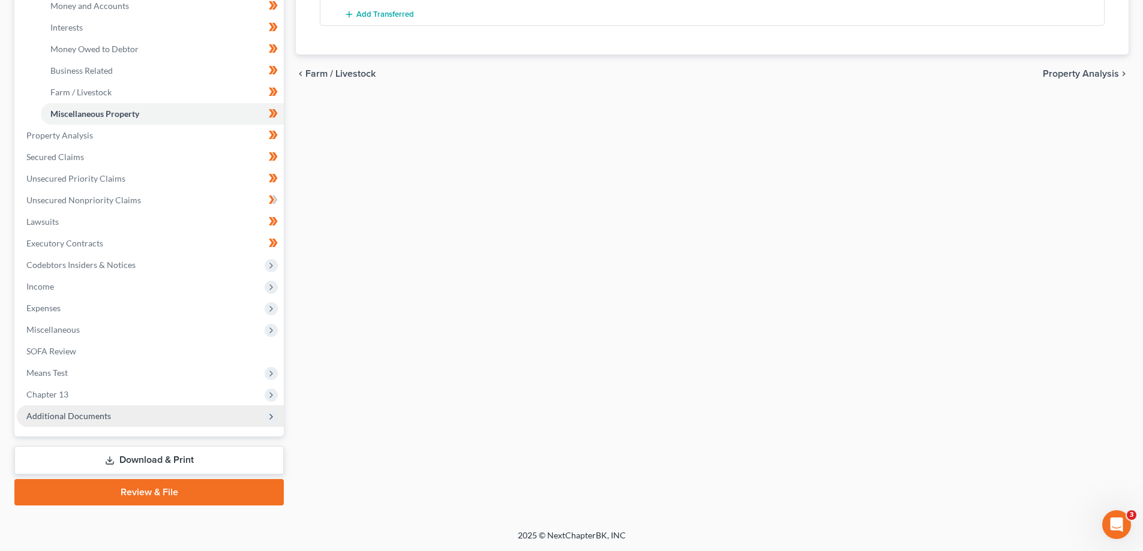
click at [73, 416] on span "Additional Documents" at bounding box center [68, 416] width 85 height 10
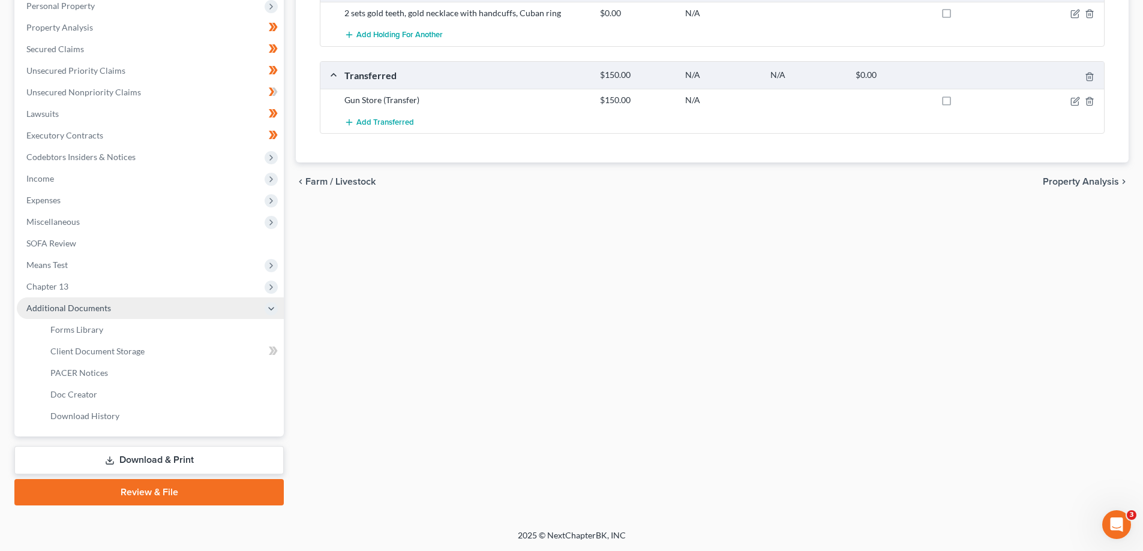
scroll to position [238, 0]
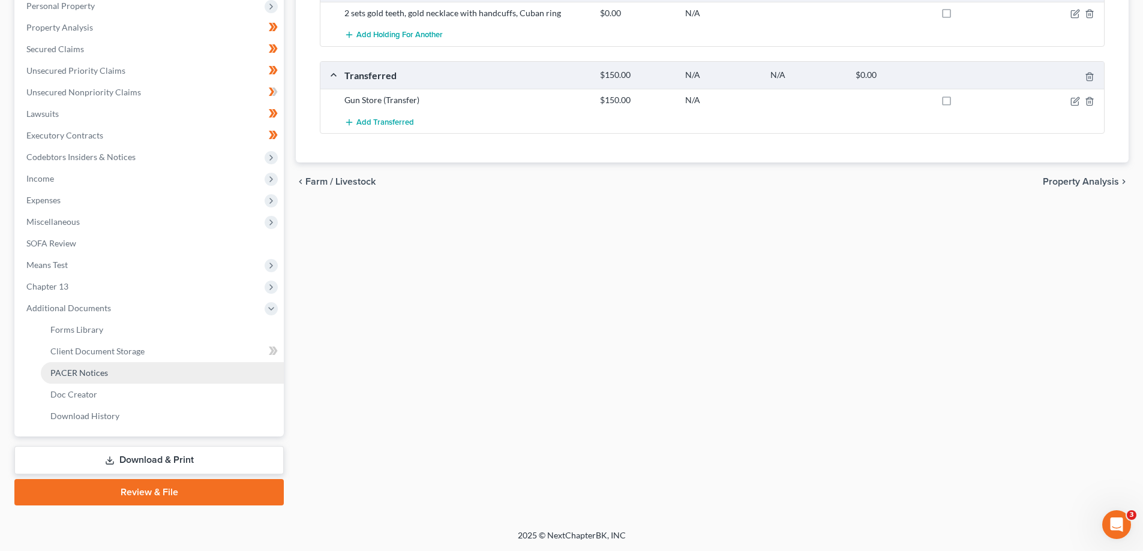
click at [106, 374] on span "PACER Notices" at bounding box center [79, 373] width 58 height 10
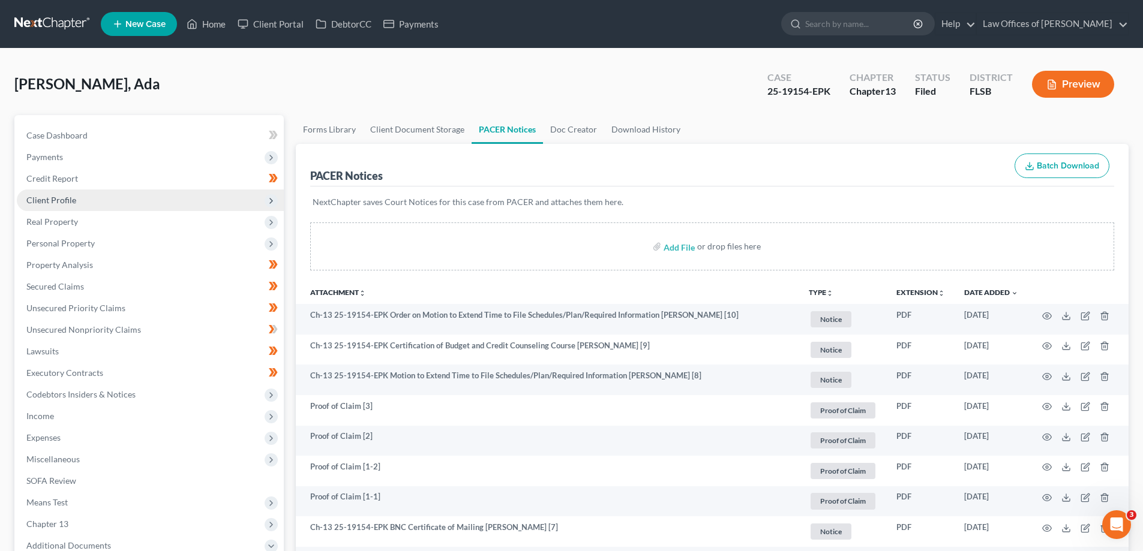
click at [72, 202] on span "Client Profile" at bounding box center [51, 200] width 50 height 10
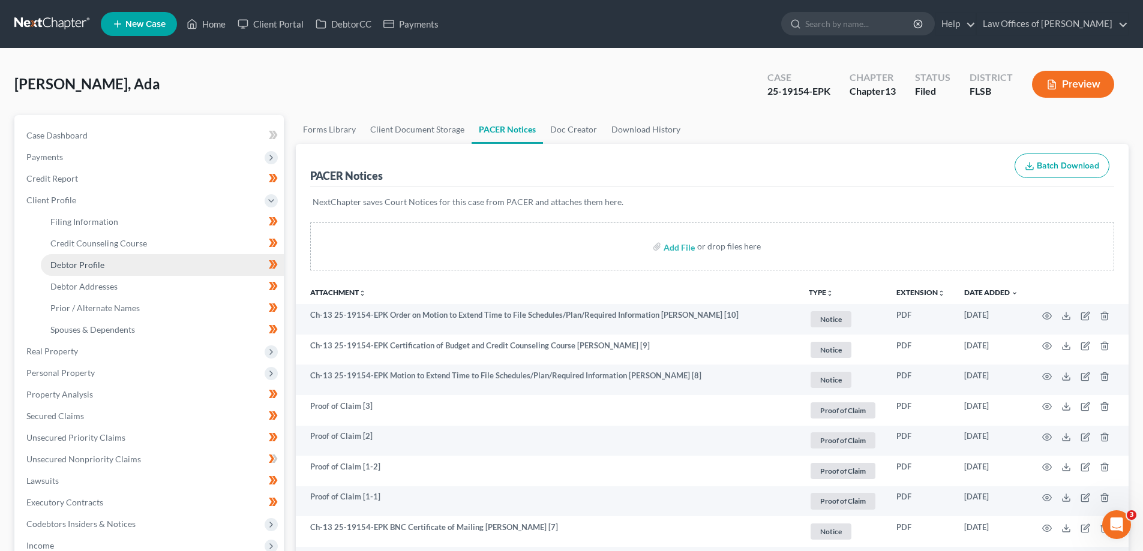
click at [99, 265] on span "Debtor Profile" at bounding box center [77, 265] width 54 height 10
select select "0"
select select "4"
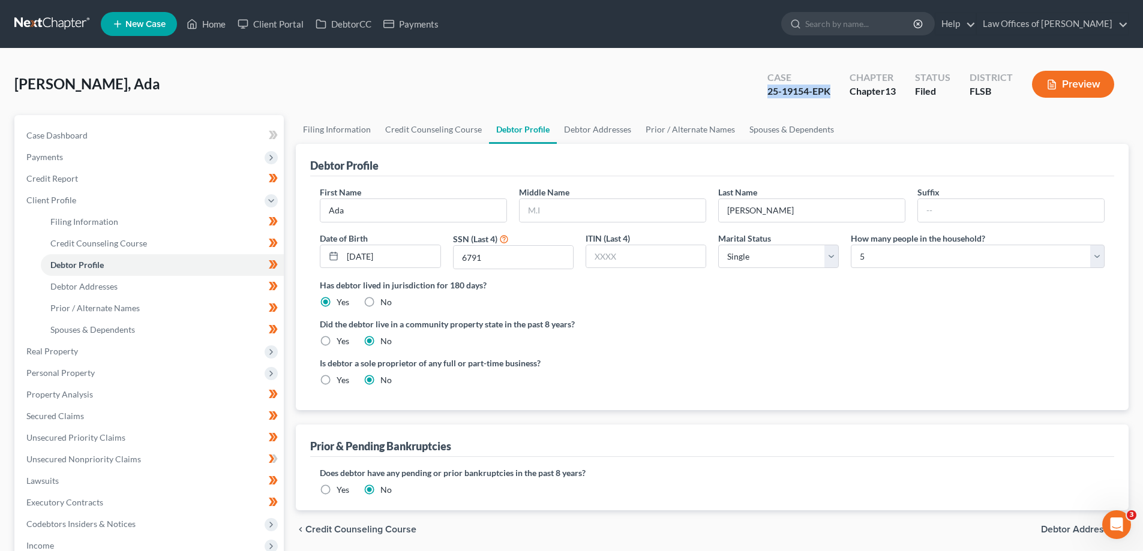
drag, startPoint x: 767, startPoint y: 92, endPoint x: 833, endPoint y: 90, distance: 65.4
click at [833, 90] on div "Case 25-19154-EPK" at bounding box center [799, 85] width 82 height 35
copy div "25-19154-EPK"
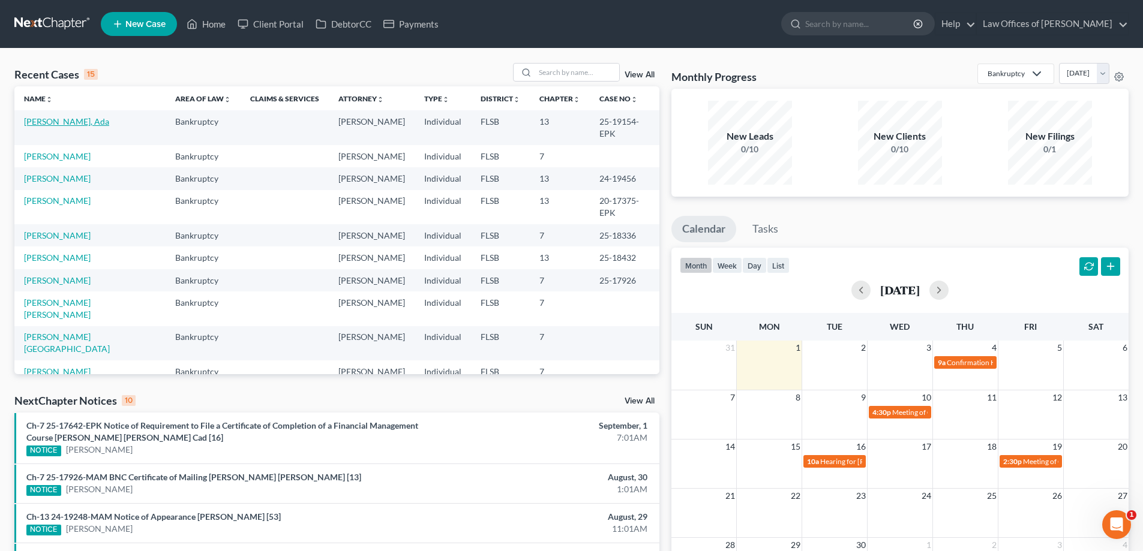
click at [66, 121] on link "[PERSON_NAME], Ada" at bounding box center [66, 121] width 85 height 10
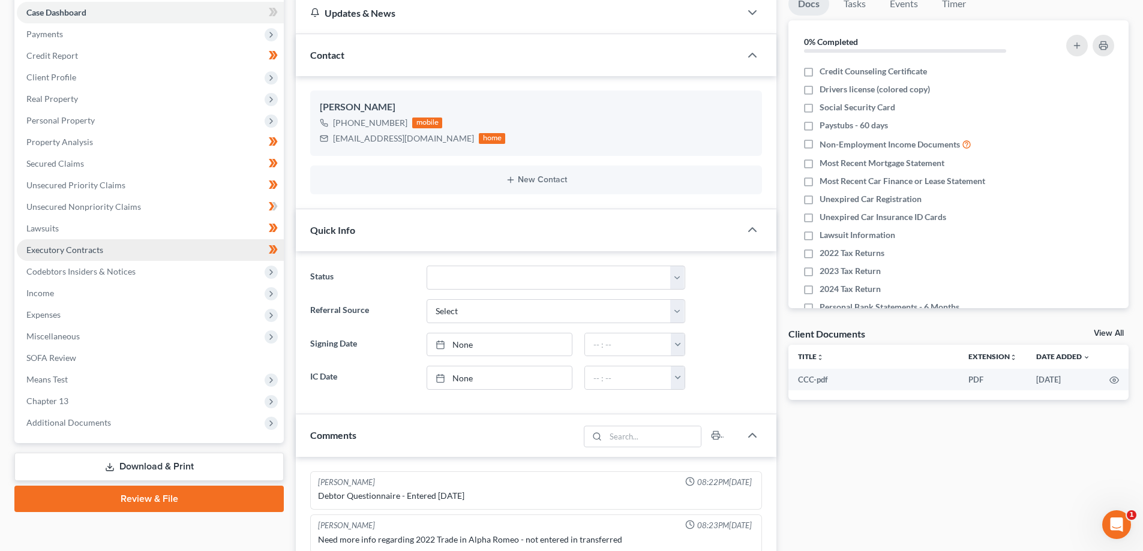
scroll to position [120, 0]
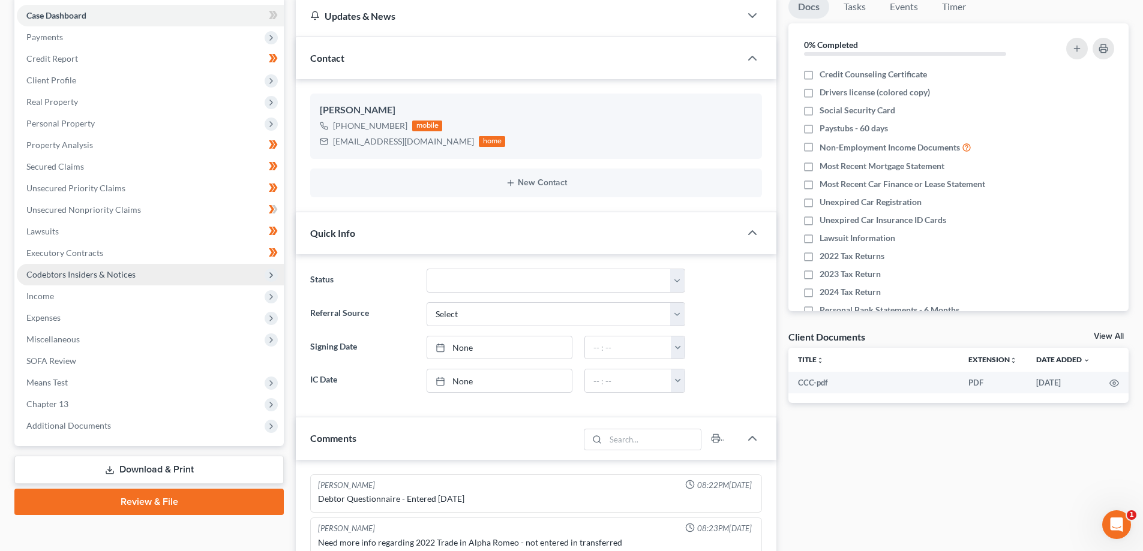
click at [94, 275] on span "Codebtors Insiders & Notices" at bounding box center [80, 274] width 109 height 10
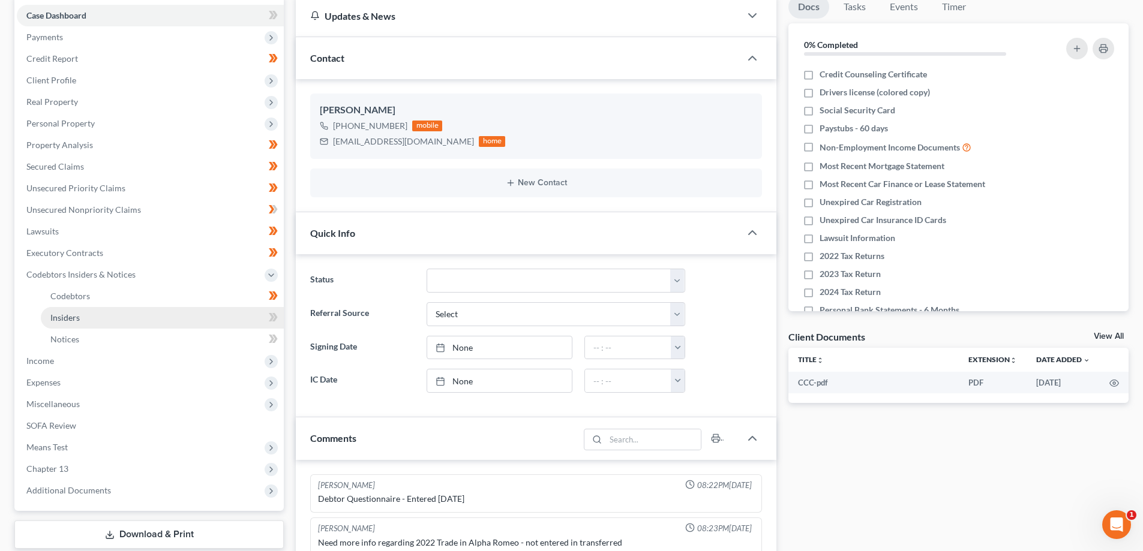
click at [113, 313] on link "Insiders" at bounding box center [162, 318] width 243 height 22
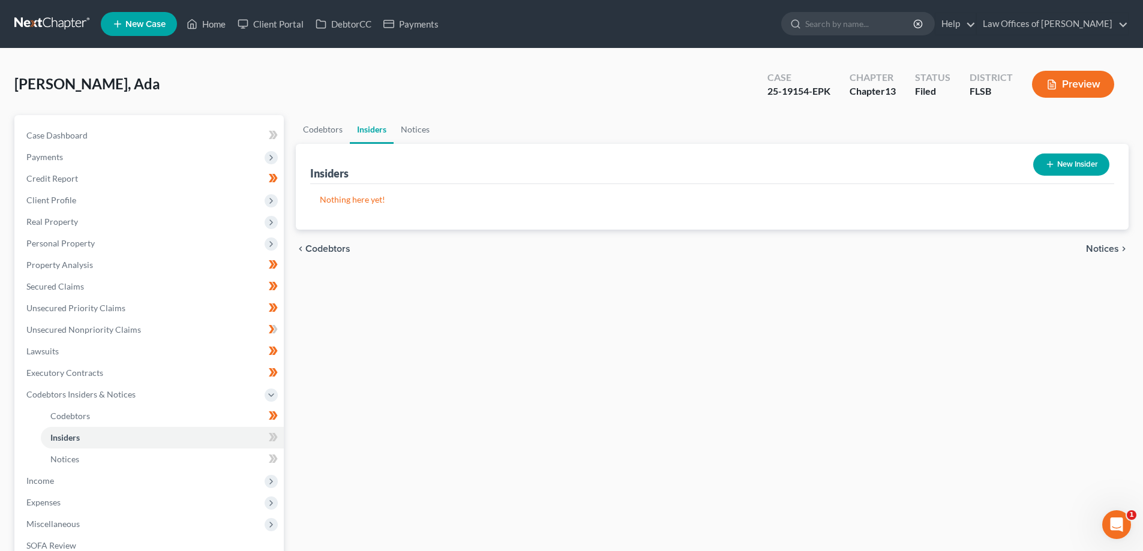
click at [1071, 164] on button "New Insider" at bounding box center [1071, 165] width 76 height 22
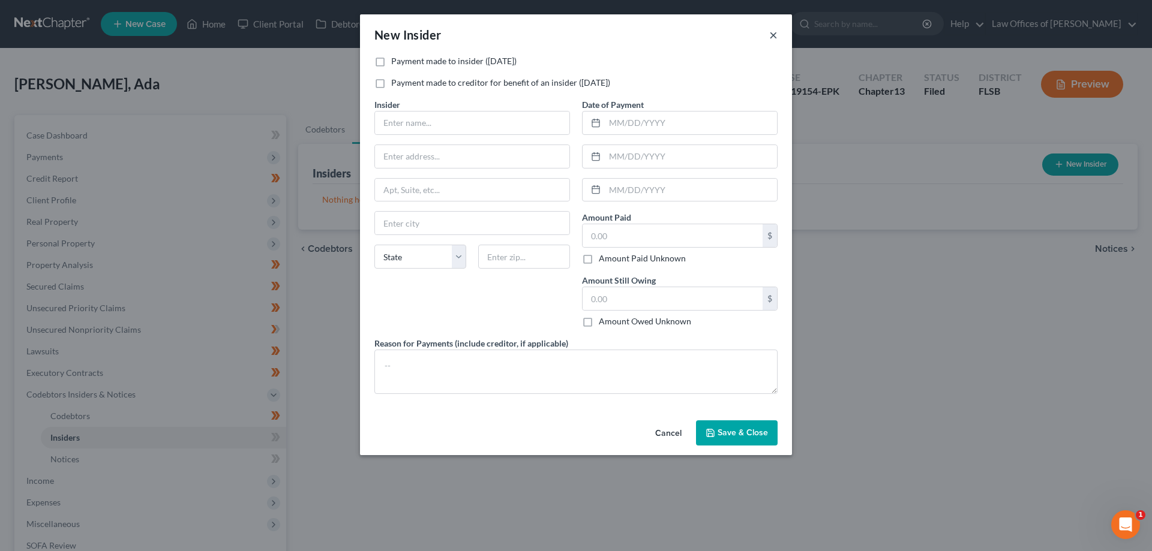
click at [774, 33] on button "×" at bounding box center [773, 35] width 8 height 14
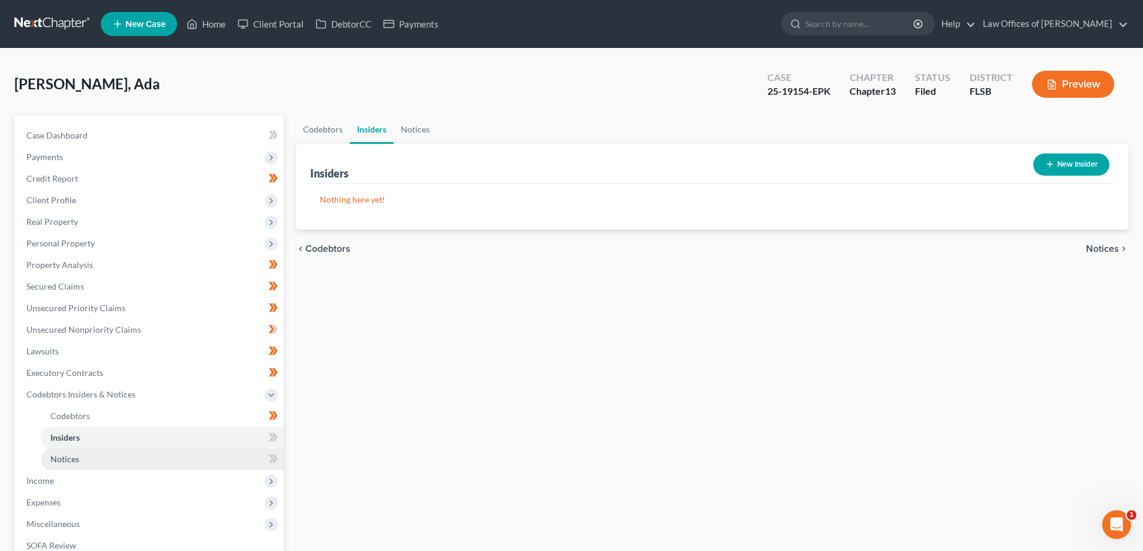
click at [163, 462] on link "Notices" at bounding box center [162, 460] width 243 height 22
click at [1062, 166] on button "New Notice Address" at bounding box center [1057, 165] width 106 height 22
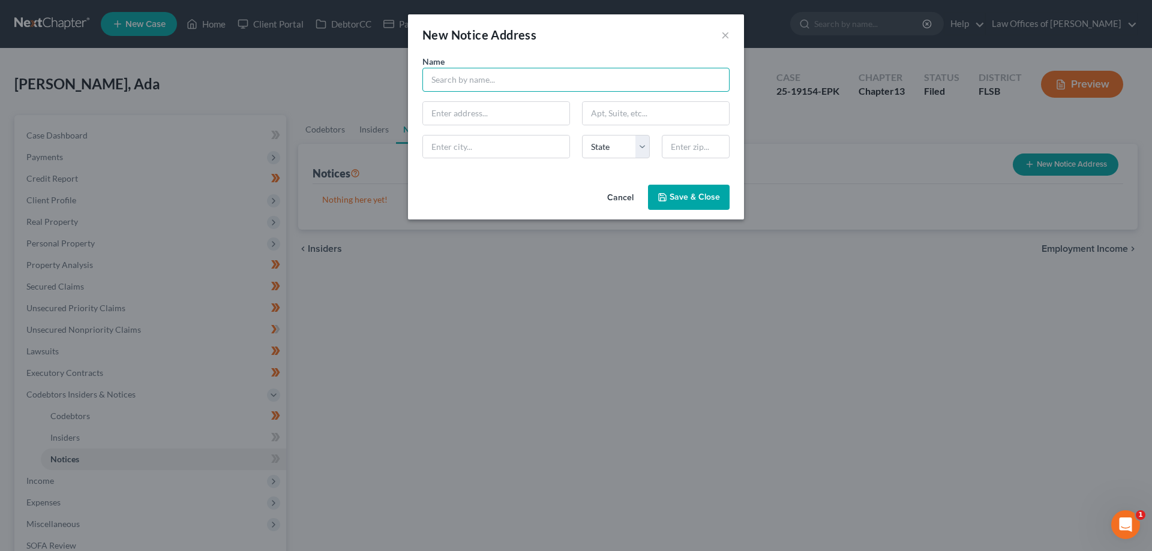
click at [484, 82] on input "text" at bounding box center [575, 80] width 307 height 24
click at [722, 35] on button "×" at bounding box center [725, 35] width 8 height 14
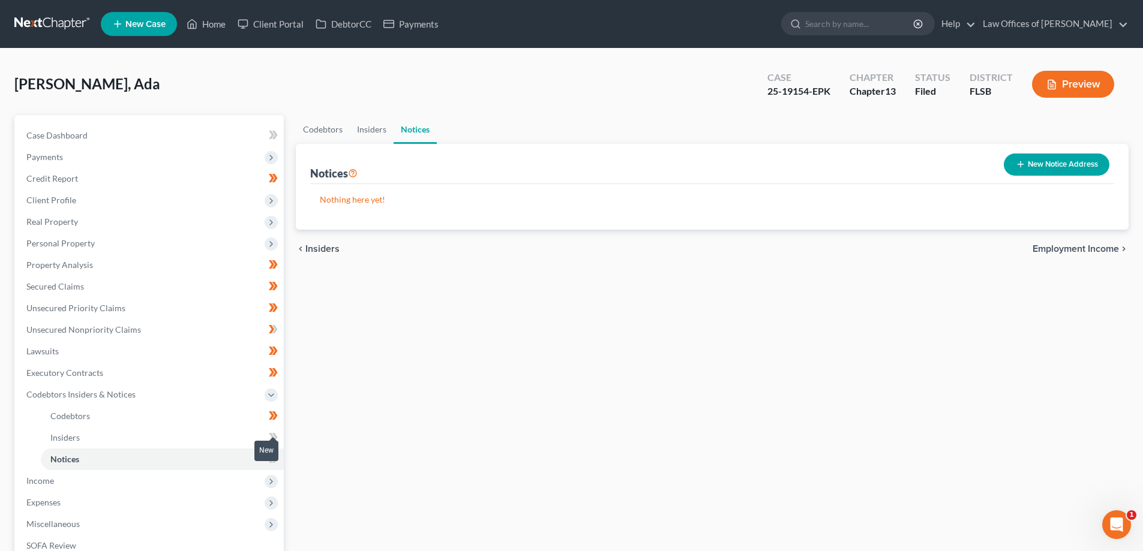
click at [274, 436] on icon at bounding box center [271, 437] width 5 height 8
click at [275, 437] on icon at bounding box center [273, 437] width 9 height 15
click at [272, 461] on icon at bounding box center [271, 459] width 5 height 8
click at [274, 462] on icon at bounding box center [274, 459] width 5 height 8
click at [136, 486] on span "Income" at bounding box center [150, 481] width 267 height 22
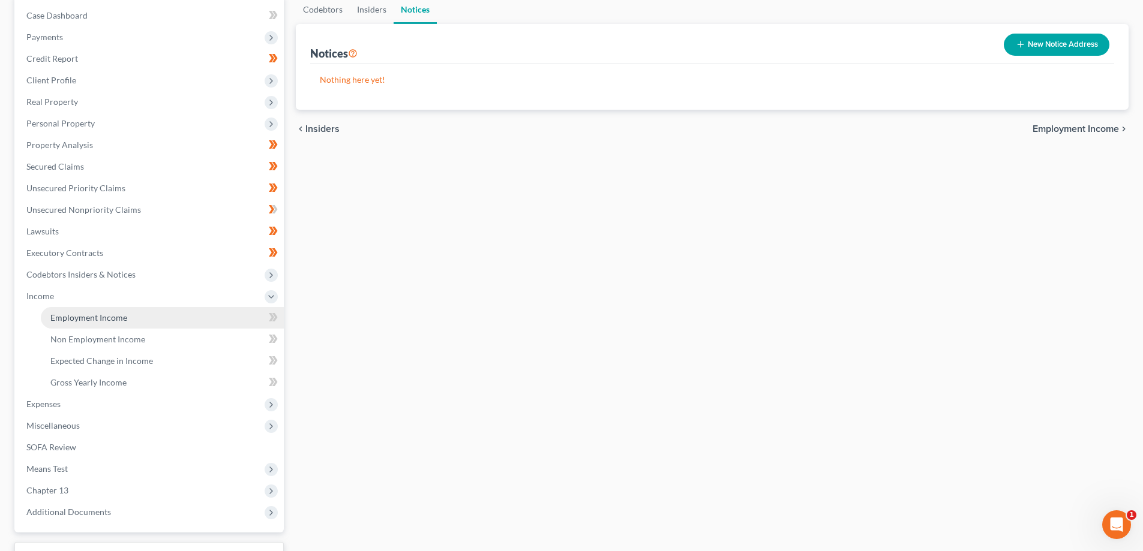
click at [85, 322] on span "Employment Income" at bounding box center [88, 318] width 77 height 10
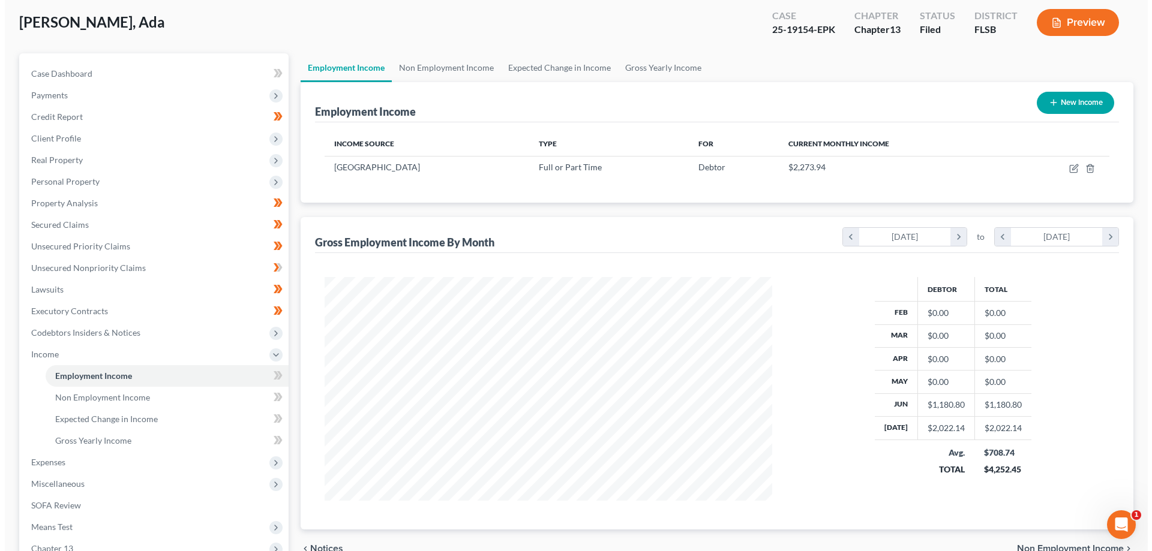
scroll to position [60, 0]
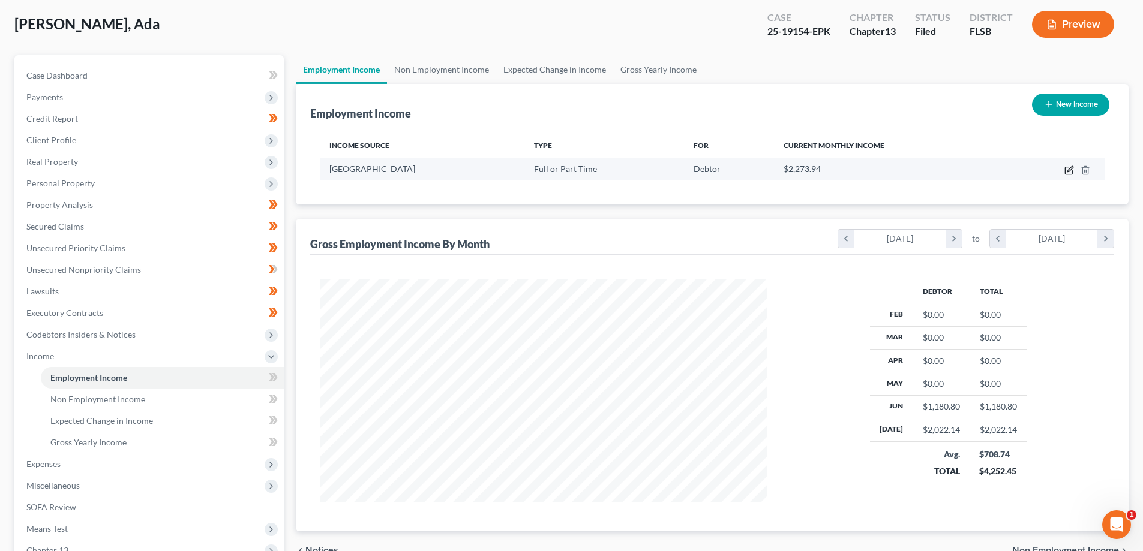
click at [1066, 168] on icon "button" at bounding box center [1069, 171] width 10 height 10
select select "0"
select select "9"
select select "2"
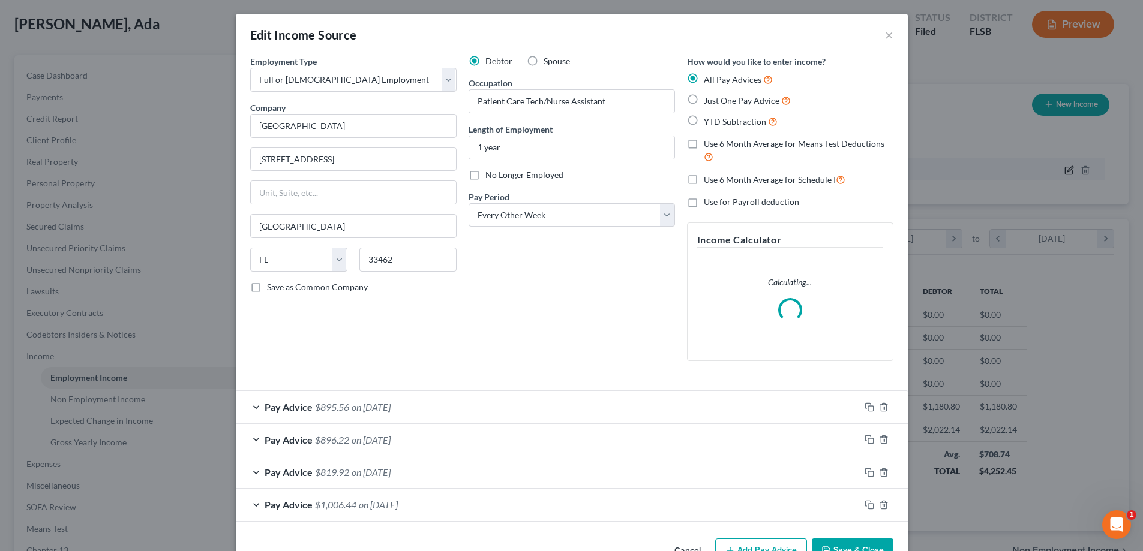
scroll to position [226, 476]
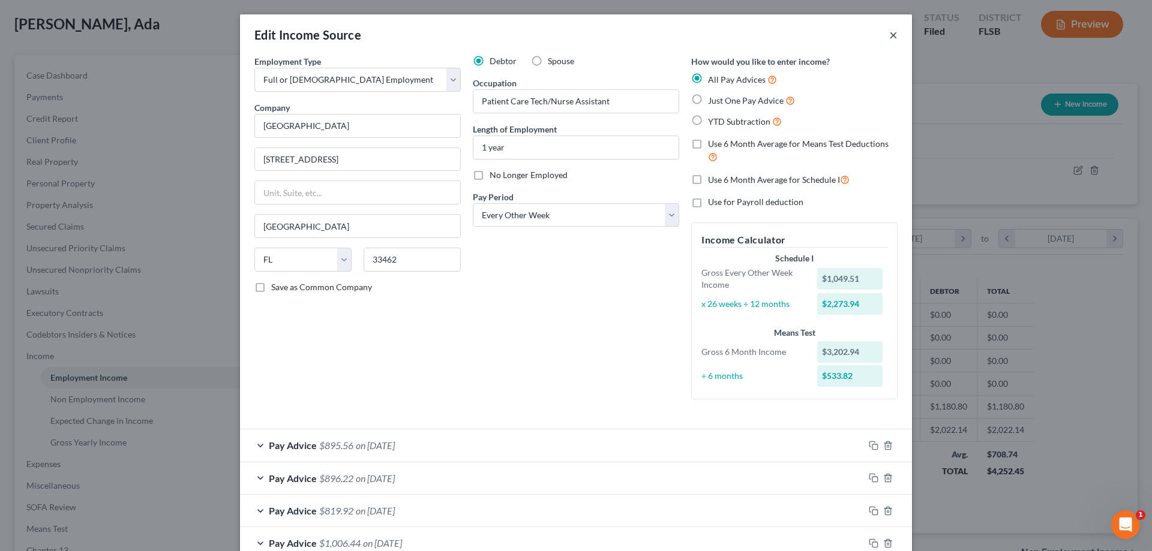
click at [889, 37] on button "×" at bounding box center [893, 35] width 8 height 14
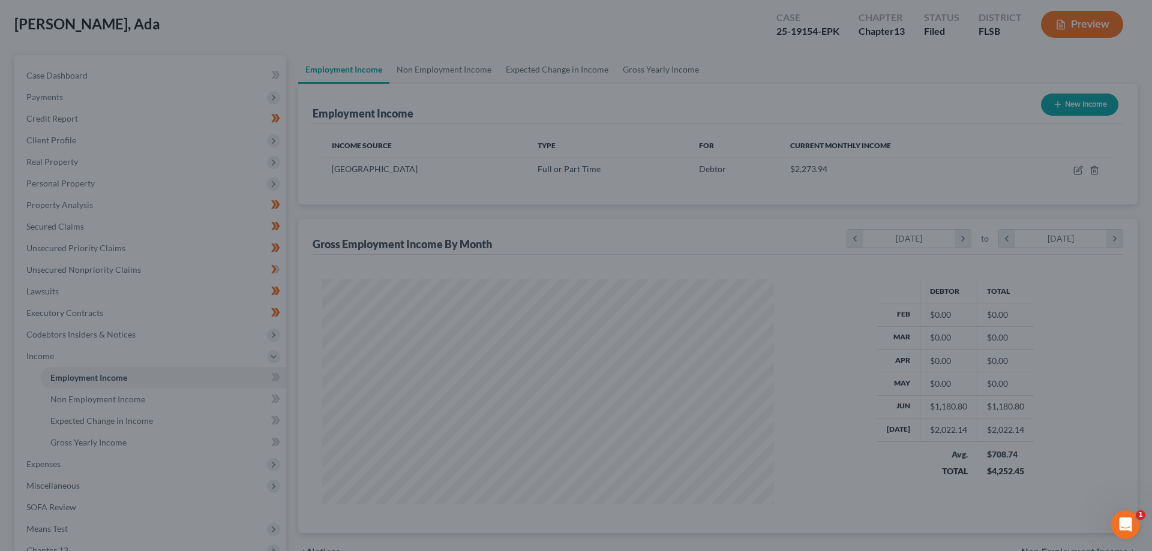
scroll to position [599621, 599374]
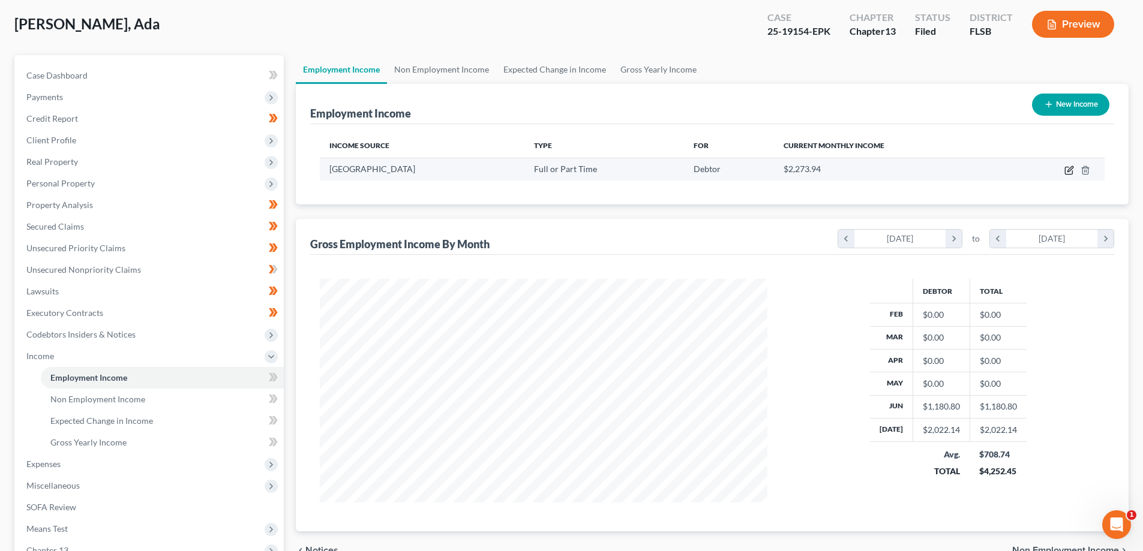
click at [1068, 172] on icon "button" at bounding box center [1069, 168] width 5 height 5
select select "0"
select select "9"
select select "2"
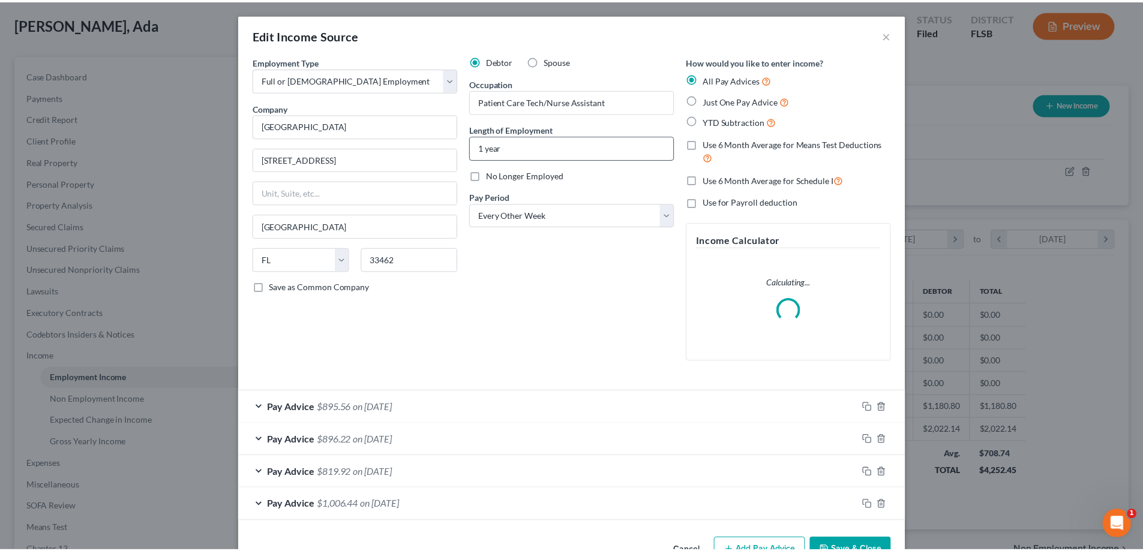
scroll to position [226, 476]
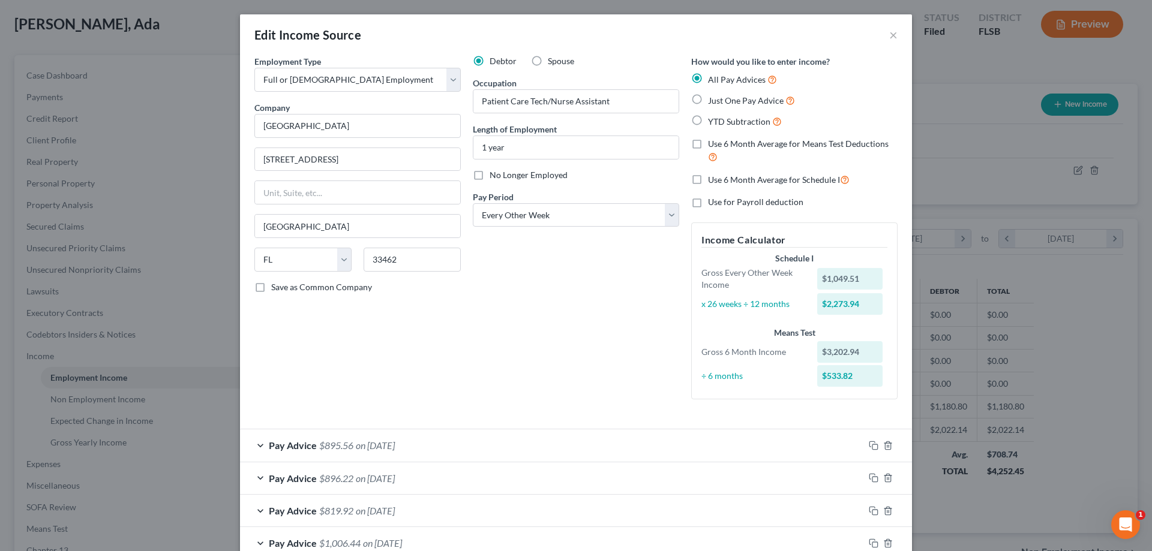
click at [884, 38] on div "Edit Income Source ×" at bounding box center [576, 34] width 672 height 41
click at [889, 37] on button "×" at bounding box center [893, 35] width 8 height 14
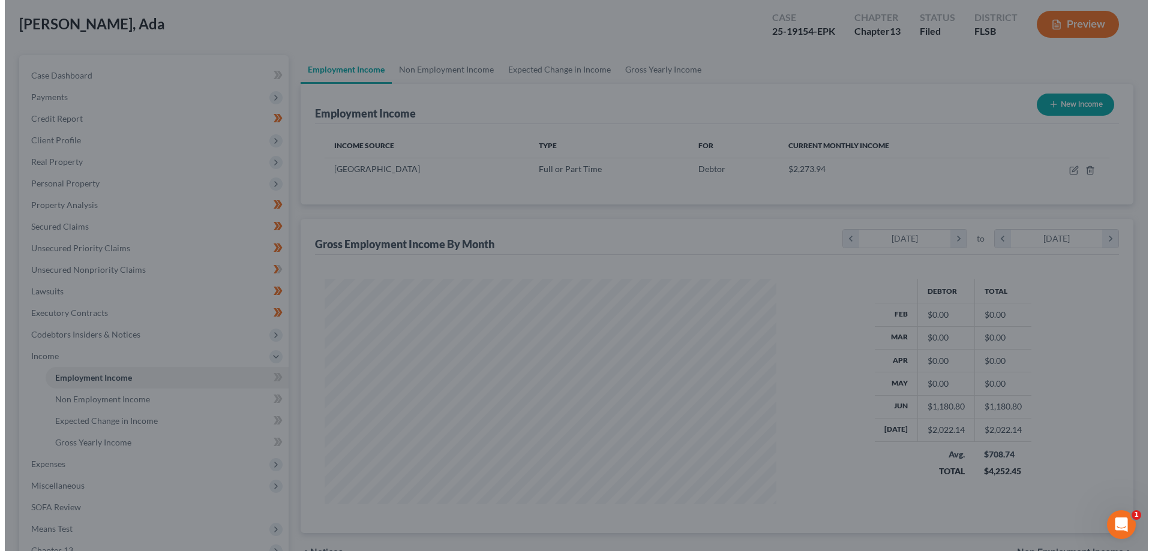
scroll to position [599621, 599374]
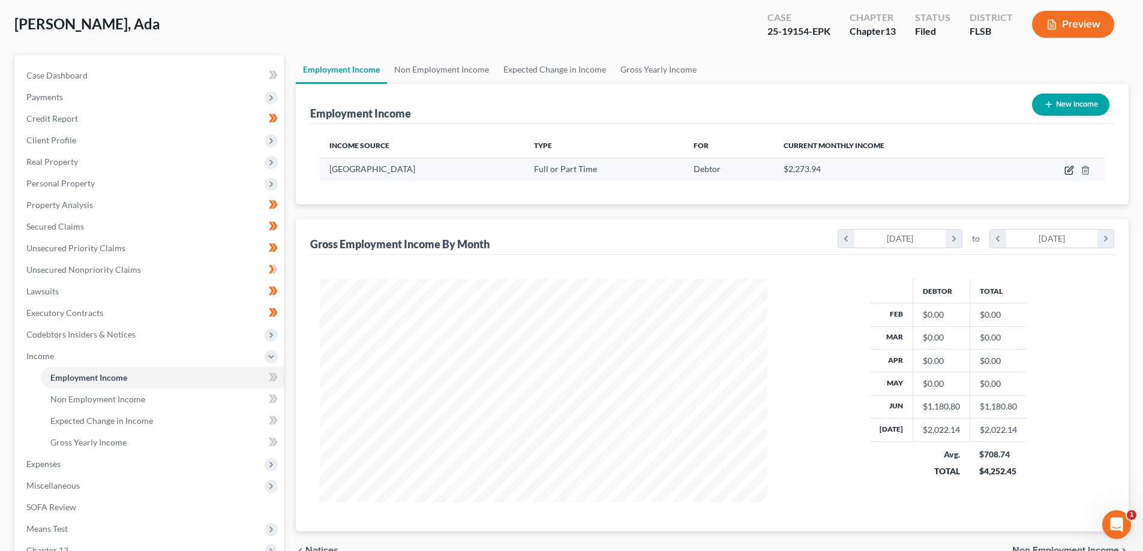
click at [1069, 170] on icon "button" at bounding box center [1069, 168] width 5 height 5
select select "0"
select select "9"
select select "2"
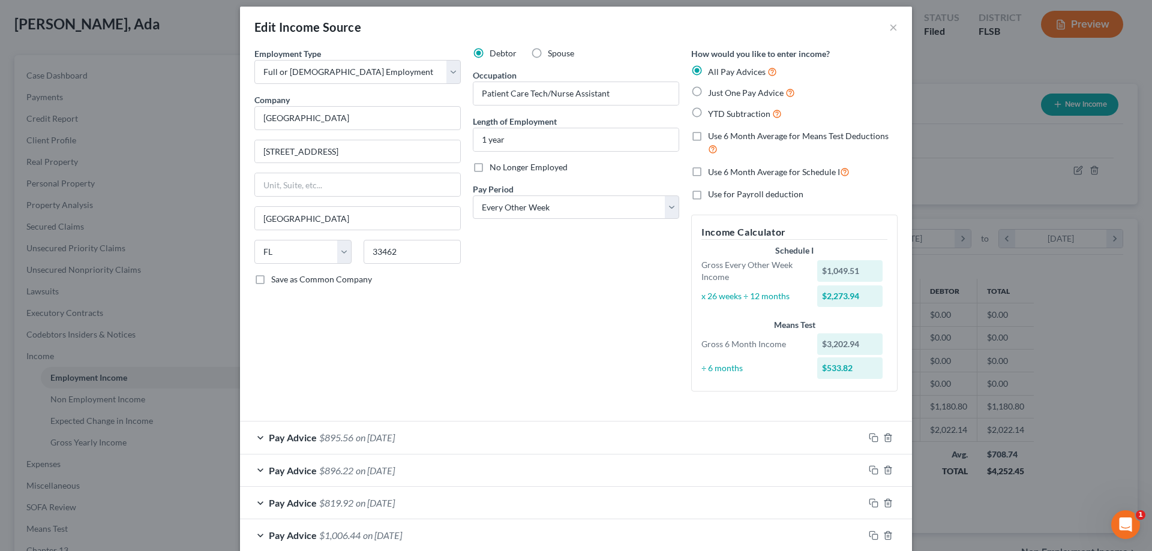
scroll to position [0, 0]
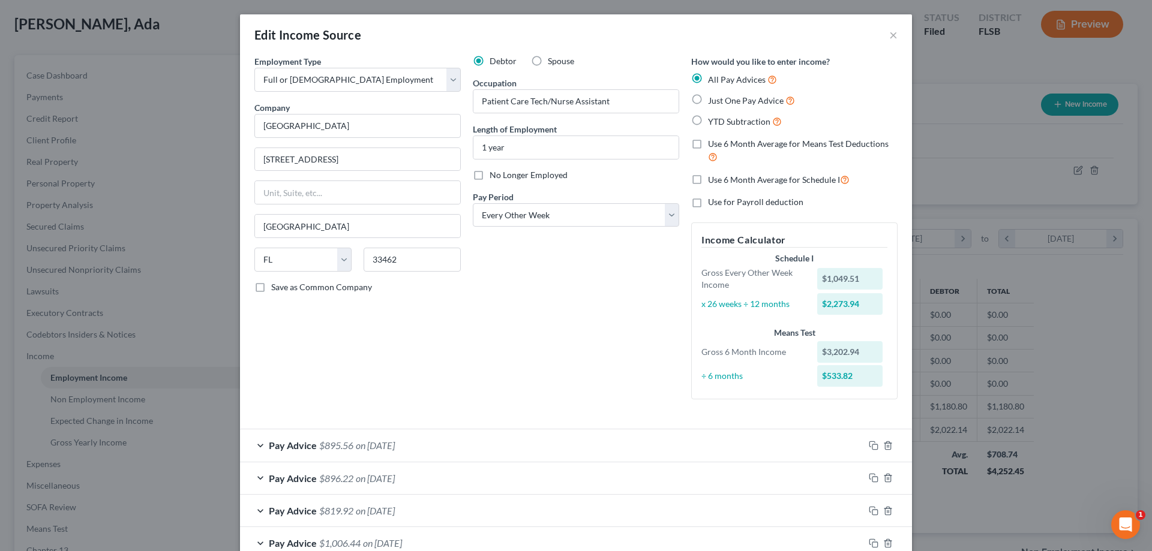
click at [708, 98] on label "Just One Pay Advice" at bounding box center [751, 101] width 87 height 14
click at [713, 98] on input "Just One Pay Advice" at bounding box center [717, 98] width 8 height 8
radio input "true"
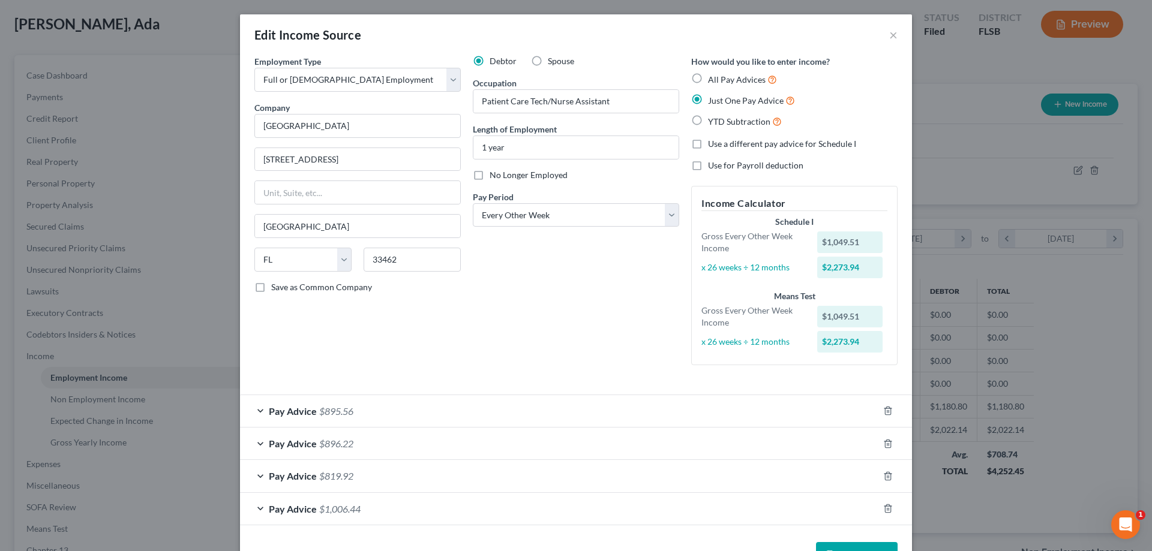
click at [256, 413] on div "Pay Advice $895.56" at bounding box center [559, 411] width 638 height 32
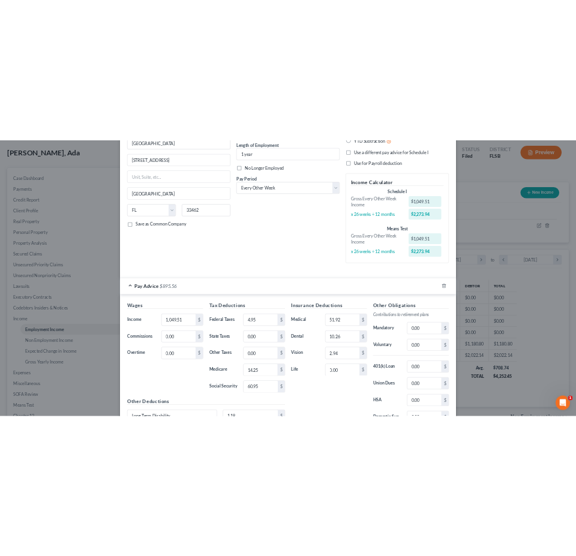
scroll to position [250, 523]
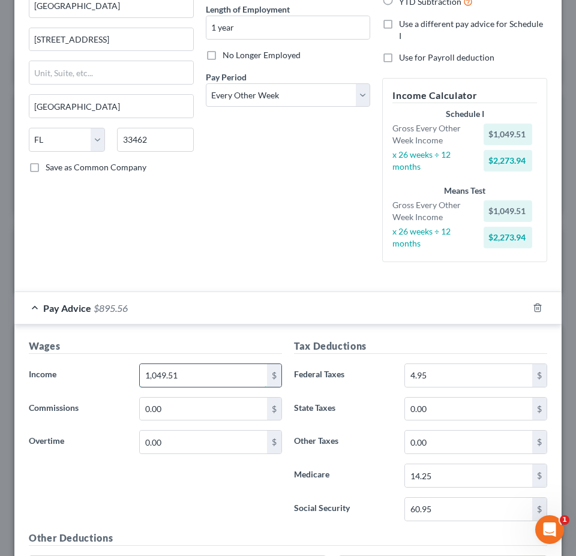
click at [203, 368] on input "1,049.51" at bounding box center [203, 375] width 127 height 23
type input "2,668.24"
click at [457, 374] on input "4.95" at bounding box center [468, 375] width 127 height 23
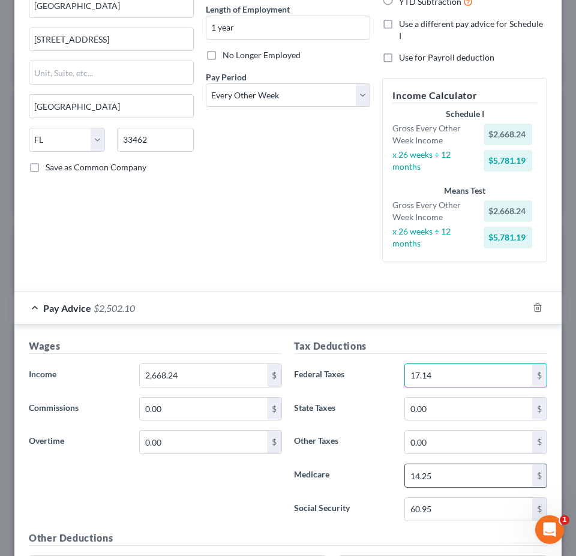
type input "17.14"
click at [444, 479] on input "14.25" at bounding box center [468, 475] width 127 height 23
type input "37.71"
click at [452, 510] on input "60.95" at bounding box center [468, 509] width 127 height 23
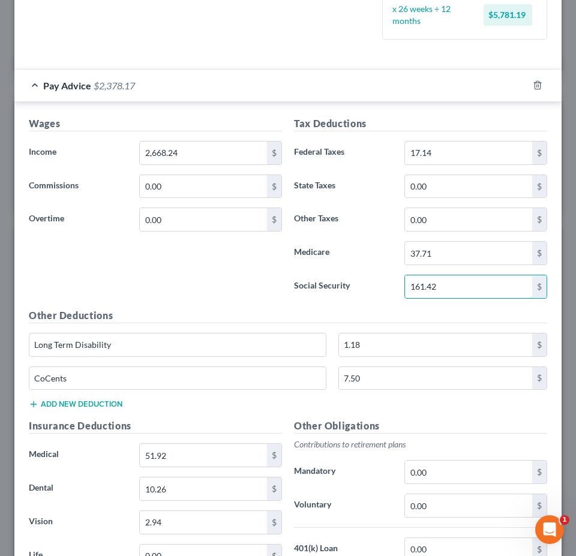
scroll to position [360, 0]
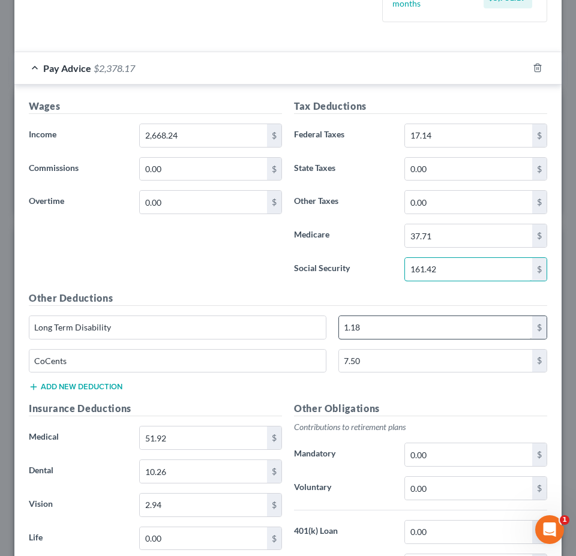
type input "161.42"
click at [388, 329] on input "1.18" at bounding box center [435, 327] width 193 height 23
type input "2.71"
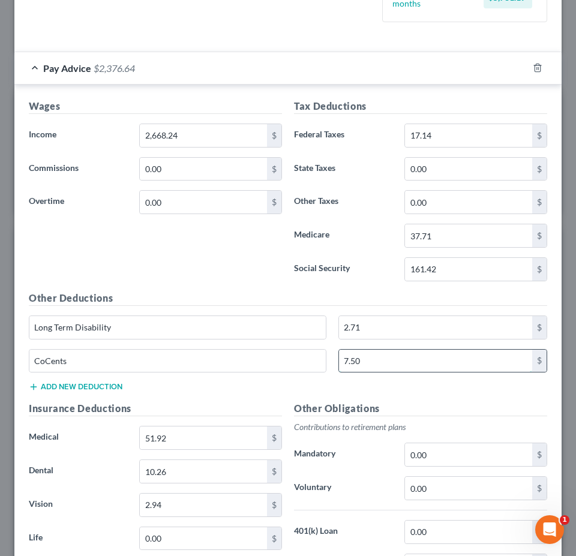
drag, startPoint x: 384, startPoint y: 362, endPoint x: 397, endPoint y: 355, distance: 14.8
click at [385, 362] on input "7.50" at bounding box center [435, 361] width 193 height 23
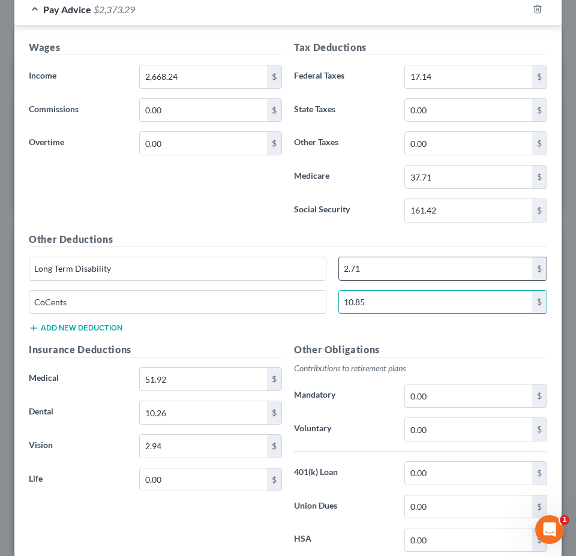
scroll to position [420, 0]
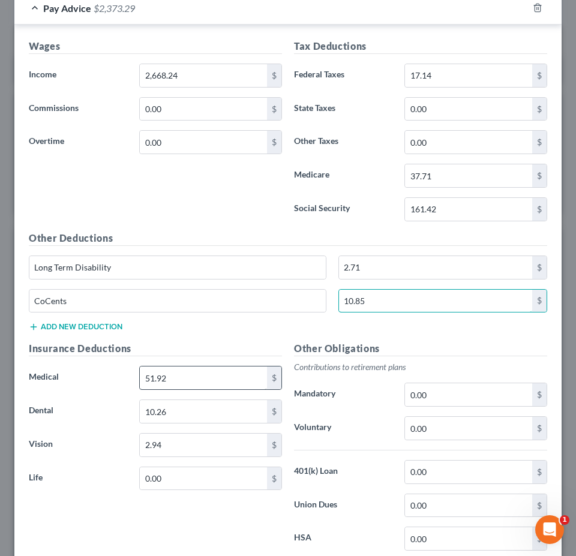
type input "10.85"
click at [185, 378] on input "51.92" at bounding box center [203, 378] width 127 height 23
type input "37.14"
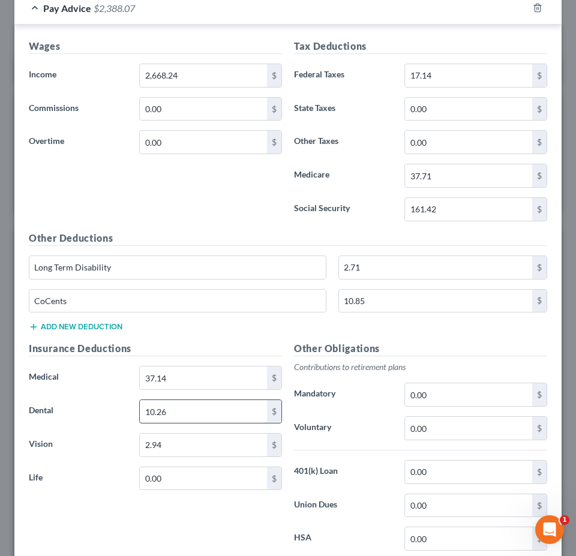
click at [194, 416] on input "10.26" at bounding box center [203, 411] width 127 height 23
type input "23.43"
click at [189, 442] on input "2.94" at bounding box center [203, 445] width 127 height 23
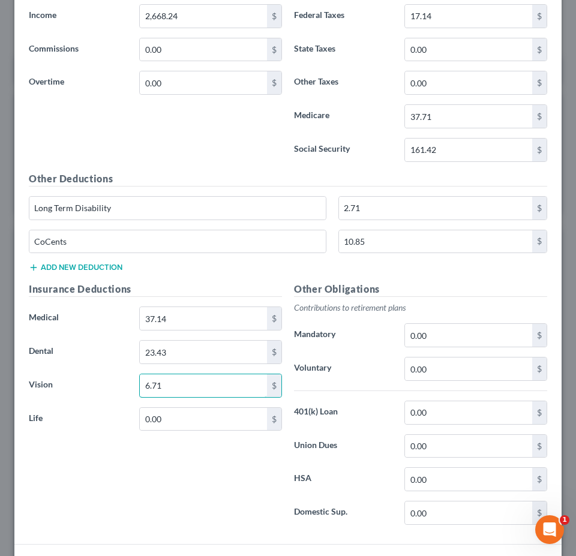
scroll to position [480, 0]
type input "6.71"
click at [453, 407] on input "0.00" at bounding box center [468, 412] width 127 height 23
type input "53.28"
drag, startPoint x: 453, startPoint y: 408, endPoint x: 369, endPoint y: 414, distance: 84.8
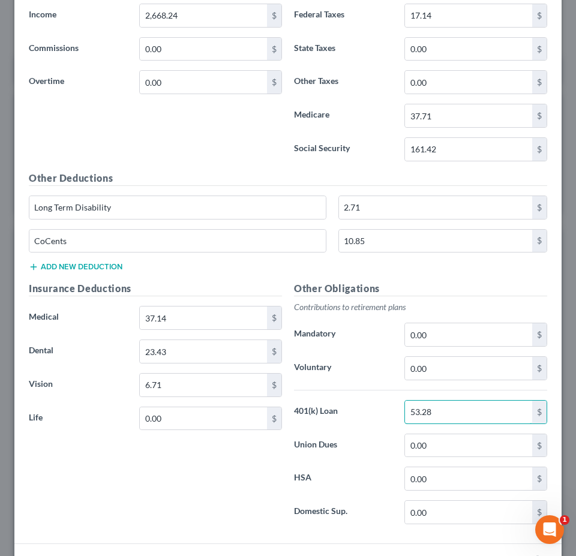
click at [370, 415] on div "401(k) Loan 53.28 $" at bounding box center [420, 412] width 265 height 24
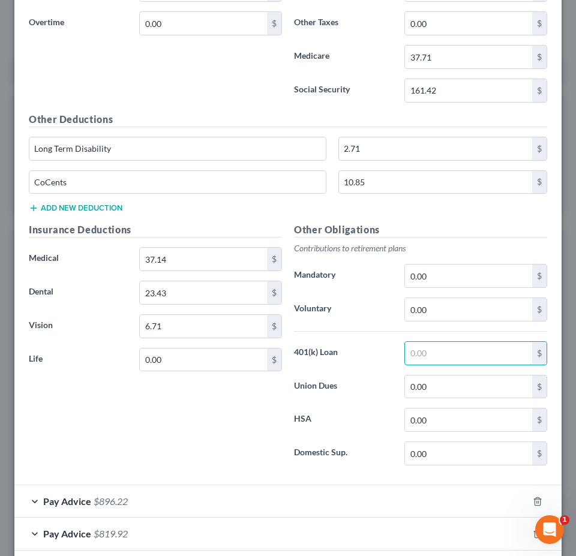
scroll to position [540, 0]
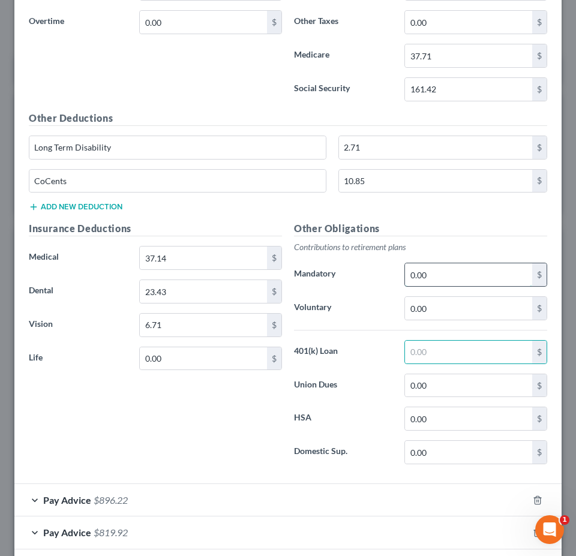
click at [442, 274] on input "0.00" at bounding box center [468, 274] width 127 height 23
click at [436, 310] on input "0.00" at bounding box center [468, 308] width 127 height 23
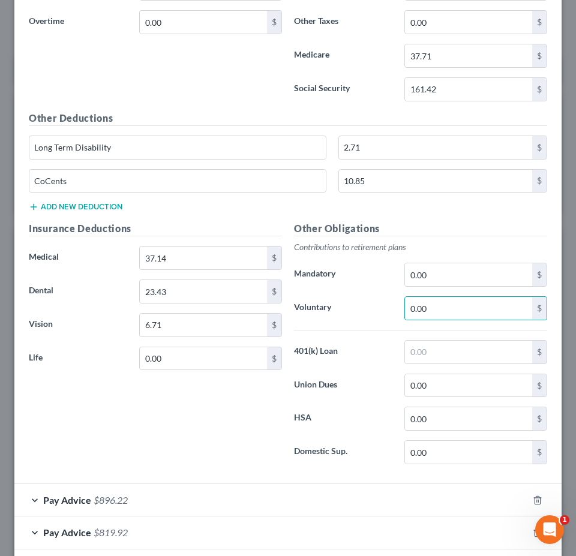
click at [438, 257] on div "Other Obligations Contributions to retirement plans Mandatory 0.00 $ Voluntary …" at bounding box center [420, 347] width 265 height 253
click at [435, 271] on input "0.00" at bounding box center [468, 274] width 127 height 23
click at [441, 303] on input "0.00" at bounding box center [468, 308] width 127 height 23
type input "53.28"
click at [467, 384] on input "0.00" at bounding box center [468, 385] width 127 height 23
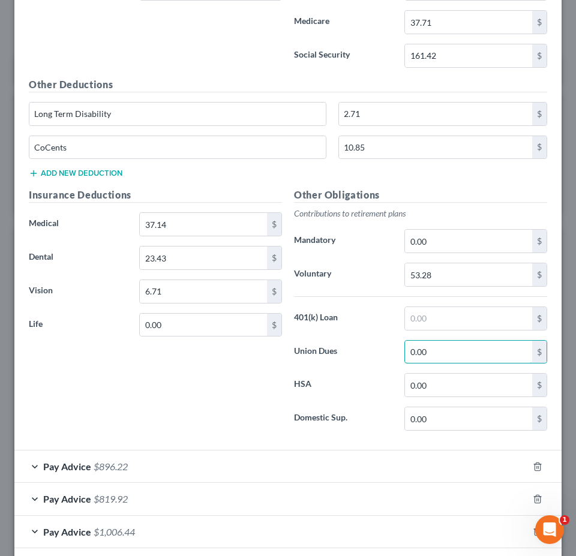
scroll to position [572, 0]
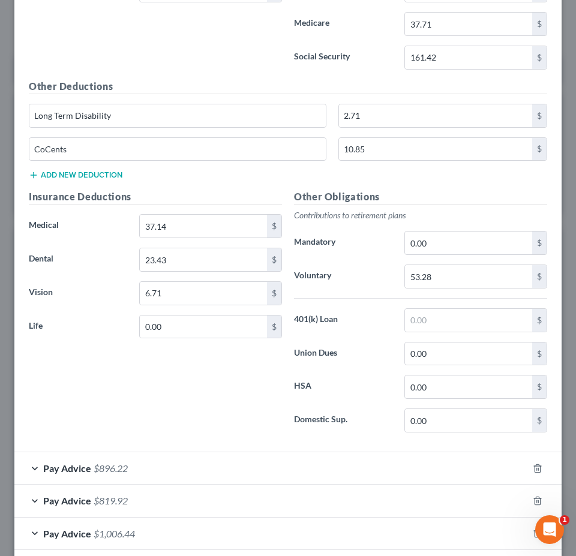
click at [91, 170] on div "CoCents 10.85 $" at bounding box center [288, 154] width 530 height 34
click at [85, 174] on button "Add new deduction" at bounding box center [76, 175] width 94 height 10
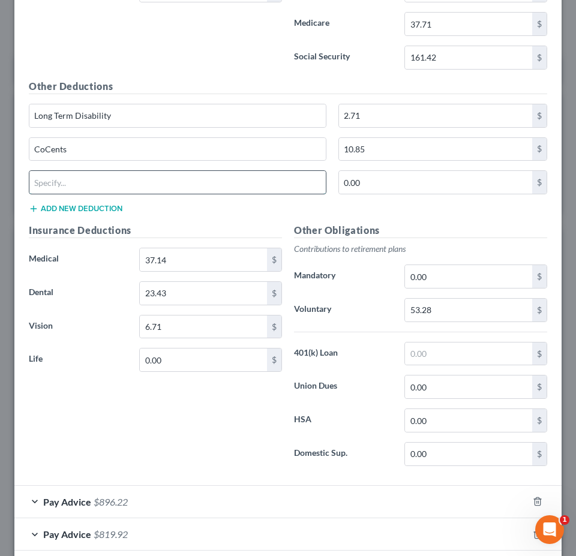
click at [125, 173] on input "text" at bounding box center [177, 182] width 296 height 23
paste input "CPSupSTD"
type input "CPSupSTD"
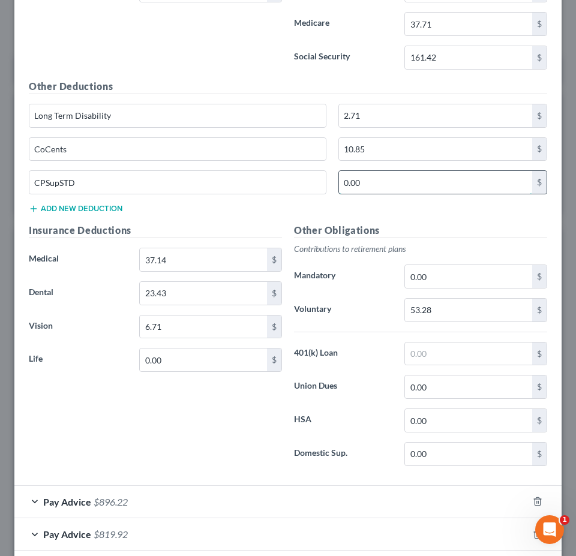
click at [423, 180] on input "0.00" at bounding box center [435, 182] width 193 height 23
type input "11.14"
click at [432, 218] on div "Other Deductions Long Term Disability 2.71 $ CoCents 10.85 $ CPSupSTD 11.14 $ A…" at bounding box center [288, 151] width 530 height 144
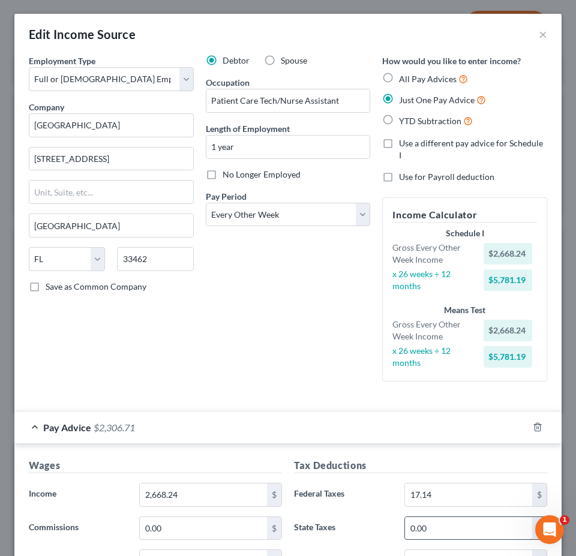
scroll to position [0, 0]
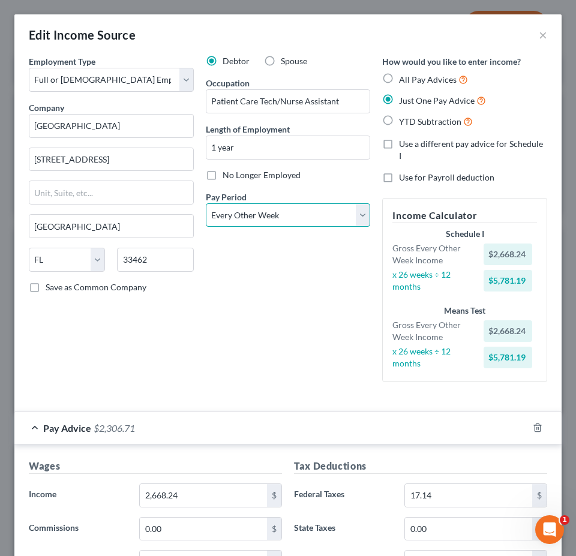
click at [359, 211] on select "Select Monthly Twice Monthly Every Other Week Weekly" at bounding box center [288, 215] width 165 height 24
select select "0"
click at [206, 203] on select "Select Monthly Twice Monthly Every Other Week Weekly" at bounding box center [288, 215] width 165 height 24
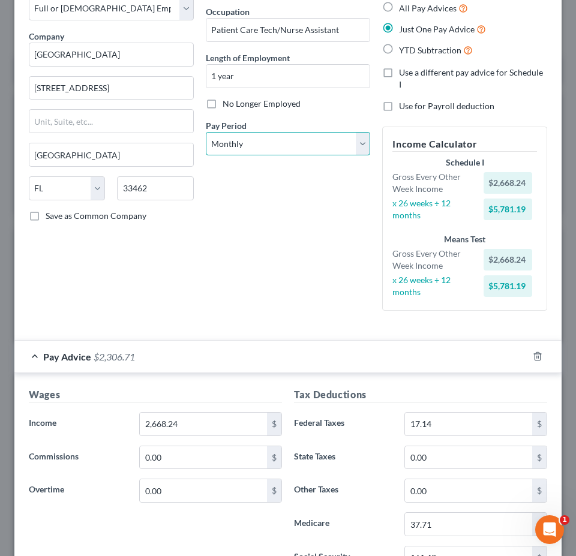
scroll to position [120, 0]
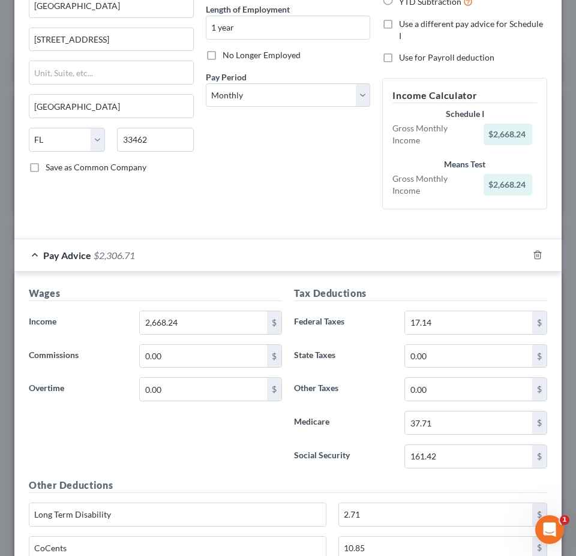
click at [260, 156] on div "Debtor Spouse Occupation Patient Care Tech/Nurse Assistant Length of Employment…" at bounding box center [288, 77] width 177 height 284
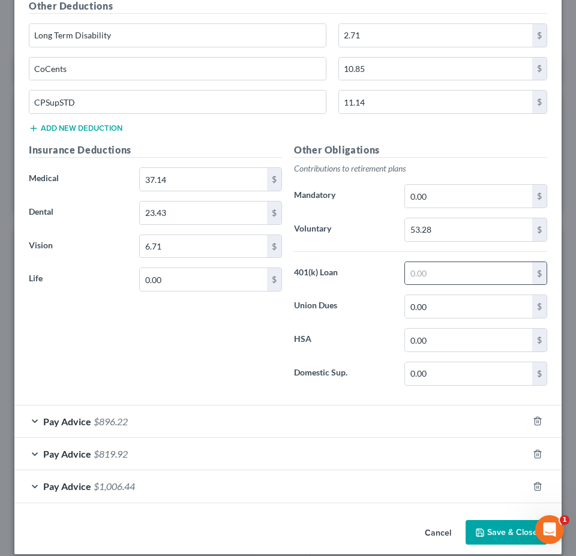
scroll to position [612, 0]
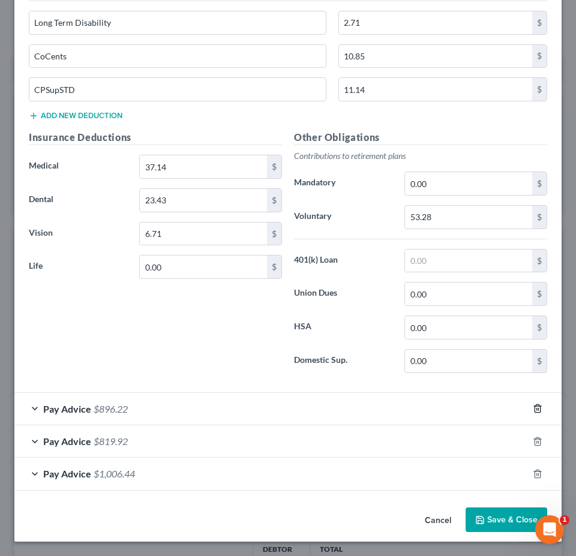
click at [534, 408] on icon "button" at bounding box center [536, 409] width 5 height 8
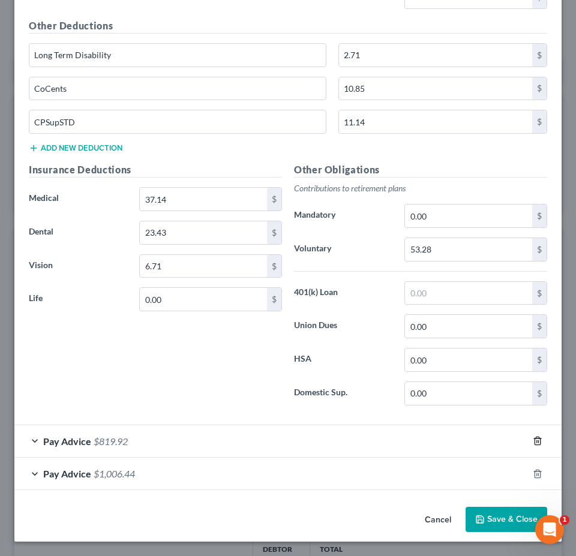
click at [538, 441] on line "button" at bounding box center [538, 442] width 0 height 2
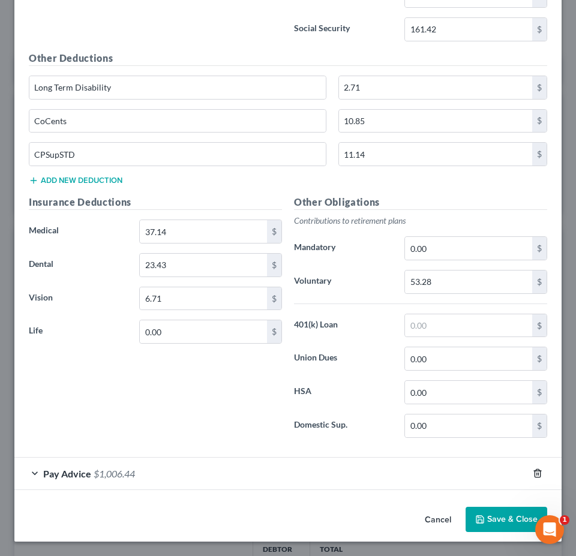
click at [537, 473] on line "button" at bounding box center [537, 474] width 0 height 2
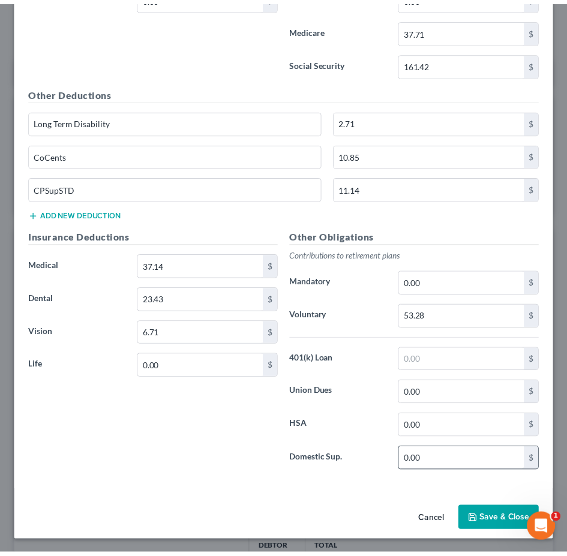
scroll to position [513, 0]
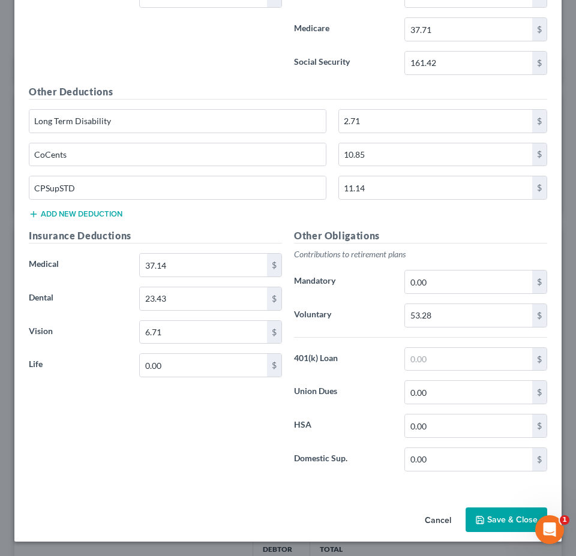
click at [486, 519] on button "Save & Close" at bounding box center [506, 519] width 82 height 25
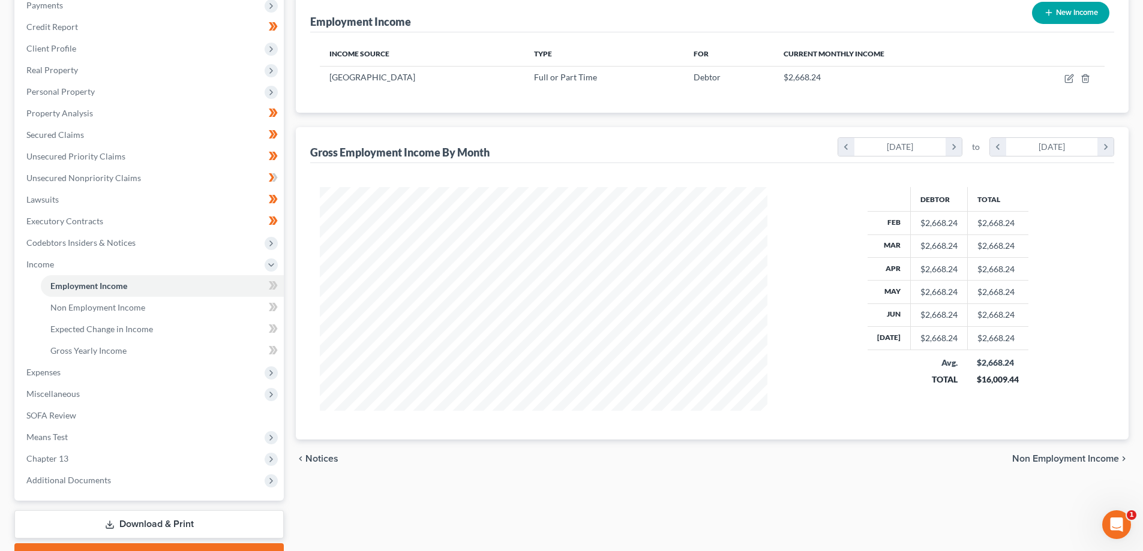
scroll to position [216, 0]
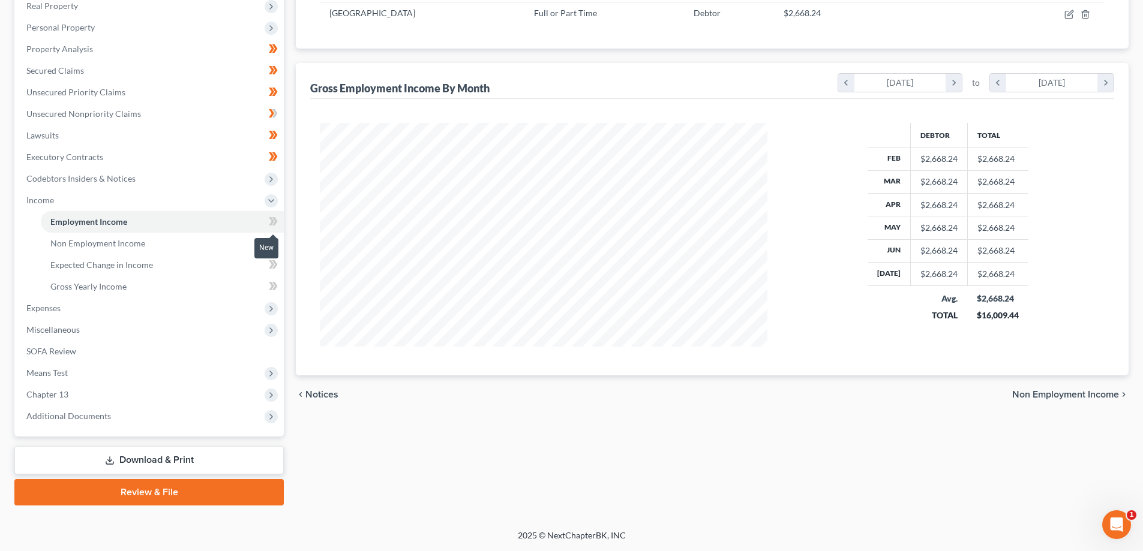
click at [271, 219] on icon at bounding box center [271, 221] width 5 height 8
click at [274, 220] on icon at bounding box center [274, 221] width 5 height 8
click at [180, 242] on link "Non Employment Income" at bounding box center [162, 244] width 243 height 22
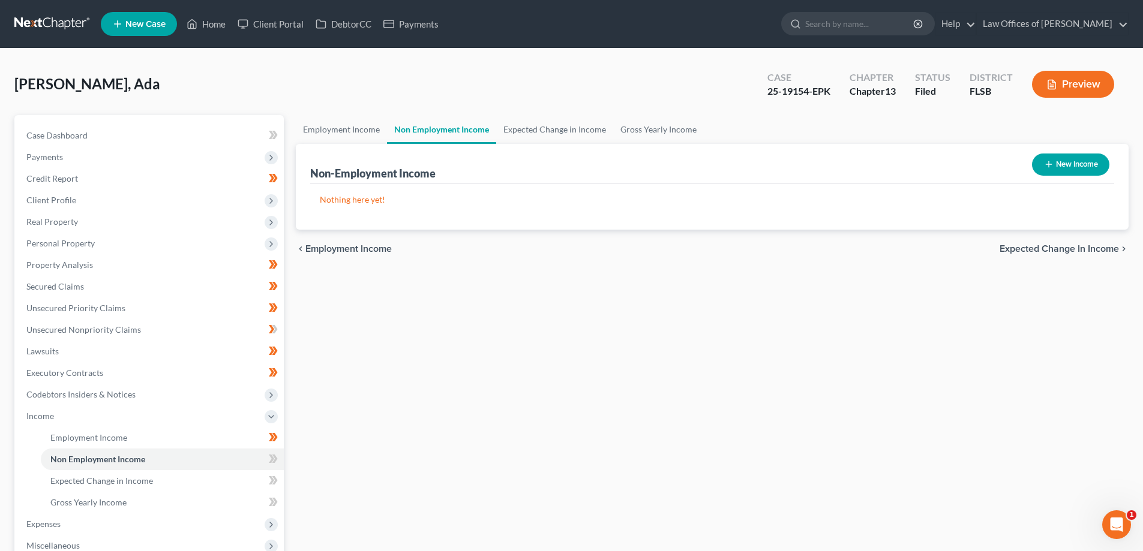
click at [1079, 164] on button "New Income" at bounding box center [1070, 165] width 77 height 22
select select "0"
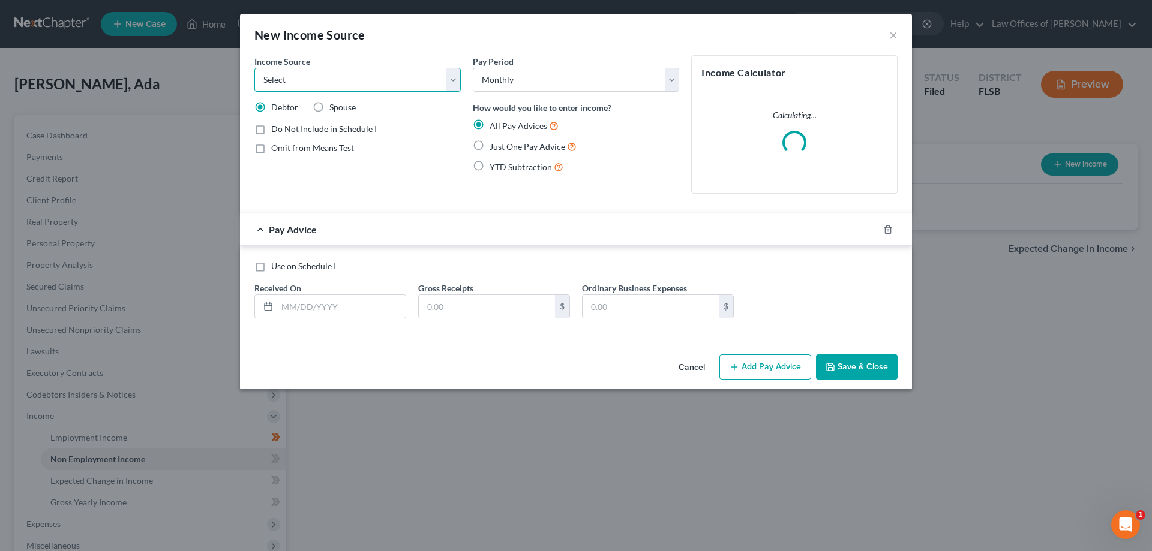
click at [459, 82] on select "Select Unemployment Disability (from employer) Pension Retirement Social Securi…" at bounding box center [357, 80] width 206 height 24
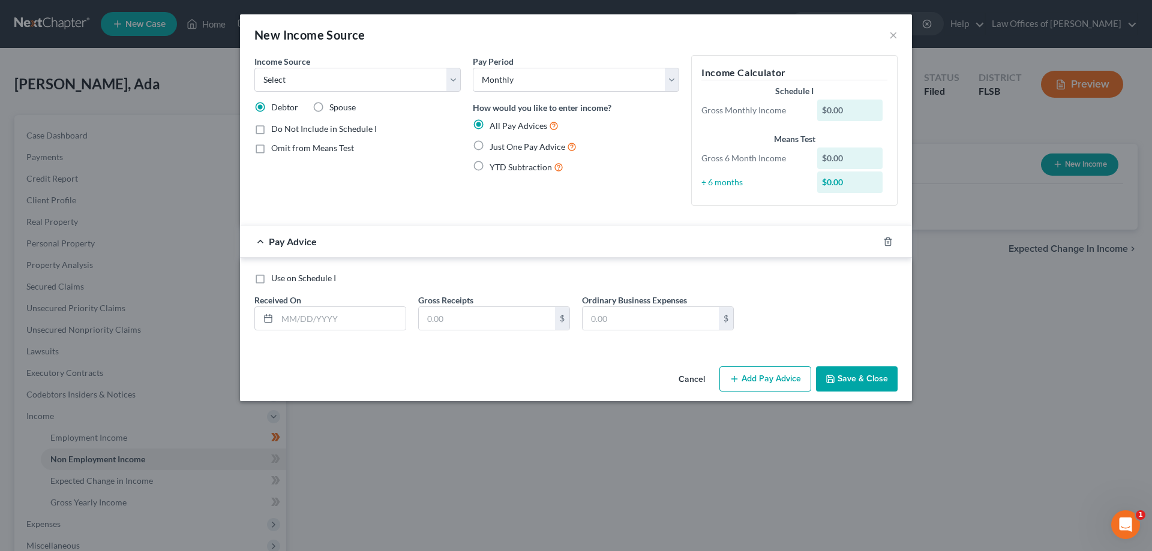
drag, startPoint x: 645, startPoint y: 38, endPoint x: 797, endPoint y: 38, distance: 151.2
click at [646, 38] on div "New Income Source ×" at bounding box center [576, 34] width 672 height 41
click at [897, 34] on button "×" at bounding box center [893, 35] width 8 height 14
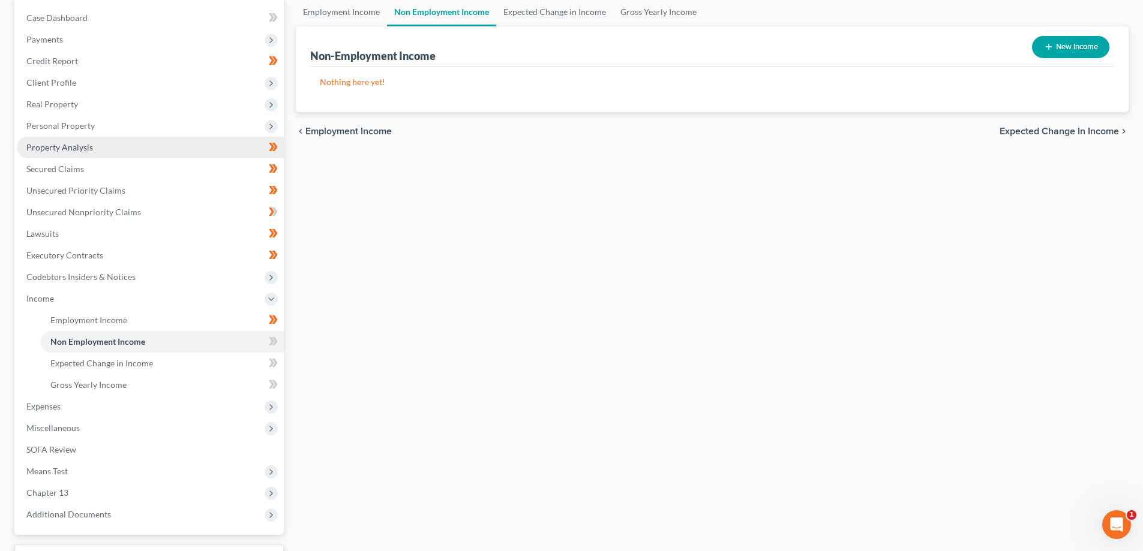
scroll to position [120, 0]
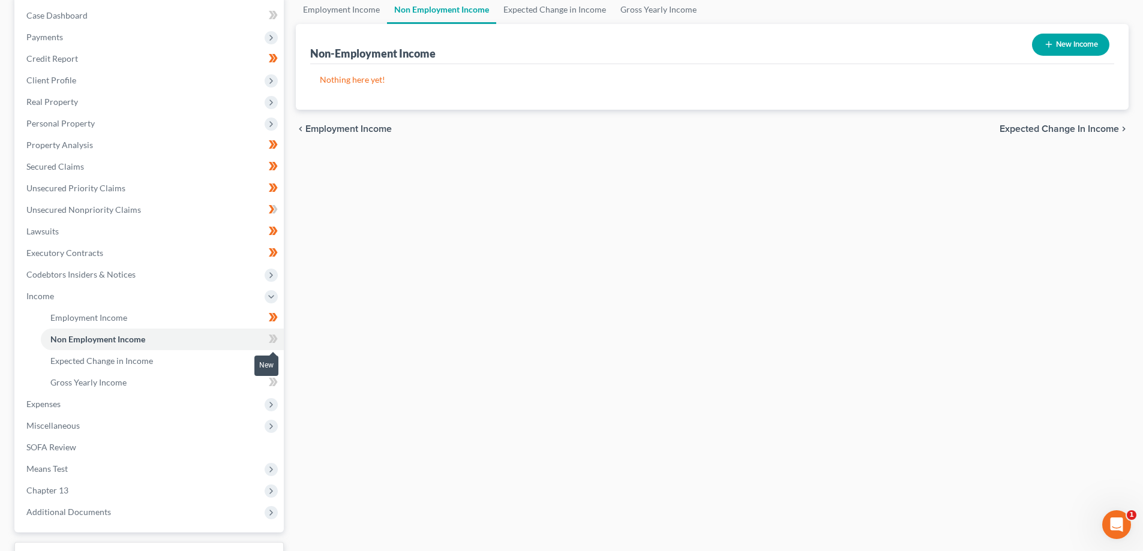
click at [271, 340] on icon at bounding box center [273, 339] width 9 height 15
click at [278, 337] on span at bounding box center [273, 341] width 21 height 18
click at [158, 359] on link "Expected Change in Income" at bounding box center [162, 361] width 243 height 22
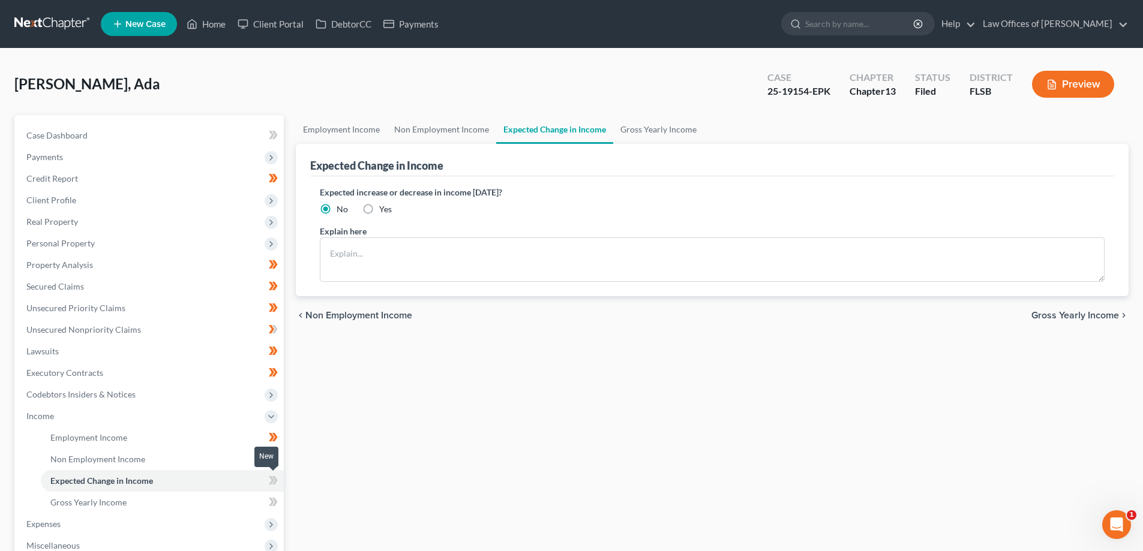
click at [272, 476] on icon at bounding box center [273, 480] width 9 height 15
click at [274, 475] on icon at bounding box center [273, 480] width 9 height 15
click at [221, 500] on link "Gross Yearly Income" at bounding box center [162, 503] width 243 height 22
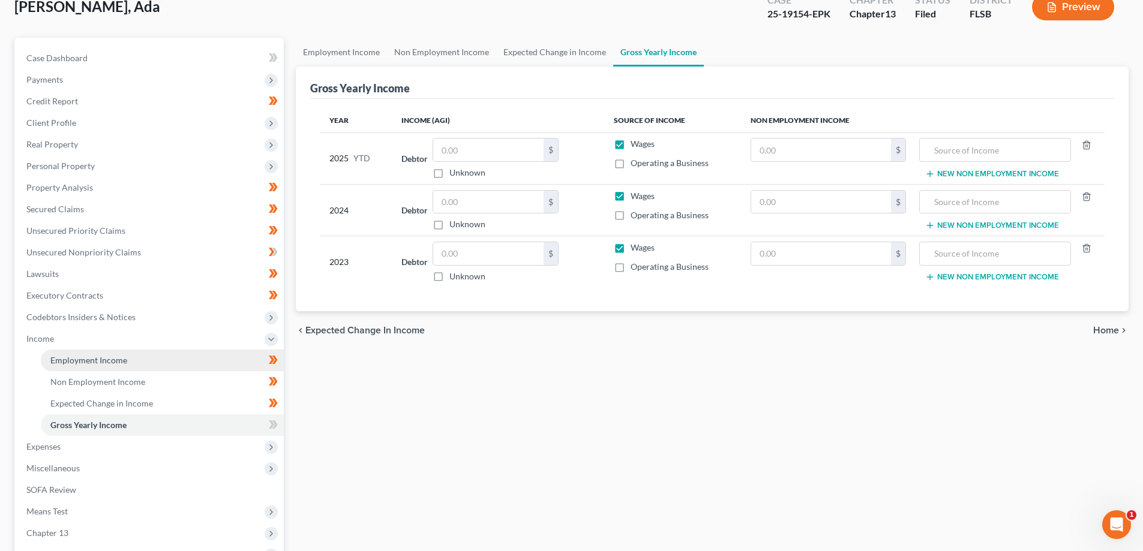
scroll to position [120, 0]
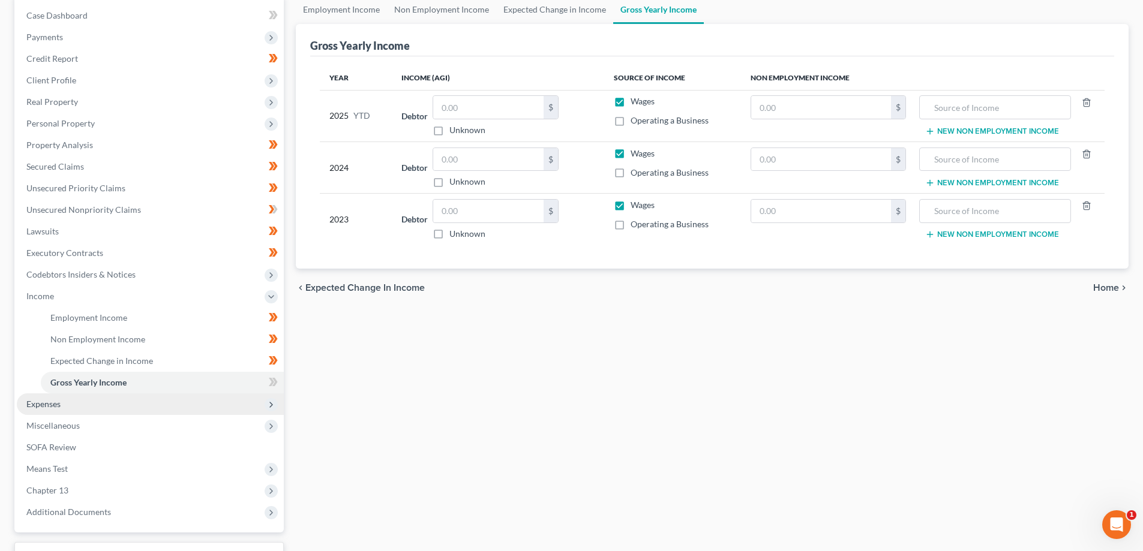
click at [120, 403] on span "Expenses" at bounding box center [150, 404] width 267 height 22
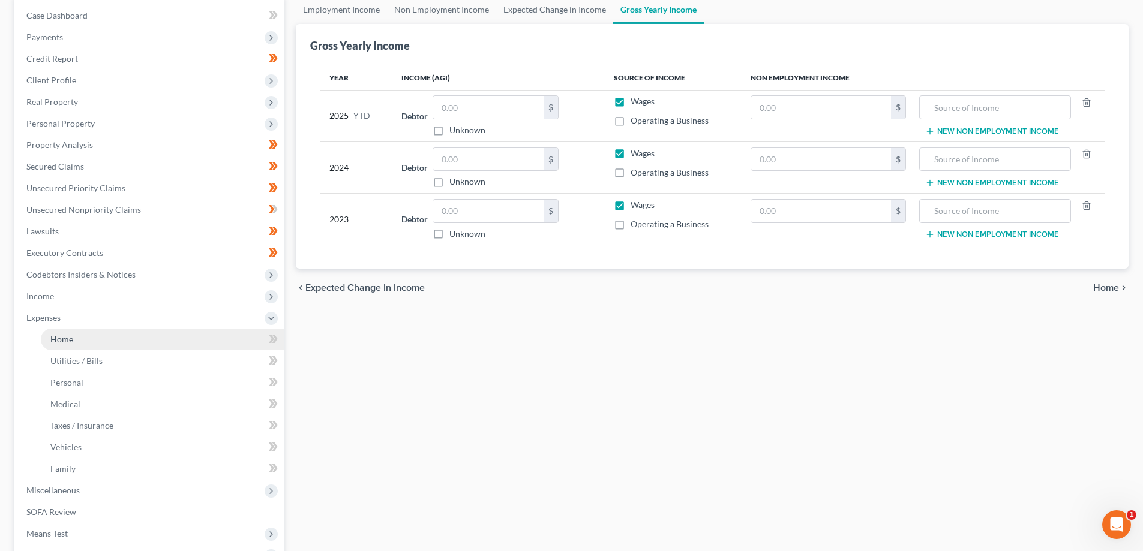
click at [161, 343] on link "Home" at bounding box center [162, 340] width 243 height 22
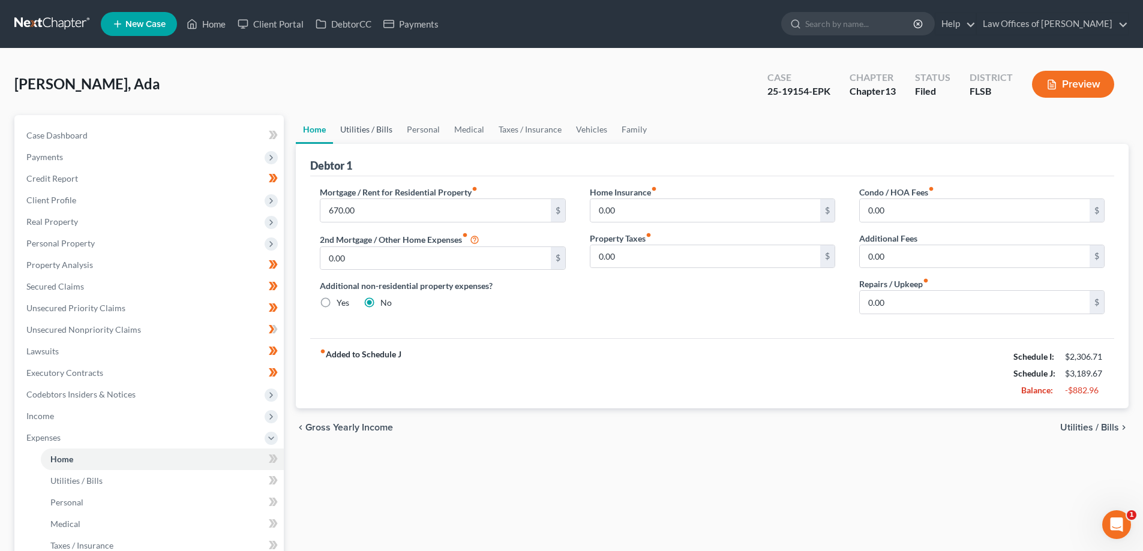
click at [368, 130] on link "Utilities / Bills" at bounding box center [366, 129] width 67 height 29
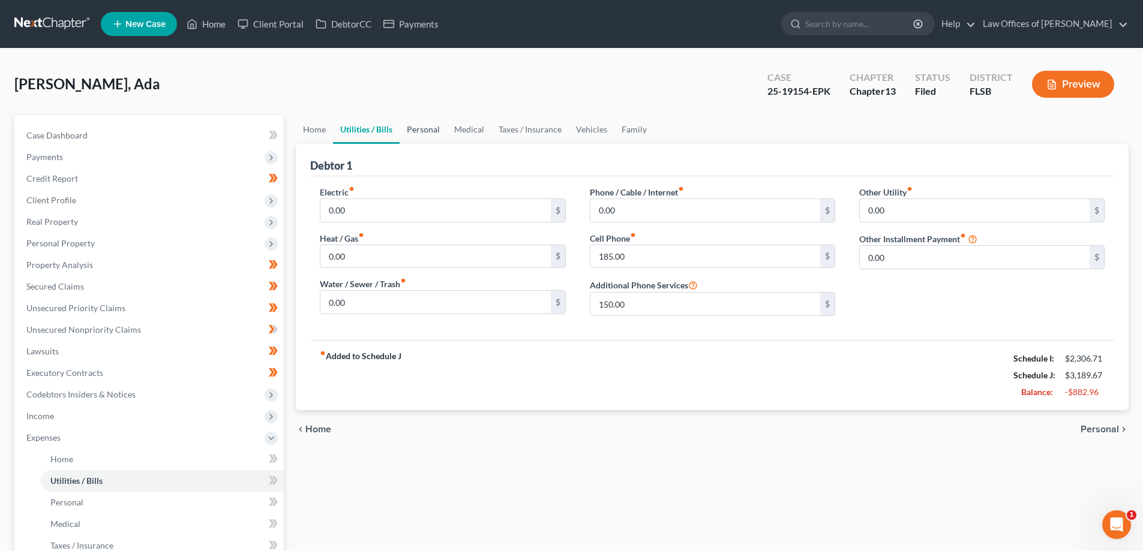
click at [434, 130] on link "Personal" at bounding box center [422, 129] width 47 height 29
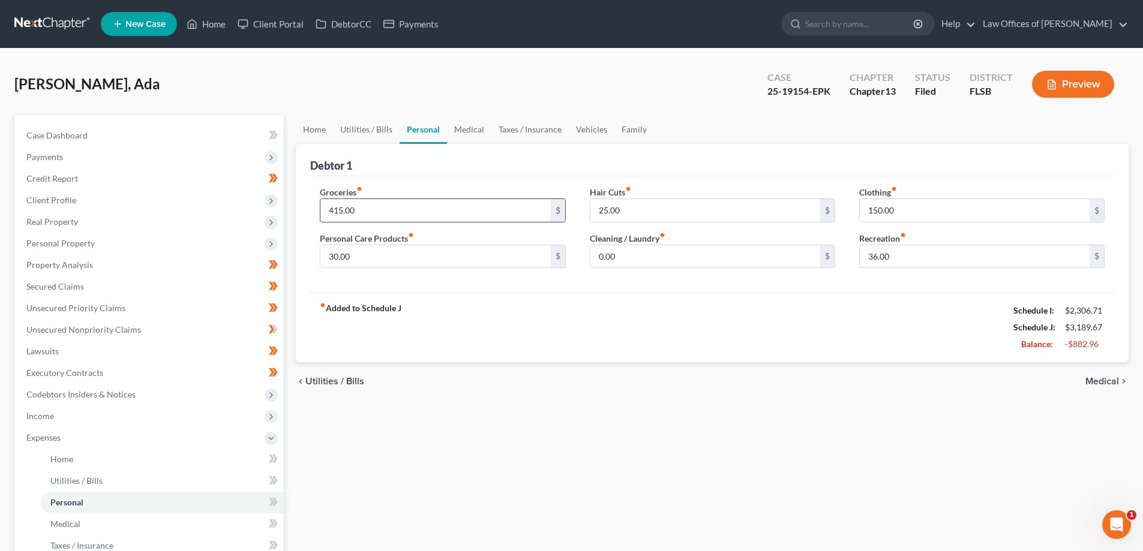
click at [379, 214] on input "415.00" at bounding box center [435, 210] width 230 height 23
click at [471, 134] on link "Medical" at bounding box center [469, 129] width 44 height 29
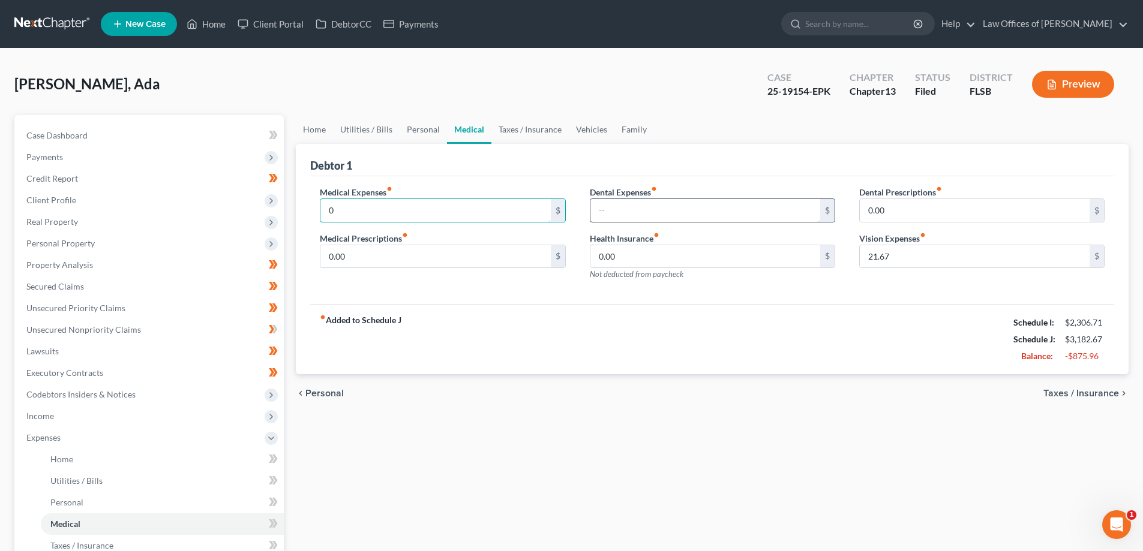
type input "0"
click at [618, 211] on input "text" at bounding box center [705, 210] width 230 height 23
type input "0"
click at [915, 254] on input "21.67" at bounding box center [975, 256] width 230 height 23
type input "0"
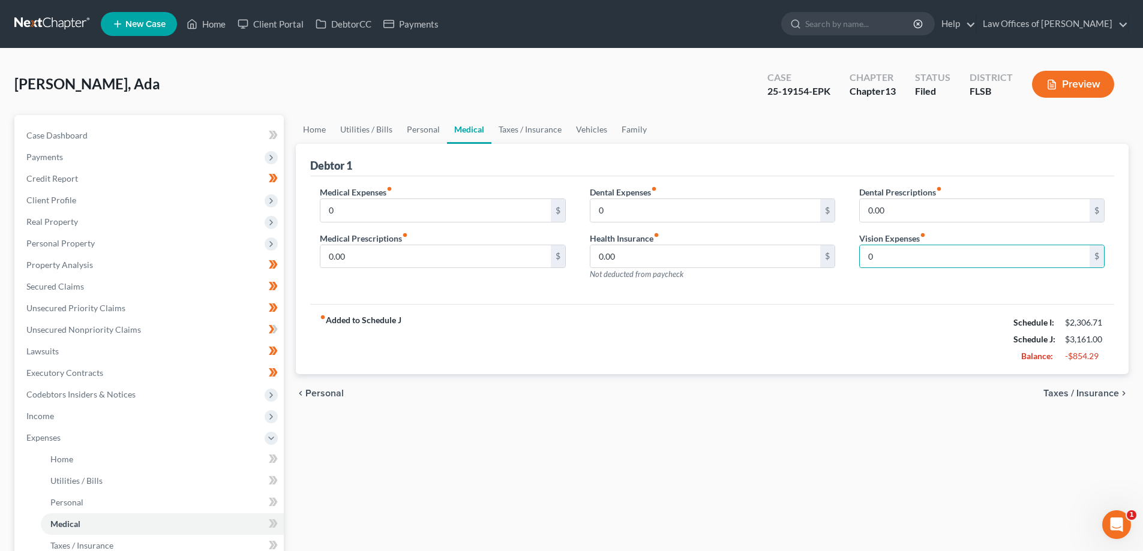
click at [881, 330] on div "fiber_manual_record Added to Schedule J Schedule I: $2,306.71 Schedule J: $3,16…" at bounding box center [712, 339] width 804 height 70
click at [519, 129] on link "Taxes / Insurance" at bounding box center [529, 129] width 77 height 29
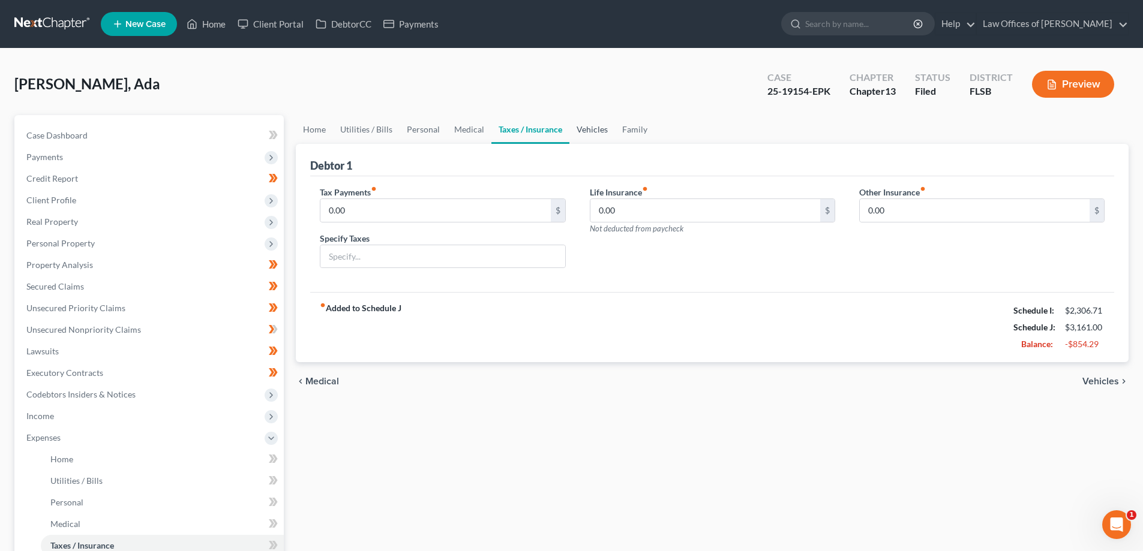
click at [582, 129] on link "Vehicles" at bounding box center [592, 129] width 46 height 29
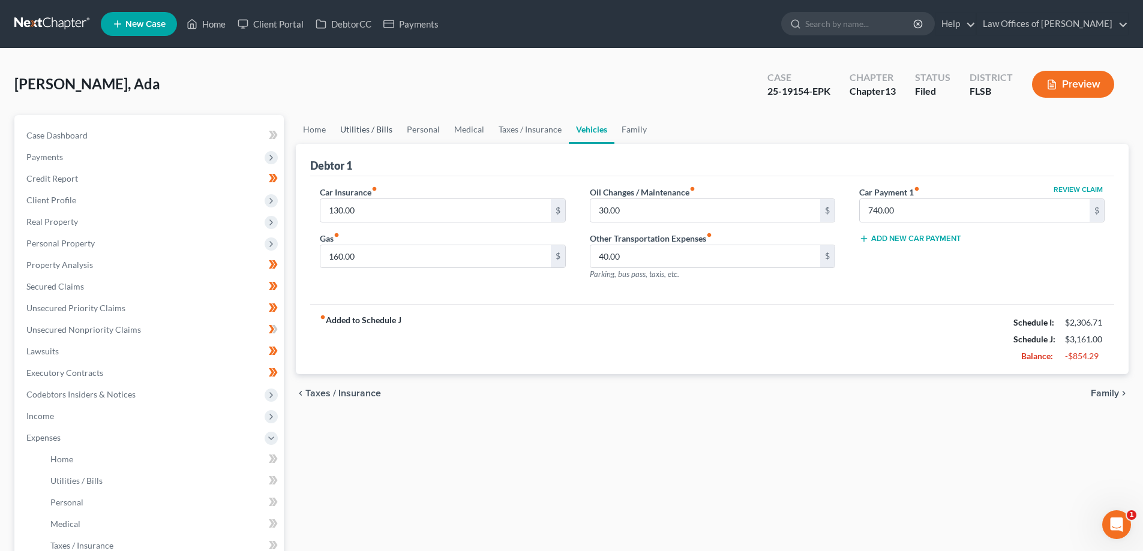
click at [363, 131] on link "Utilities / Bills" at bounding box center [366, 129] width 67 height 29
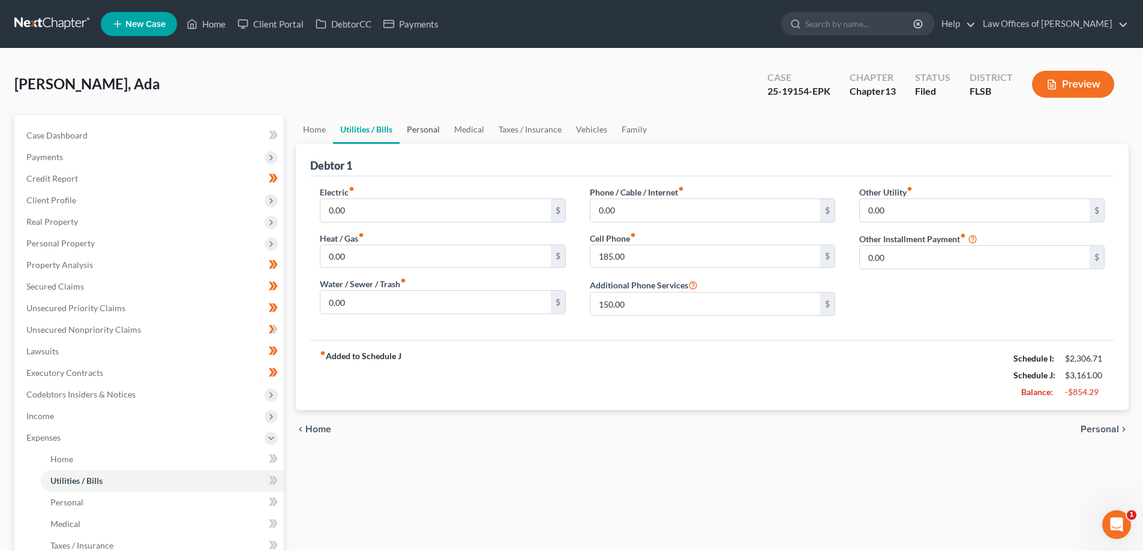
click at [425, 133] on link "Personal" at bounding box center [422, 129] width 47 height 29
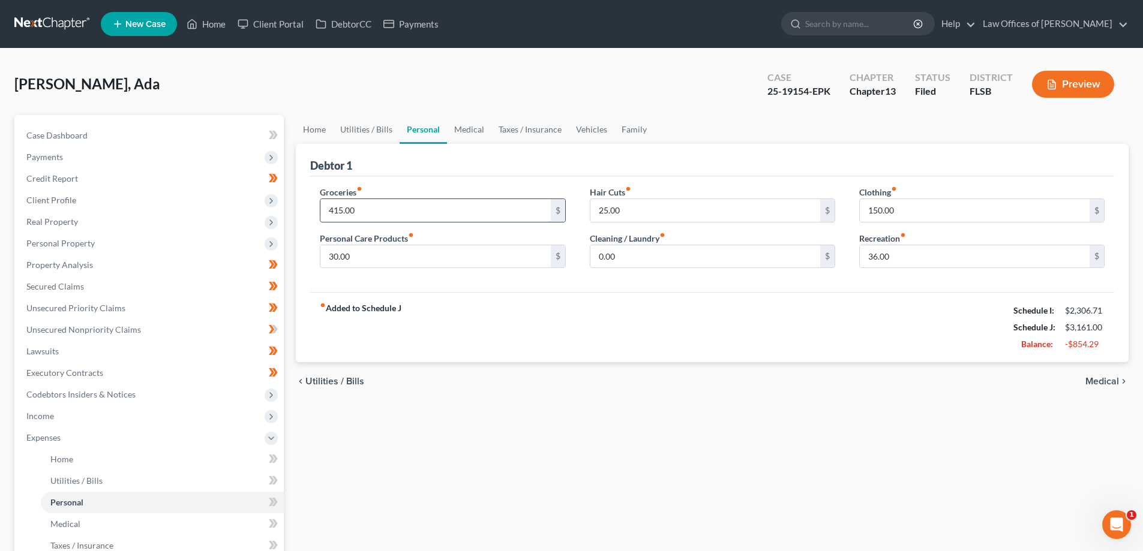
click at [389, 215] on input "415.00" at bounding box center [435, 210] width 230 height 23
type input "300.00"
click at [689, 312] on div "fiber_manual_record Added to Schedule J Schedule I: $2,306.71 Schedule J: $3,04…" at bounding box center [712, 327] width 804 height 70
click at [368, 126] on link "Utilities / Bills" at bounding box center [366, 129] width 67 height 29
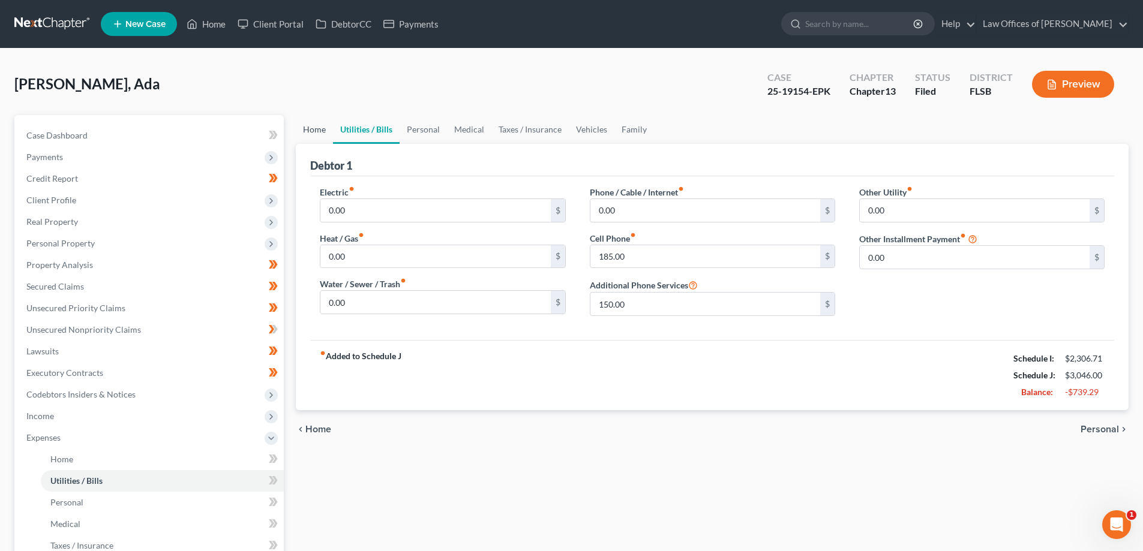
click at [322, 131] on link "Home" at bounding box center [314, 129] width 37 height 29
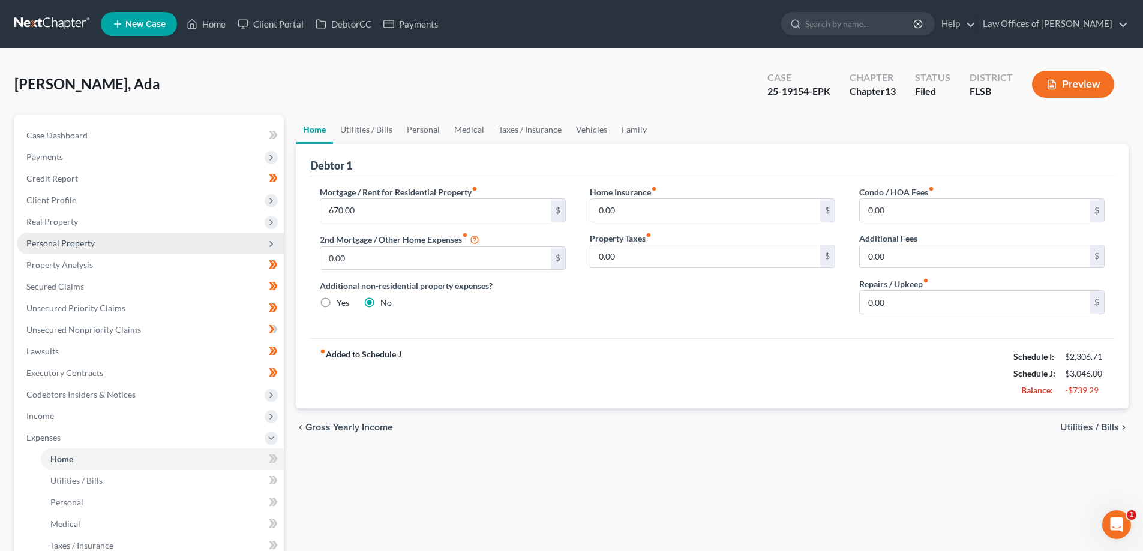
click at [80, 249] on span "Personal Property" at bounding box center [150, 244] width 267 height 22
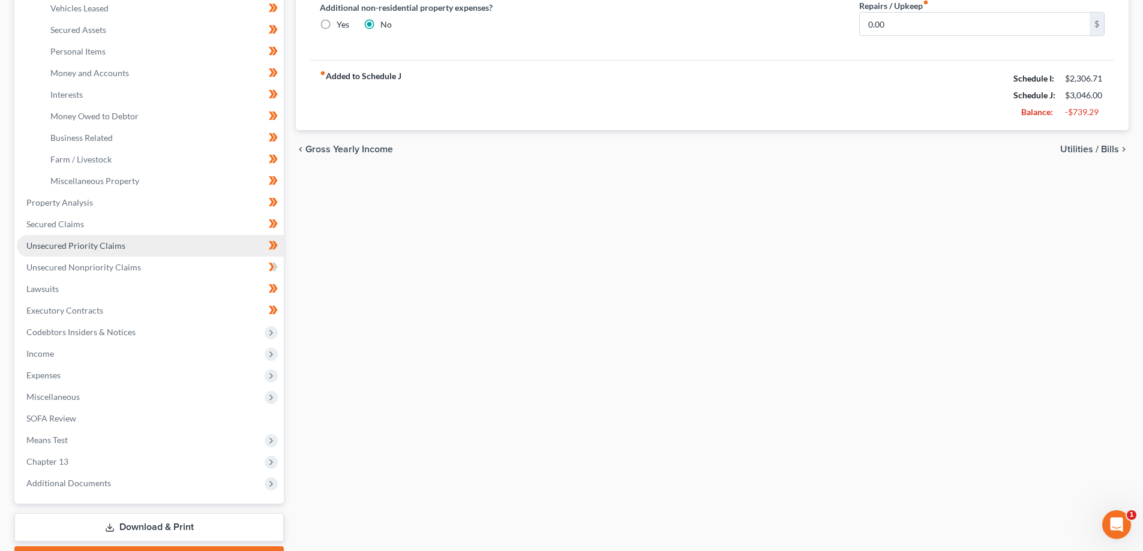
scroll to position [300, 0]
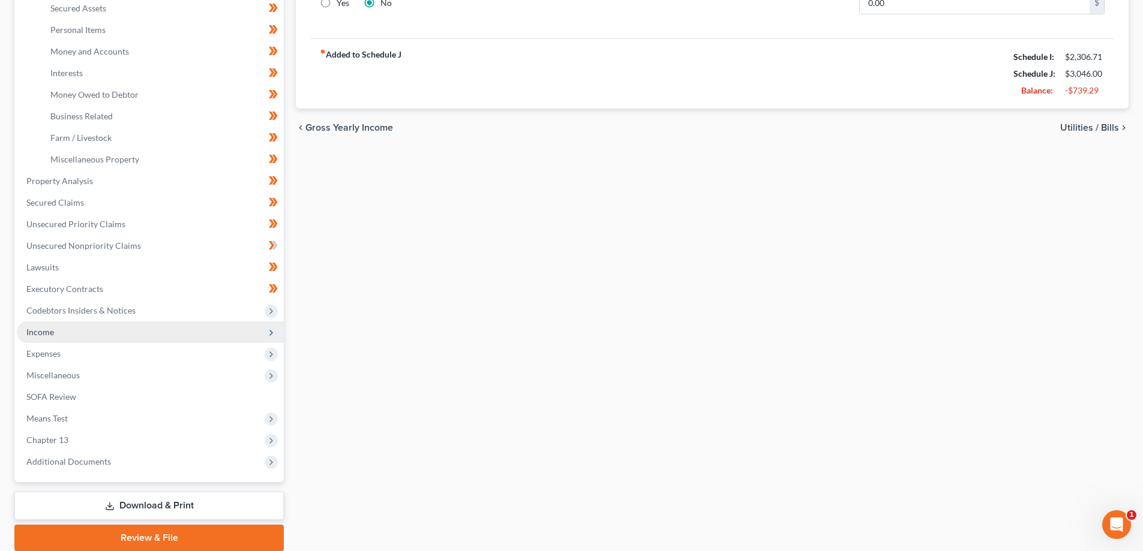
click at [86, 328] on span "Income" at bounding box center [150, 333] width 267 height 22
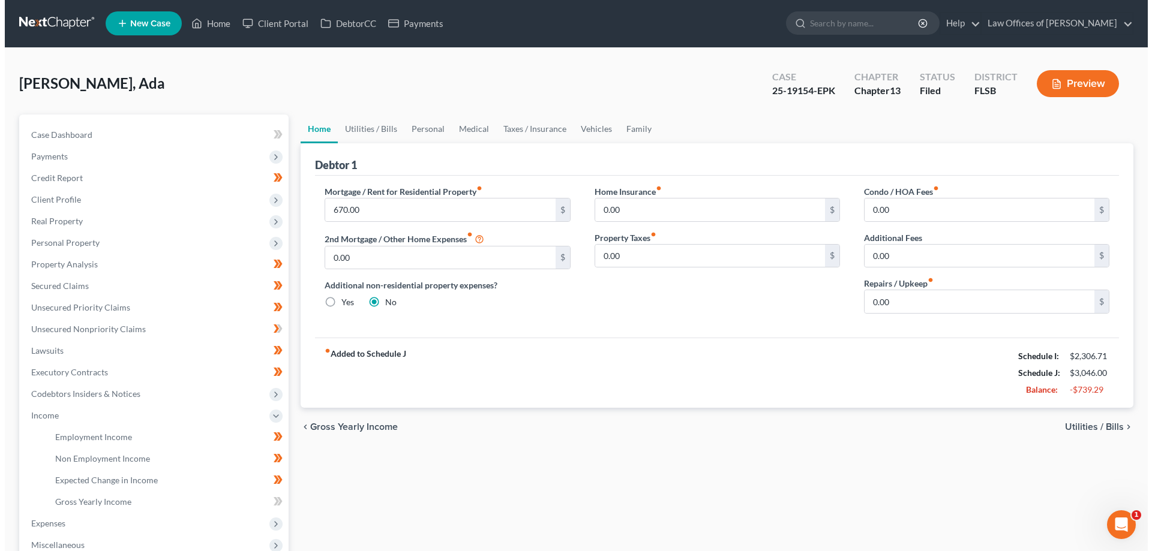
scroll to position [0, 0]
click at [576, 126] on link "Vehicles" at bounding box center [592, 129] width 46 height 29
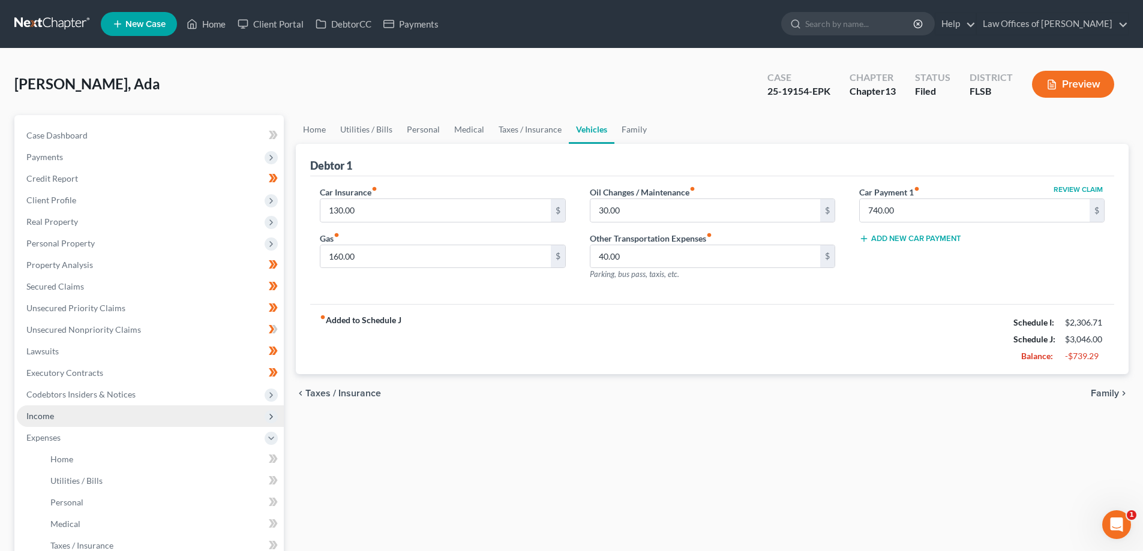
click at [130, 417] on span "Income" at bounding box center [150, 416] width 267 height 22
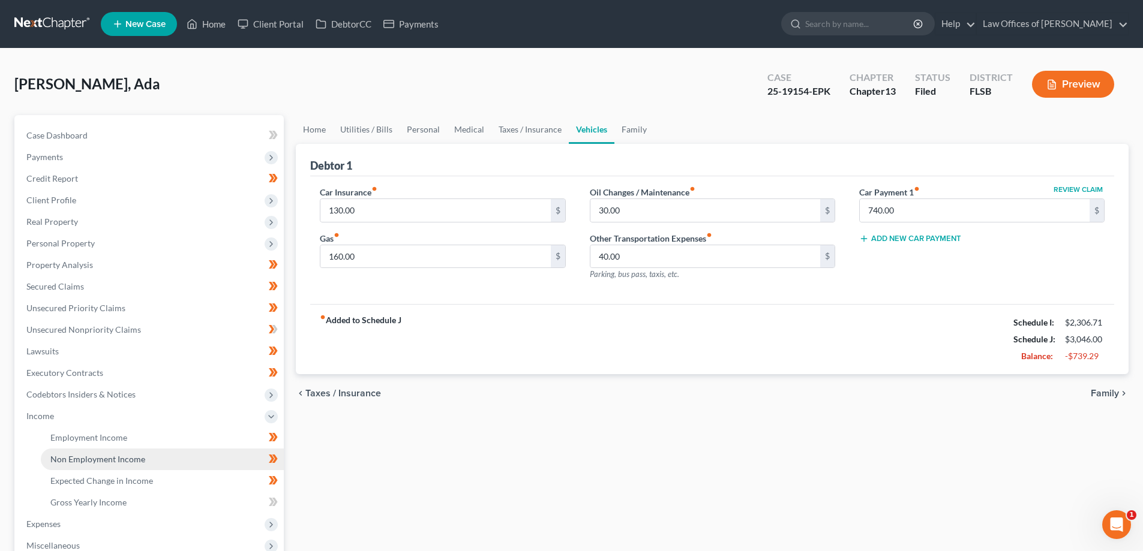
click at [109, 456] on span "Non Employment Income" at bounding box center [97, 459] width 95 height 10
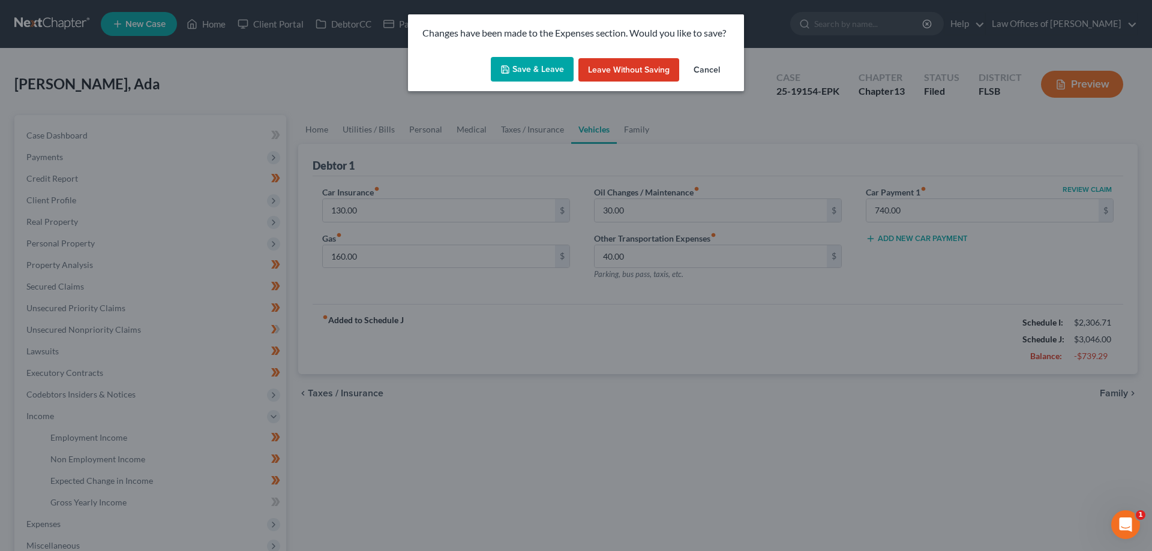
click at [534, 67] on button "Save & Leave" at bounding box center [532, 69] width 83 height 25
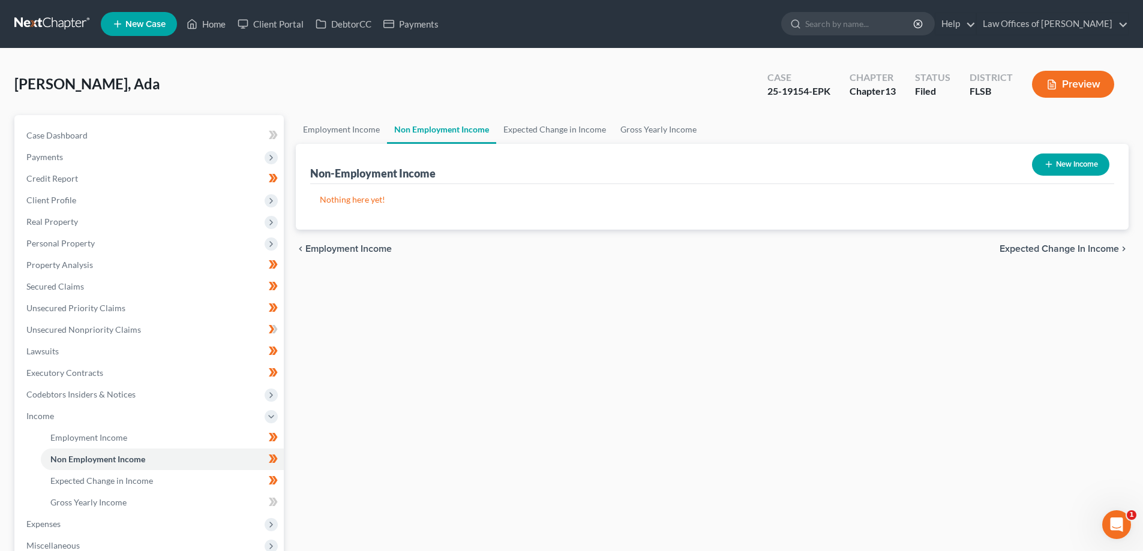
click at [1083, 163] on button "New Income" at bounding box center [1070, 165] width 77 height 22
select select "0"
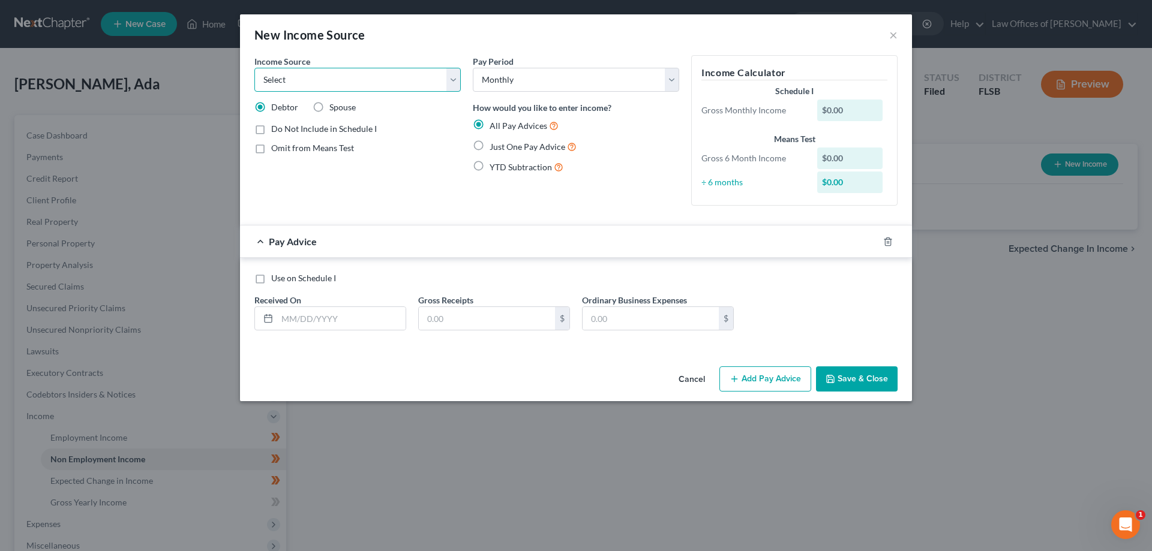
click at [419, 85] on select "Select Unemployment Disability (from employer) Pension Retirement Social Securi…" at bounding box center [357, 80] width 206 height 24
select select "9"
click at [254, 68] on select "Select Unemployment Disability (from employer) Pension Retirement Social Securi…" at bounding box center [357, 80] width 206 height 24
click at [489, 143] on label "Just One Pay Advice" at bounding box center [532, 147] width 87 height 14
click at [494, 143] on input "Just One Pay Advice" at bounding box center [498, 144] width 8 height 8
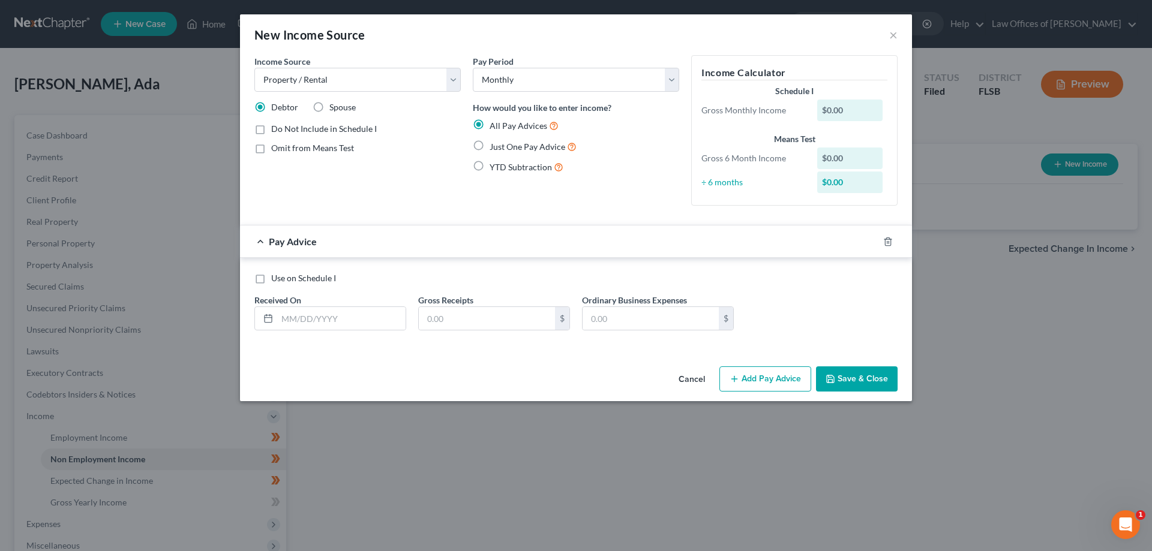
radio input "true"
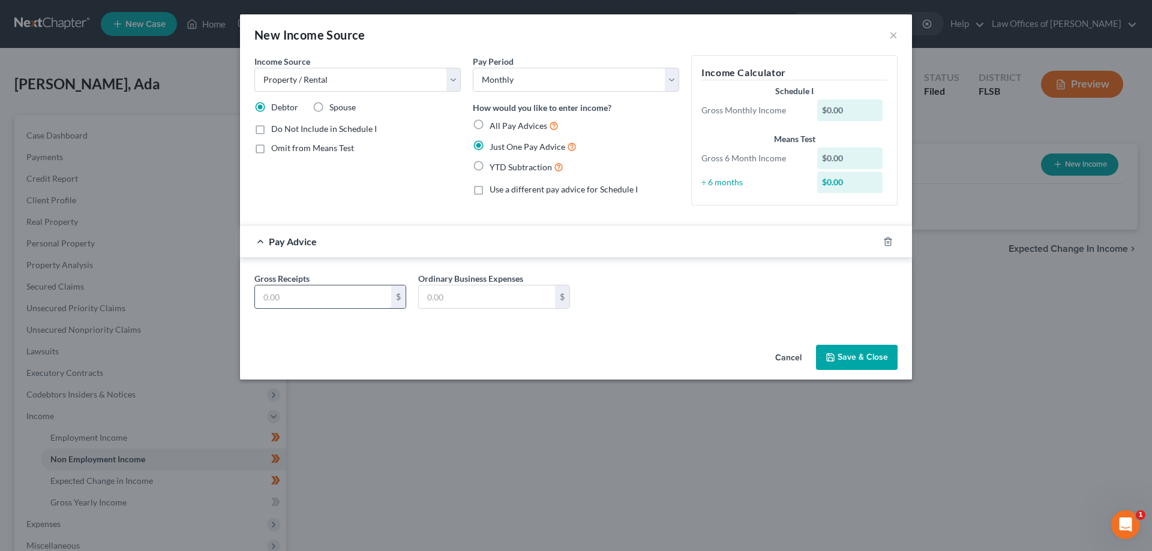
drag, startPoint x: 322, startPoint y: 296, endPoint x: 400, endPoint y: 295, distance: 78.0
click at [324, 295] on input "text" at bounding box center [323, 297] width 136 height 23
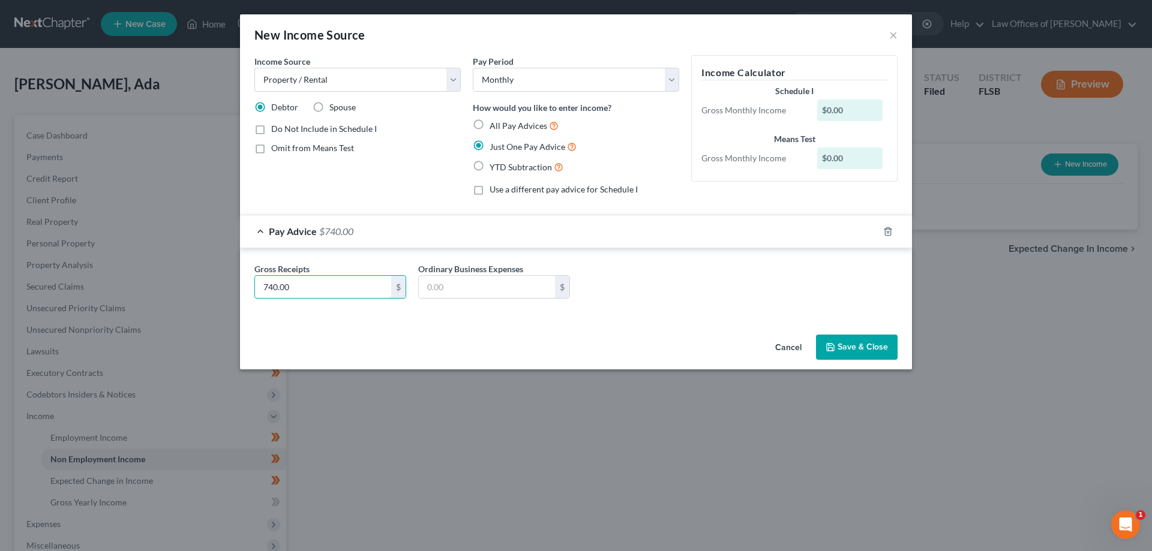
type input "740.00"
click at [645, 276] on div "Gross Receipts 740.00 $ Ordinary Business Expenses $" at bounding box center [575, 286] width 655 height 46
click at [862, 353] on button "Save & Close" at bounding box center [857, 347] width 82 height 25
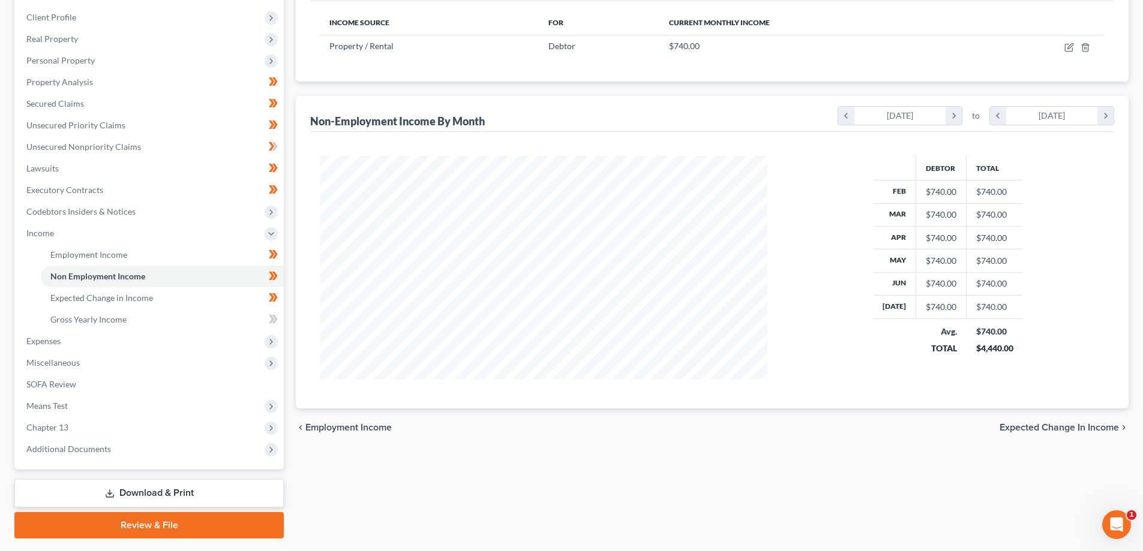
scroll to position [216, 0]
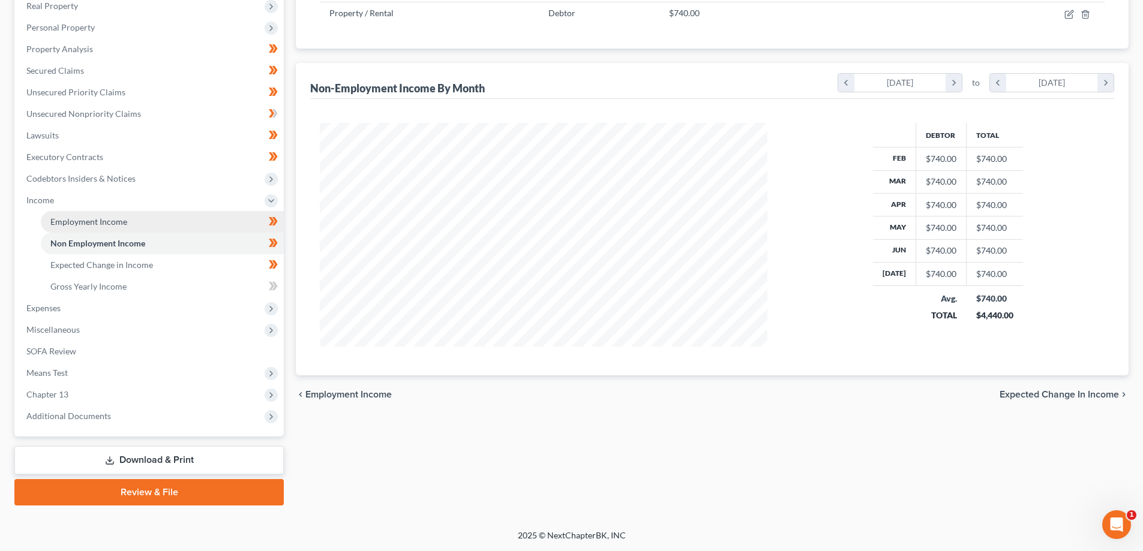
click at [175, 224] on link "Employment Income" at bounding box center [162, 222] width 243 height 22
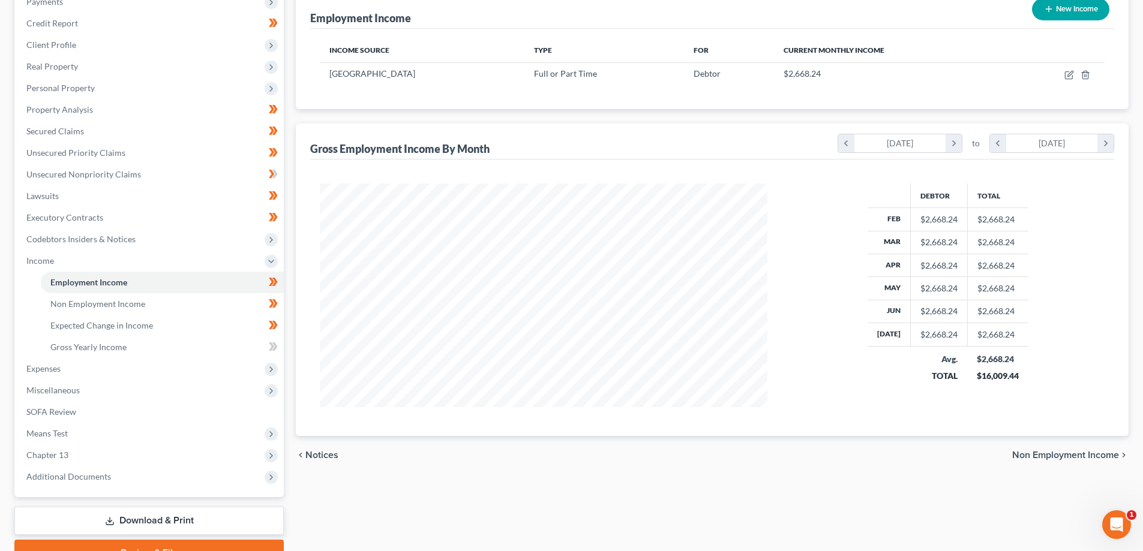
scroll to position [216, 0]
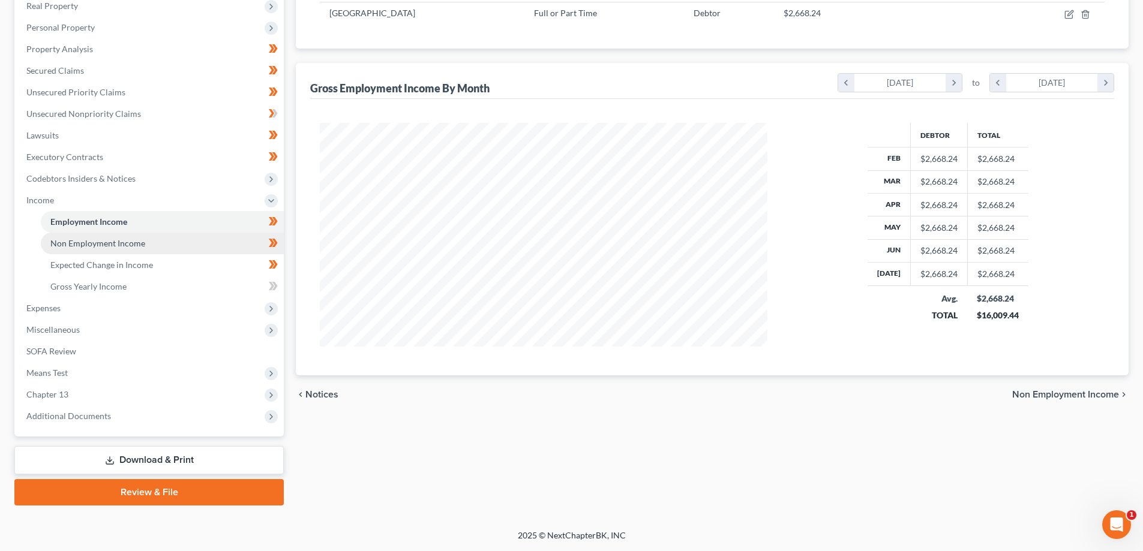
click at [109, 244] on span "Non Employment Income" at bounding box center [97, 243] width 95 height 10
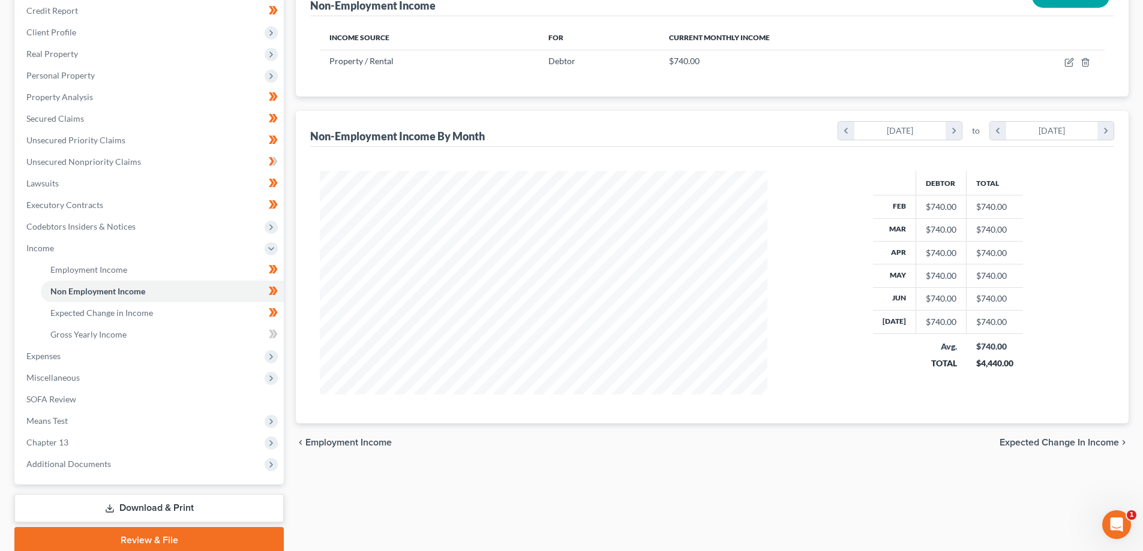
scroll to position [216, 0]
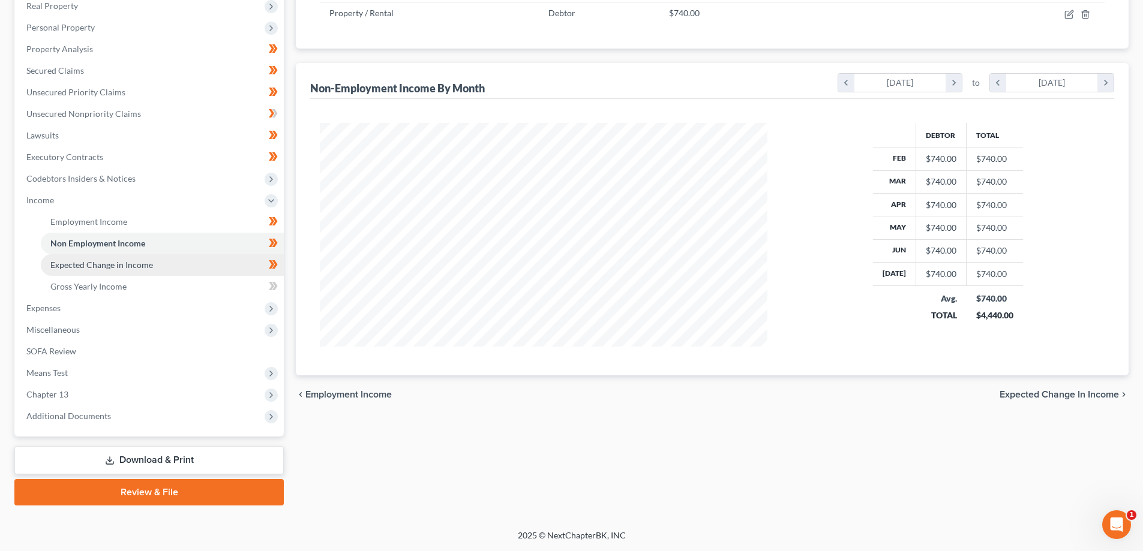
click at [153, 264] on link "Expected Change in Income" at bounding box center [162, 265] width 243 height 22
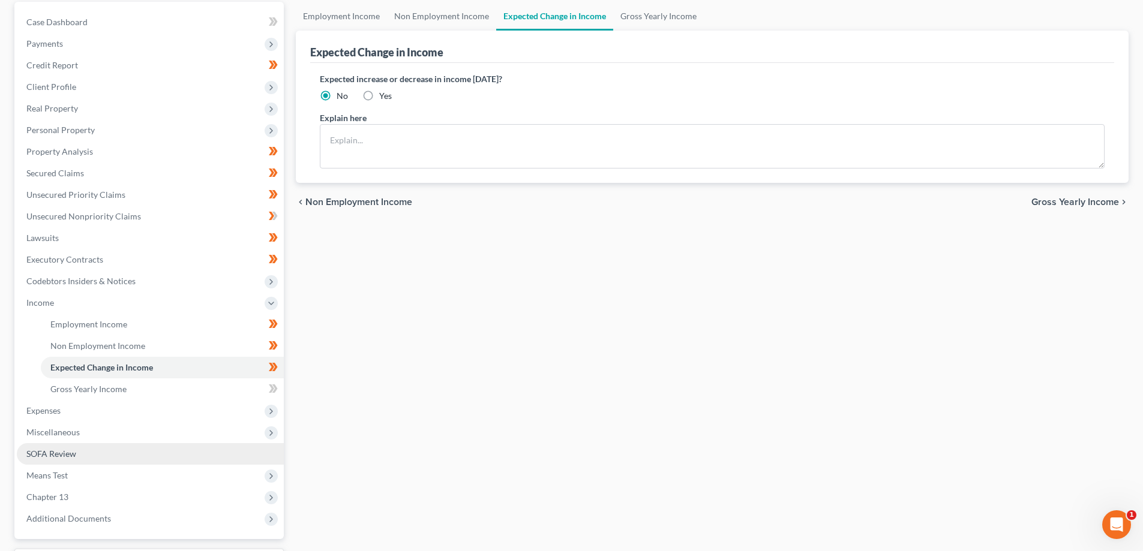
scroll to position [180, 0]
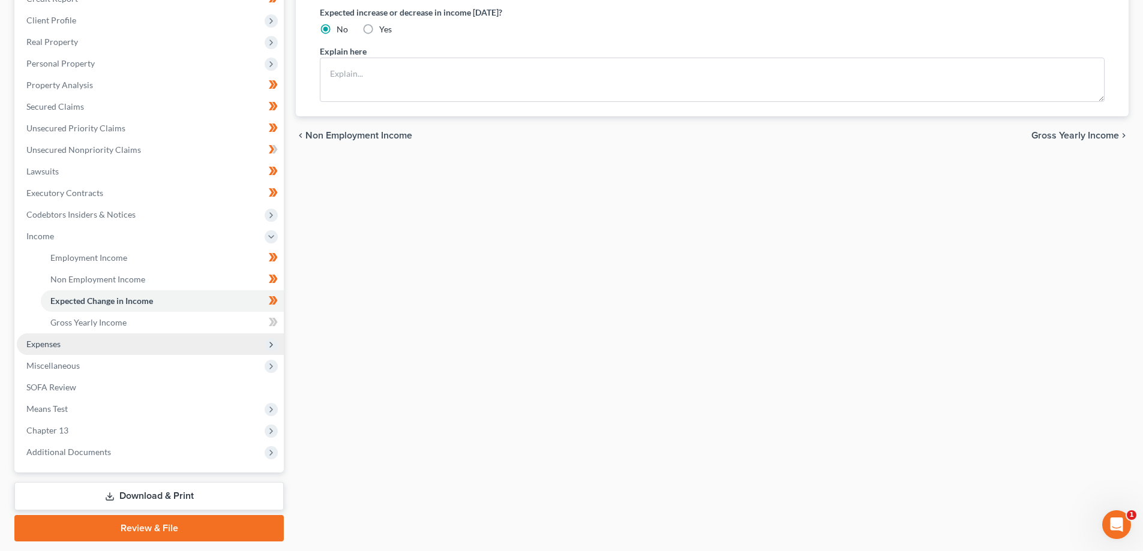
click at [80, 343] on span "Expenses" at bounding box center [150, 345] width 267 height 22
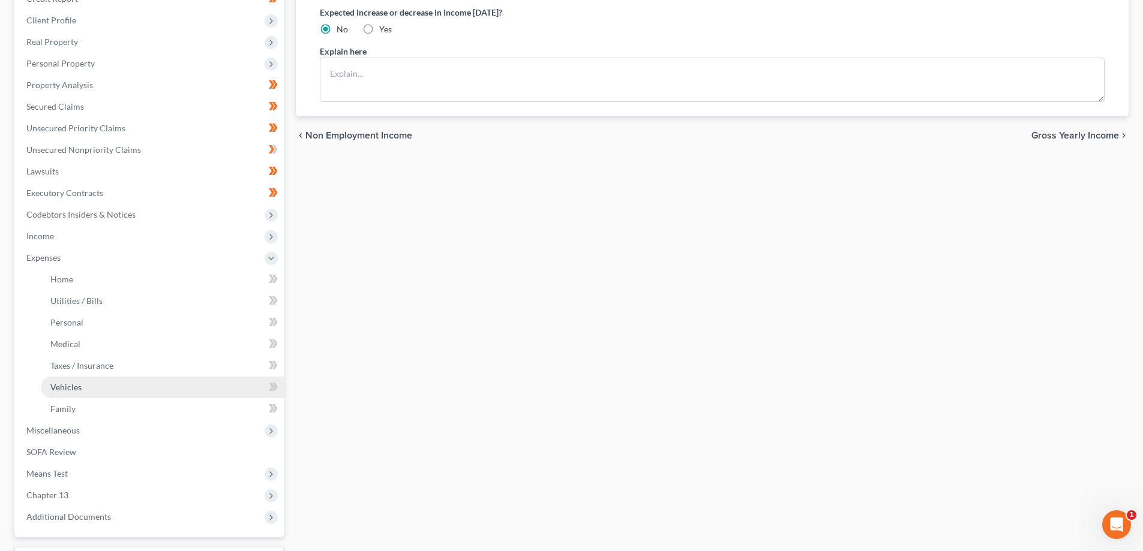
click at [107, 387] on link "Vehicles" at bounding box center [162, 388] width 243 height 22
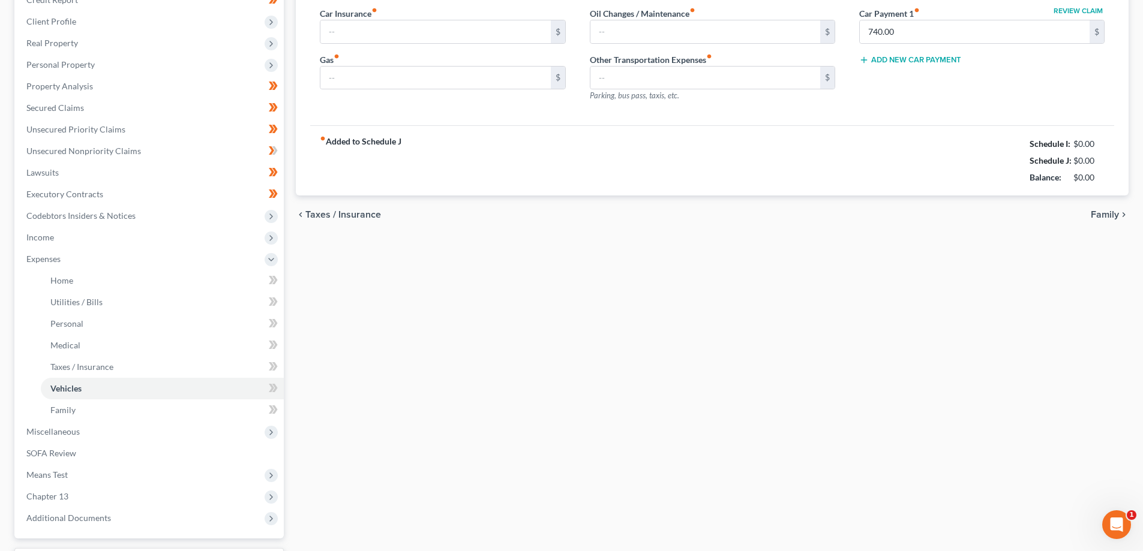
type input "130.00"
type input "160.00"
type input "30.00"
type input "40.00"
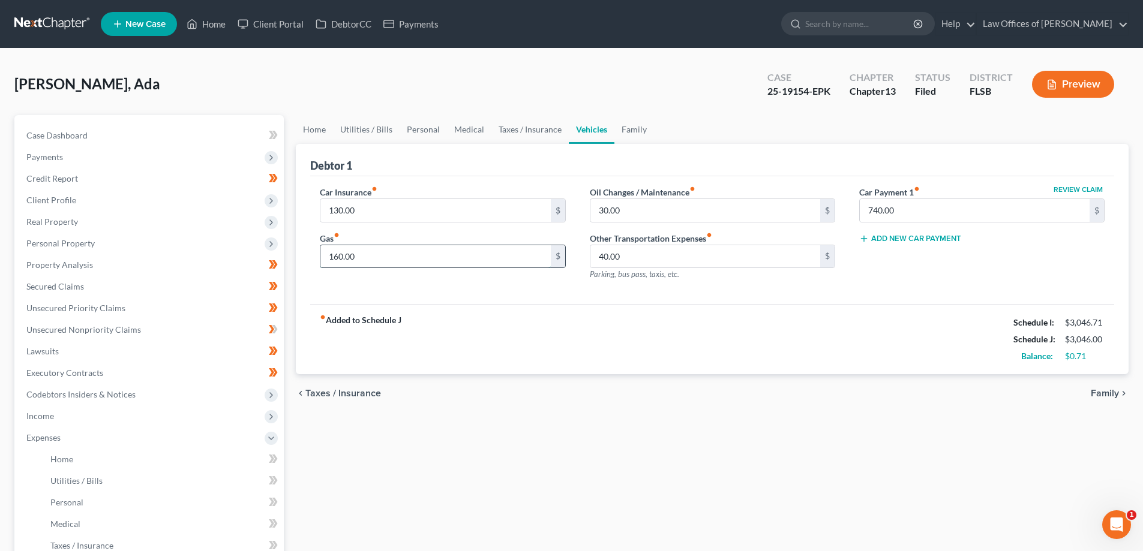
click at [383, 256] on input "160.00" at bounding box center [435, 256] width 230 height 23
type input "120.00"
click at [535, 286] on div "Car Insurance fiber_manual_record 130.00 $ Gas fiber_manual_record 120.00 $" at bounding box center [442, 238] width 269 height 104
click at [638, 257] on input "40.00" at bounding box center [705, 256] width 230 height 23
type input "30.00"
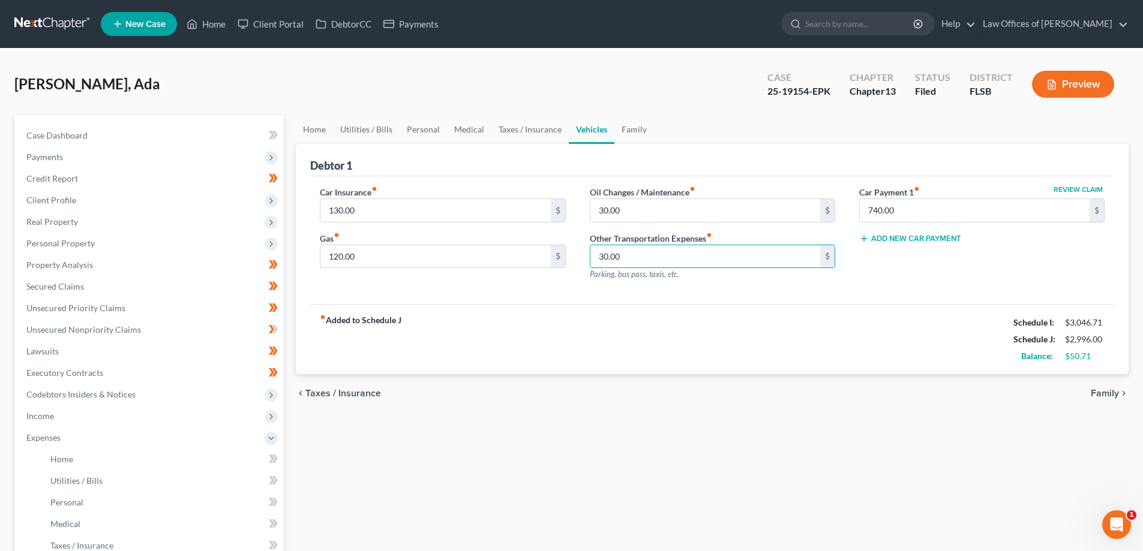
click at [852, 290] on div "Review Claim Car Payment 1 fiber_manual_record 740.00 $ Add New Car Payment" at bounding box center [981, 238] width 269 height 104
click at [527, 124] on link "Taxes / Insurance" at bounding box center [529, 129] width 77 height 29
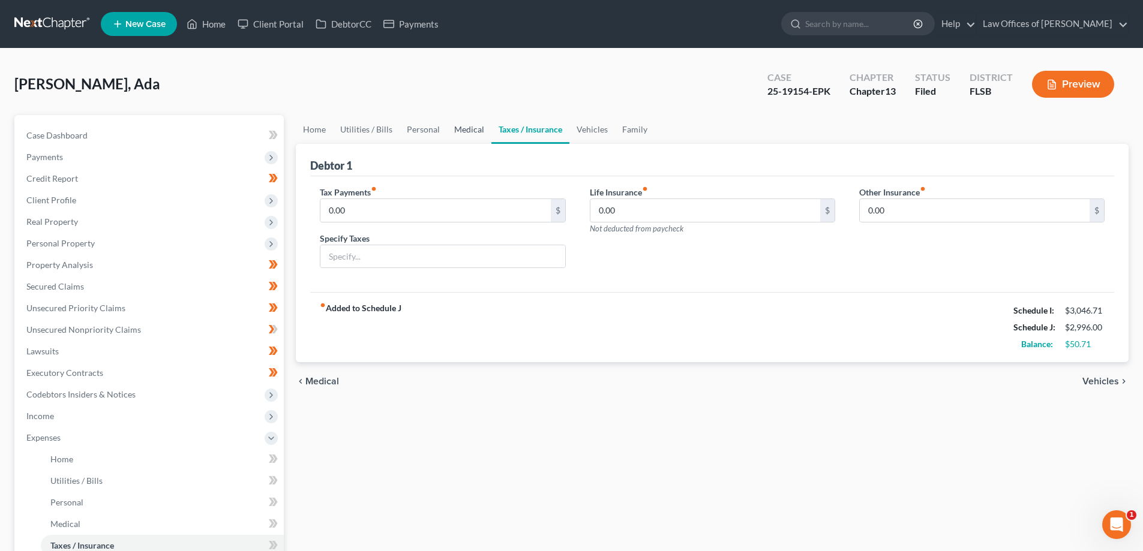
click at [466, 128] on link "Medical" at bounding box center [469, 129] width 44 height 29
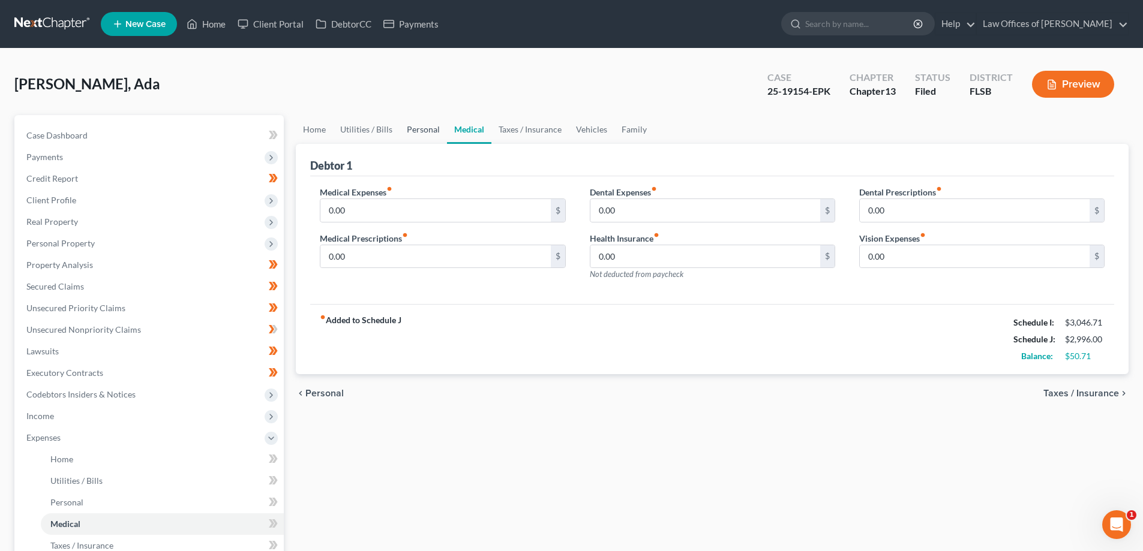
click at [415, 133] on link "Personal" at bounding box center [422, 129] width 47 height 29
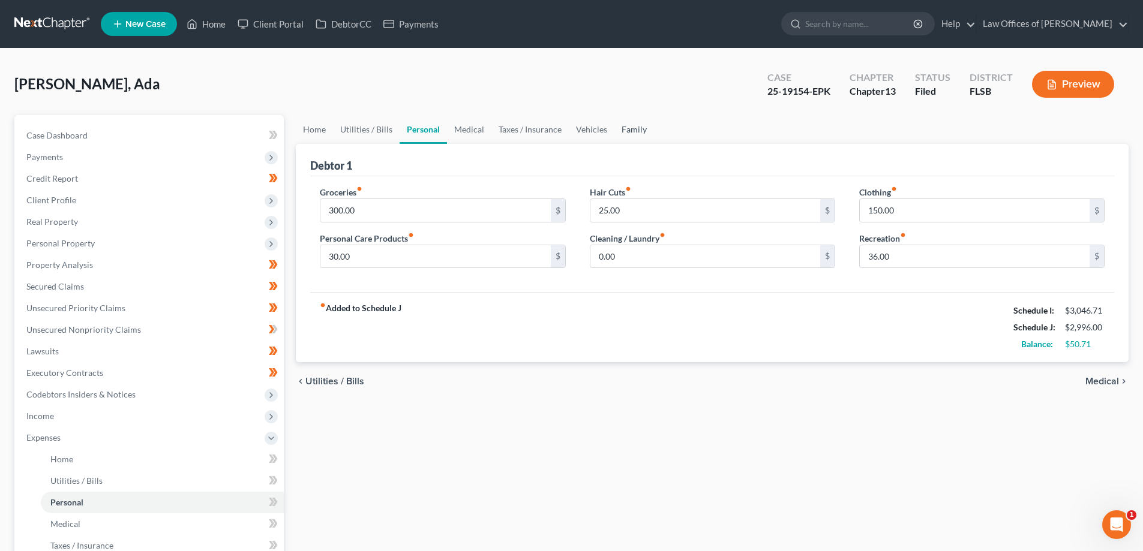
click at [643, 131] on link "Family" at bounding box center [634, 129] width 40 height 29
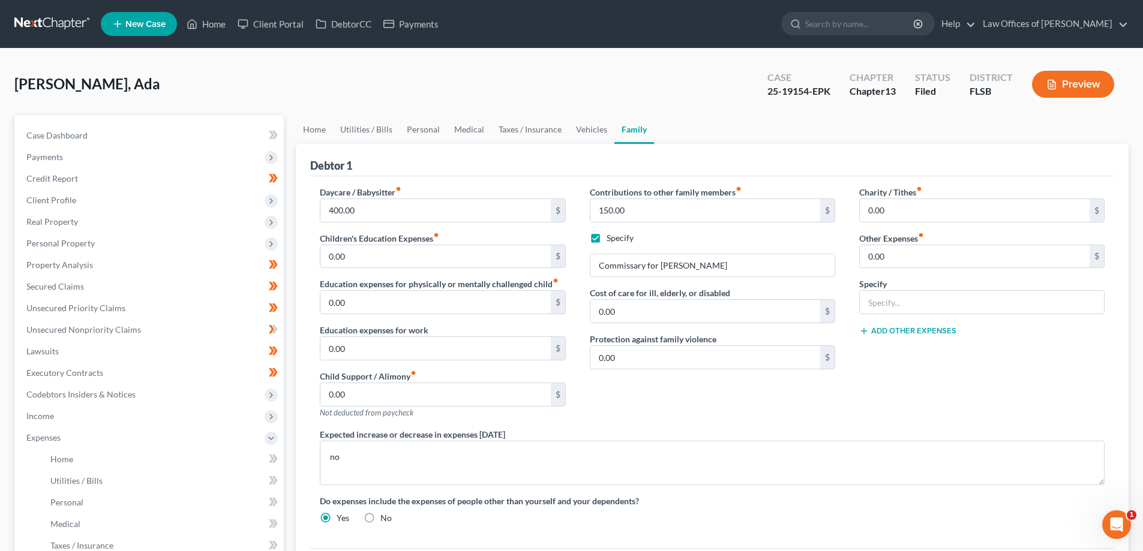
click at [643, 403] on div "Contributions to other family members fiber_manual_record 150.00 $ Specify Comm…" at bounding box center [712, 307] width 269 height 242
click at [65, 247] on span "Personal Property" at bounding box center [60, 243] width 68 height 10
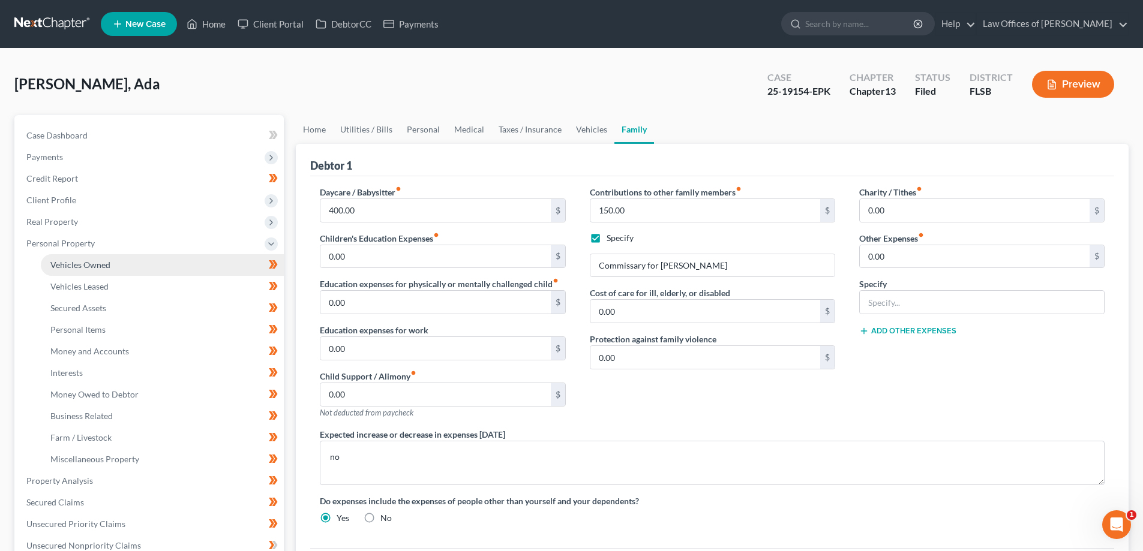
click at [101, 262] on span "Vehicles Owned" at bounding box center [80, 265] width 60 height 10
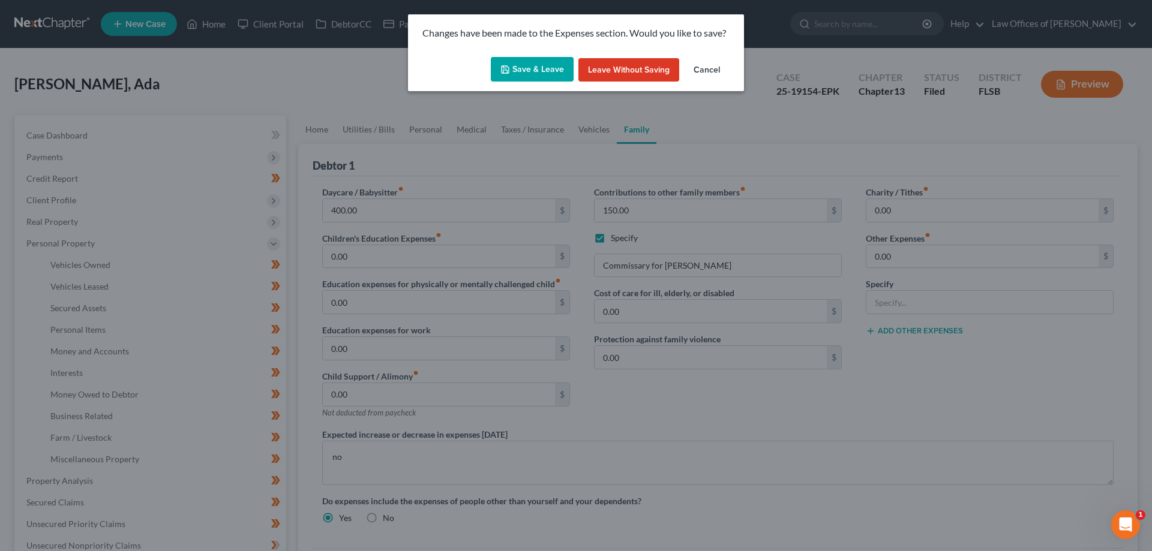
click at [533, 71] on button "Save & Leave" at bounding box center [532, 69] width 83 height 25
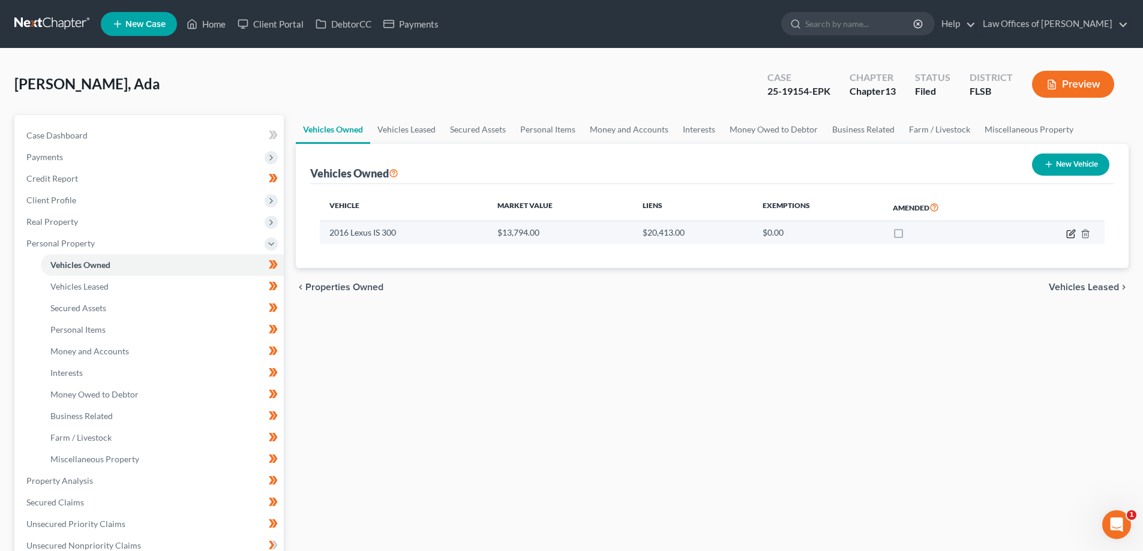
click at [1072, 237] on icon "button" at bounding box center [1071, 234] width 10 height 10
select select "0"
select select "10"
select select "2"
select select "0"
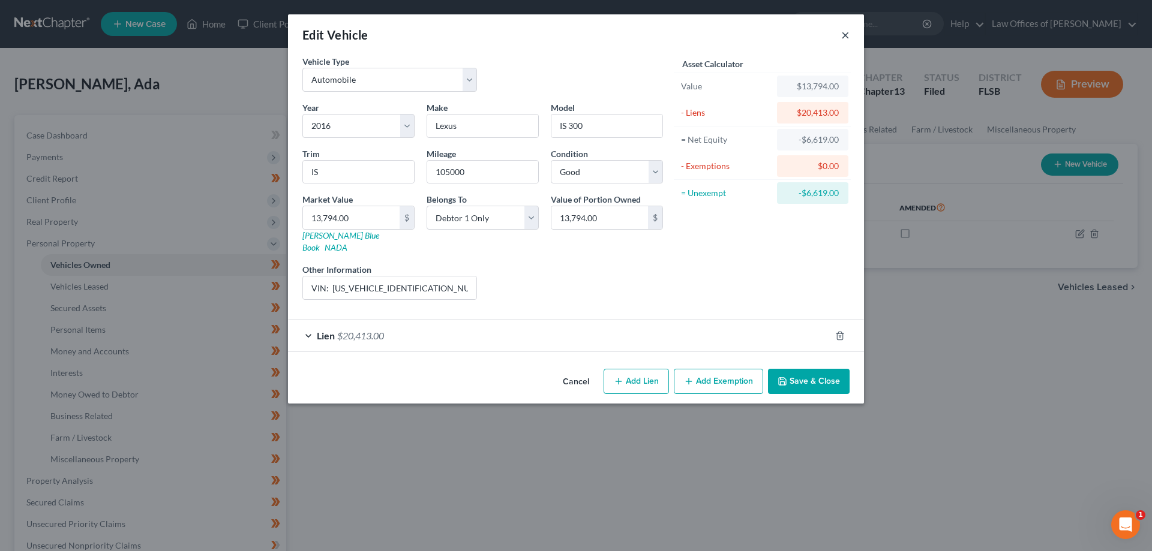
click at [843, 35] on button "×" at bounding box center [845, 35] width 8 height 14
